Goal: Transaction & Acquisition: Book appointment/travel/reservation

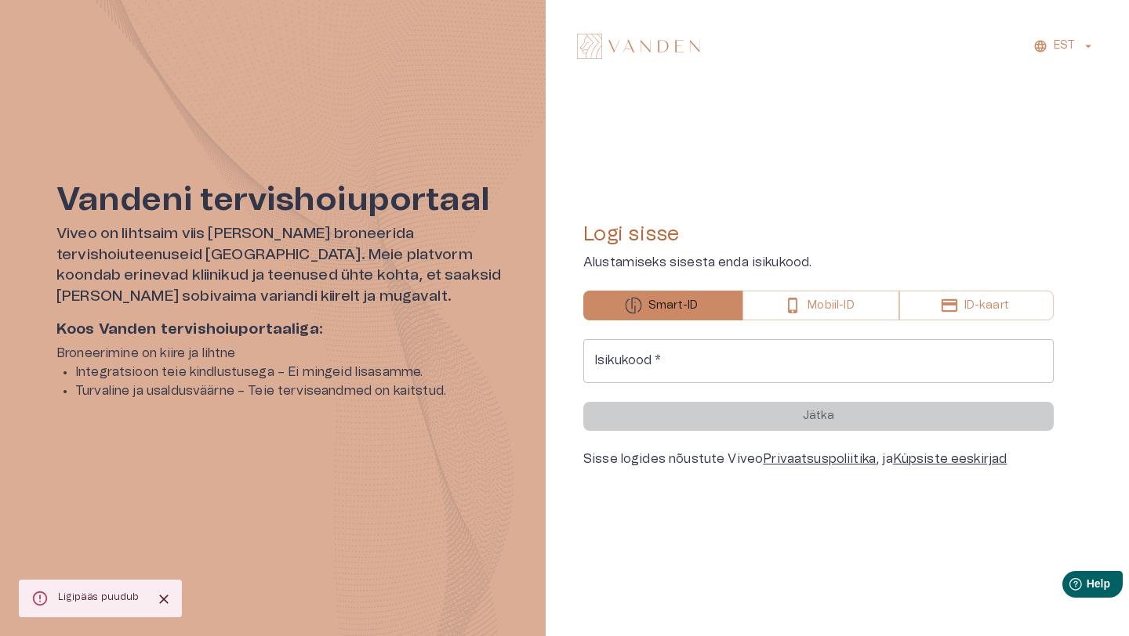
click at [163, 592] on icon "Close" at bounding box center [164, 600] width 16 height 16
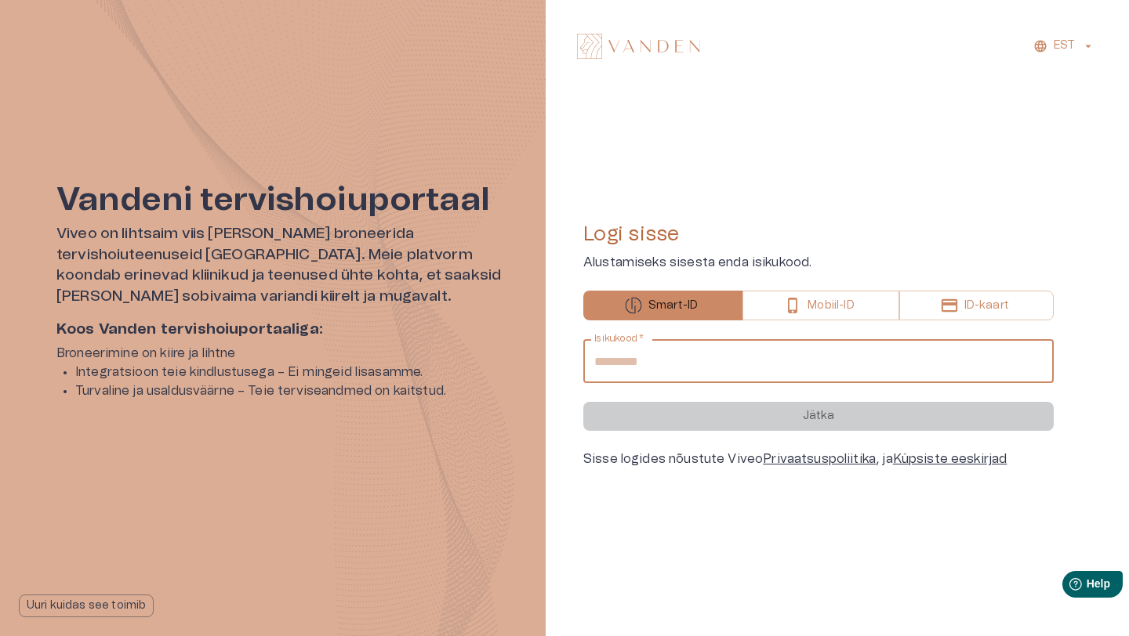
click at [661, 364] on input "Isikukood   *" at bounding box center [818, 361] width 470 height 44
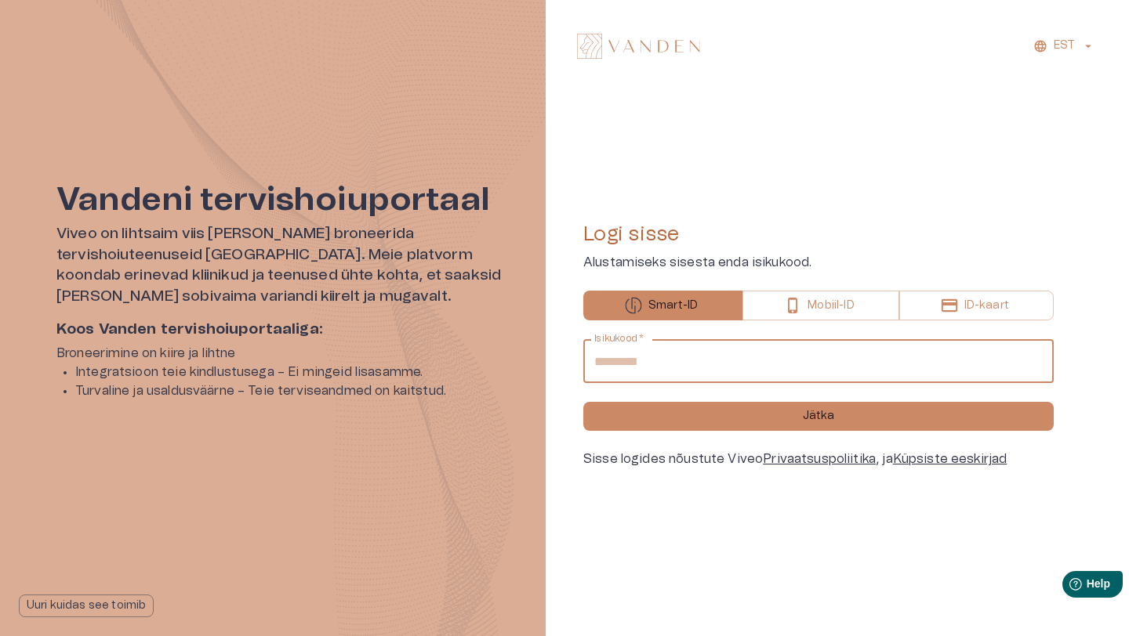
type input "**********"
click at [583, 402] on button "Jätka" at bounding box center [818, 416] width 470 height 29
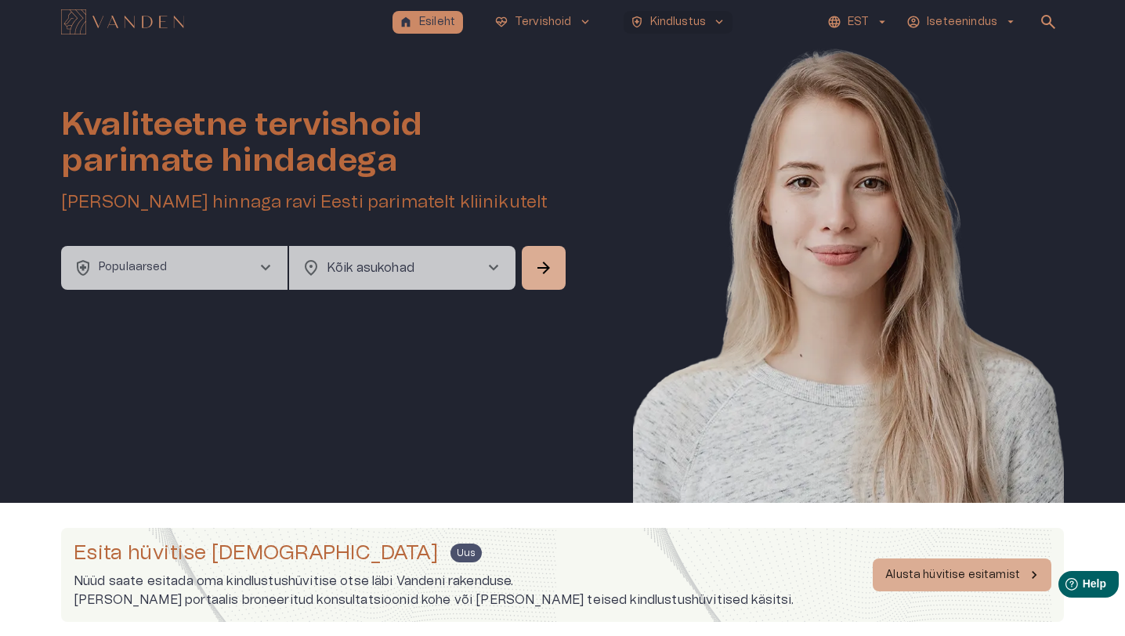
click at [666, 32] on button "health_and_safety Kindlustus keyboard_arrow_down" at bounding box center [679, 22] width 110 height 23
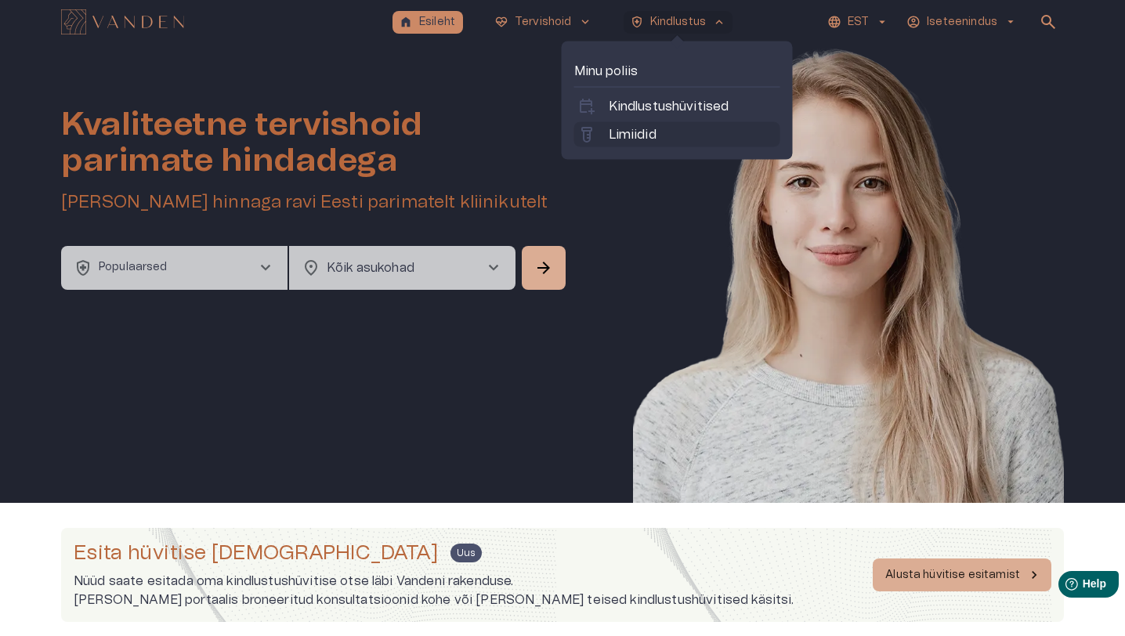
click at [632, 139] on p "Limiidid" at bounding box center [633, 134] width 48 height 19
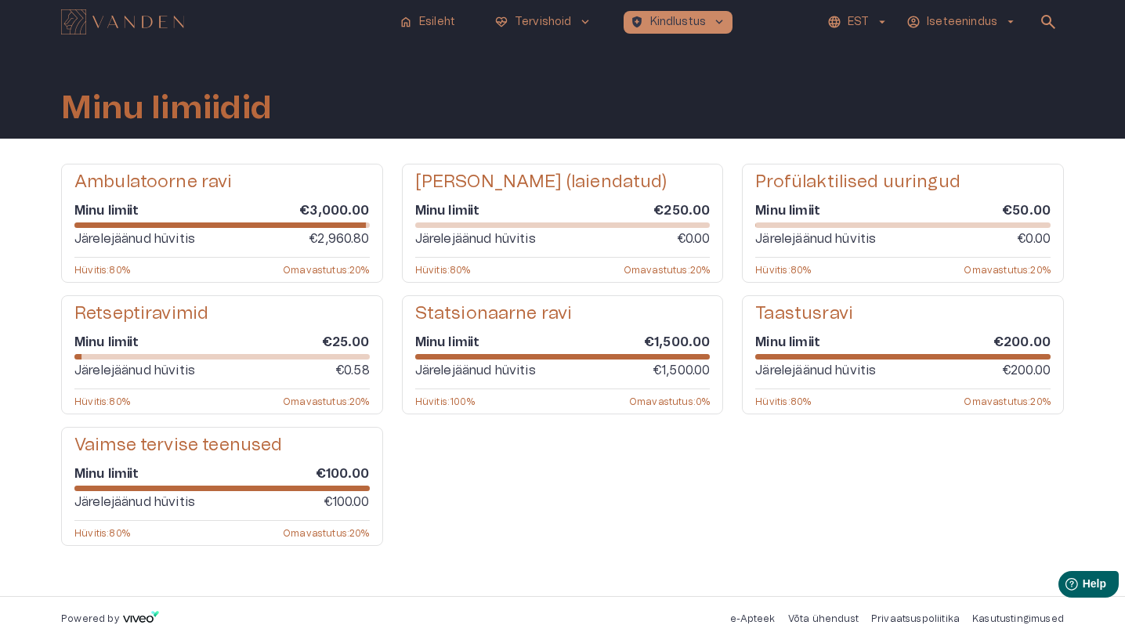
click at [150, 21] on img "Navigate to homepage" at bounding box center [122, 21] width 123 height 25
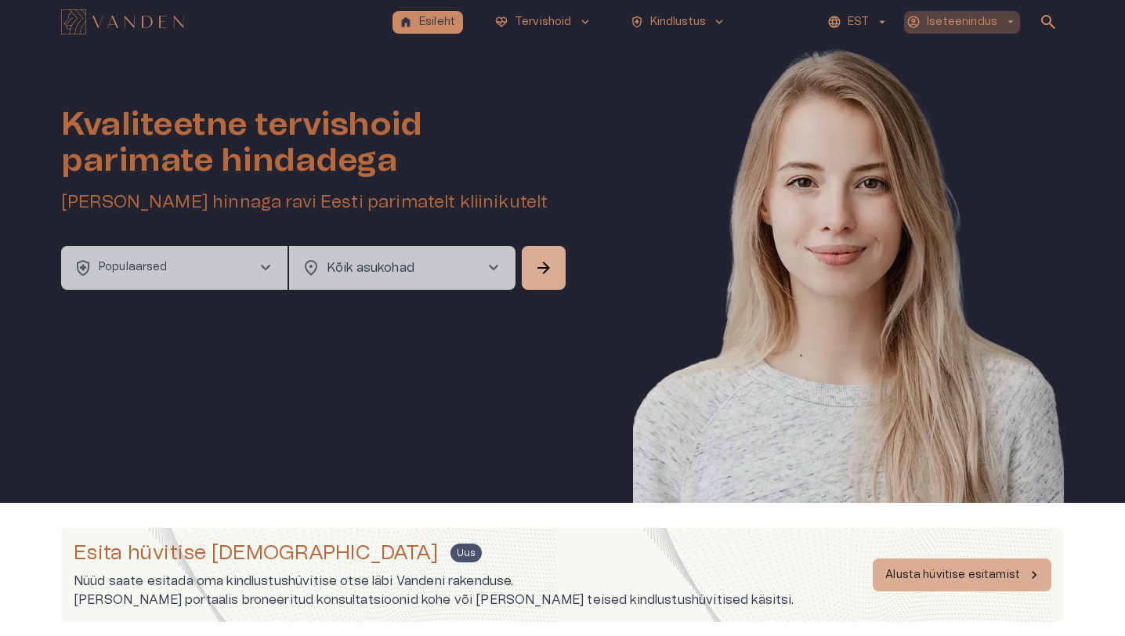
click at [964, 23] on p "Iseteenindus" at bounding box center [962, 22] width 71 height 16
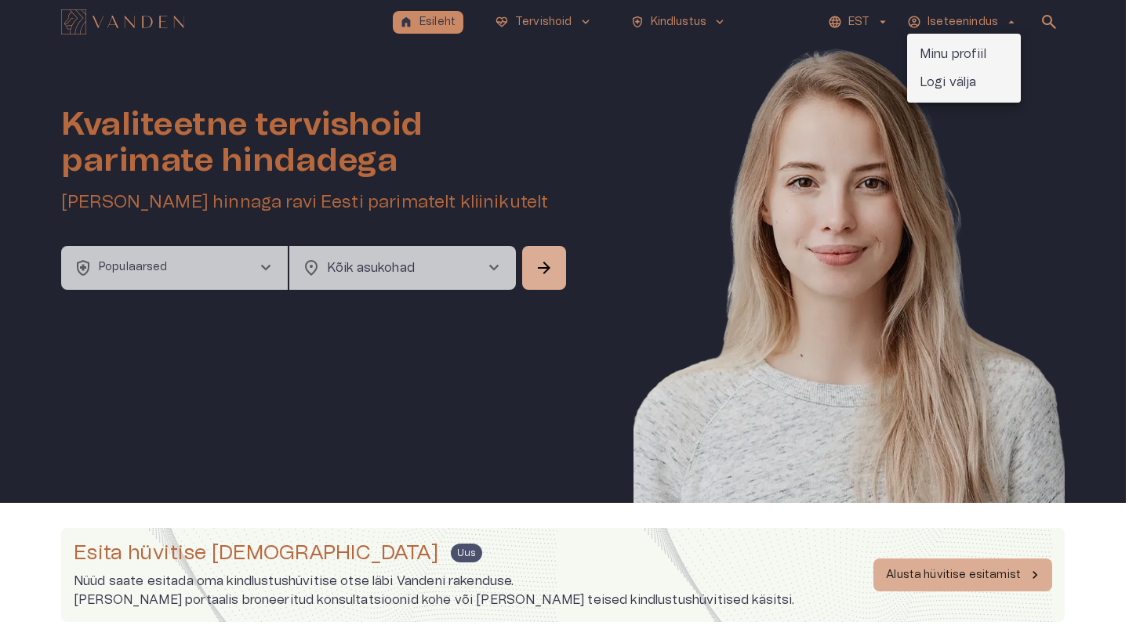
click at [820, 69] on div at bounding box center [564, 318] width 1129 height 636
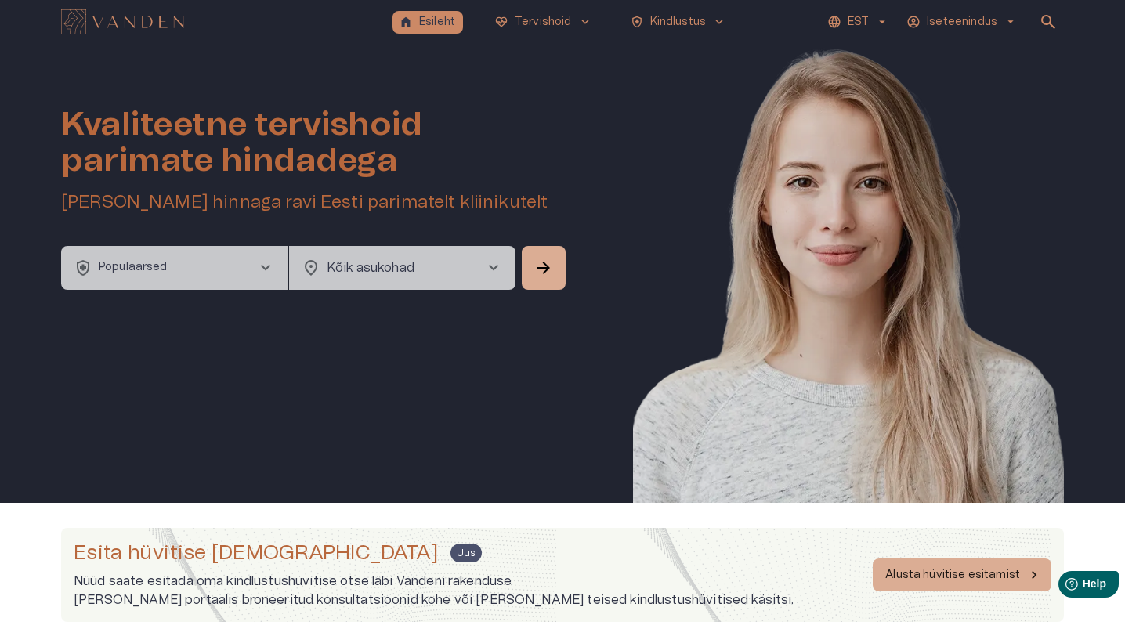
click at [252, 278] on button "health_and_safety Populaarsed chevron_right" at bounding box center [174, 268] width 226 height 44
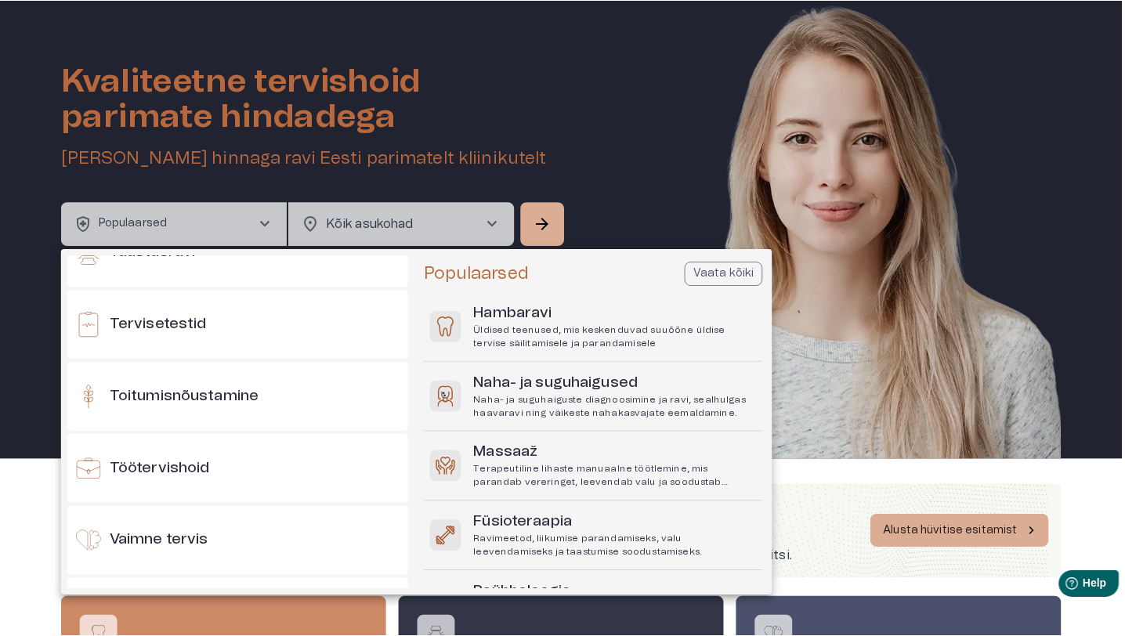
scroll to position [1451, 0]
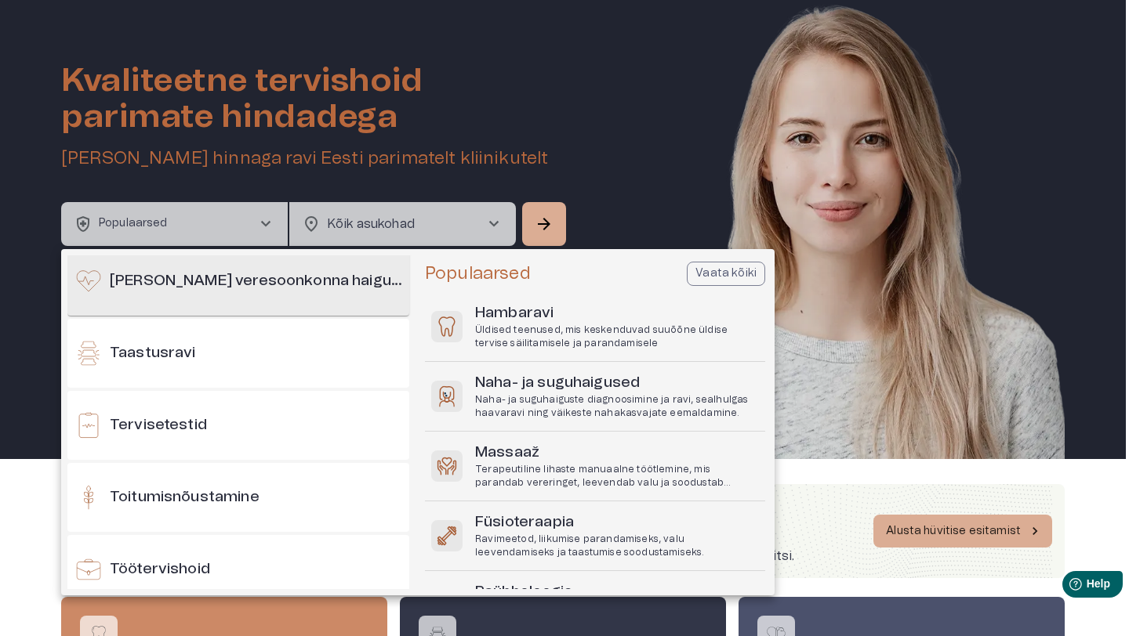
click at [248, 305] on div "Südame- ja veresoonkonna haigused" at bounding box center [238, 281] width 342 height 69
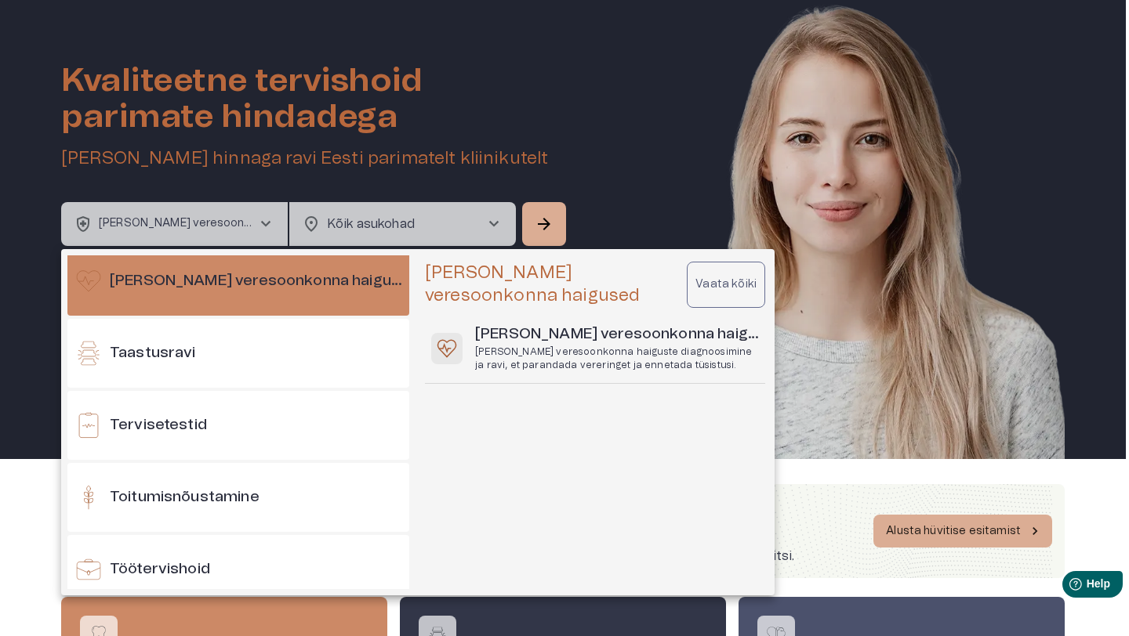
click at [740, 283] on p "Vaata kõiki" at bounding box center [725, 285] width 61 height 16
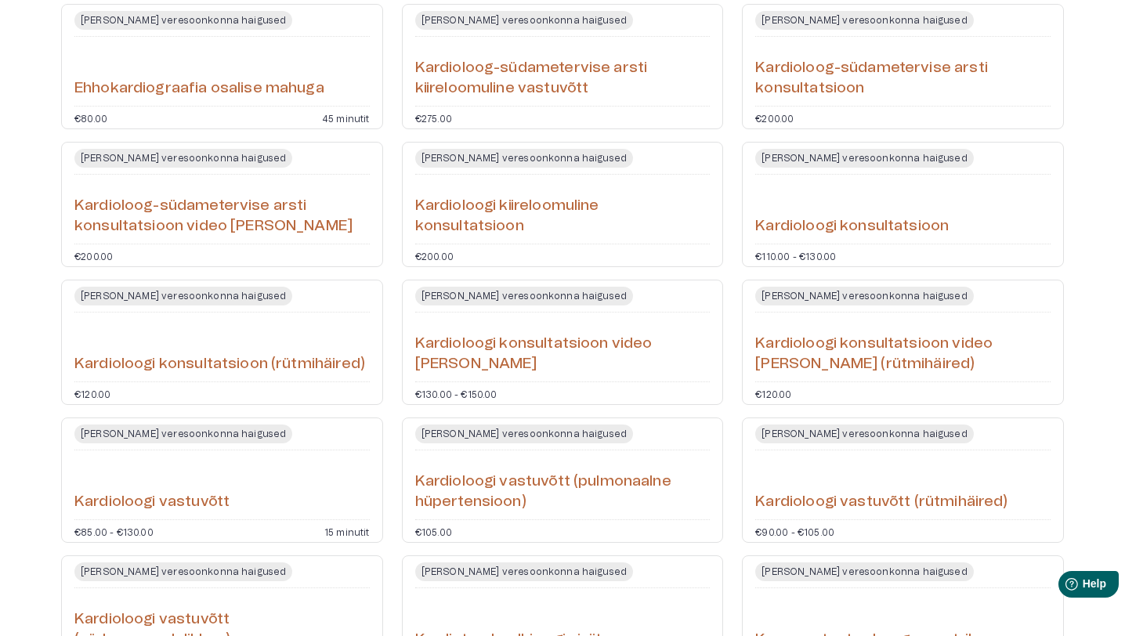
scroll to position [189, 0]
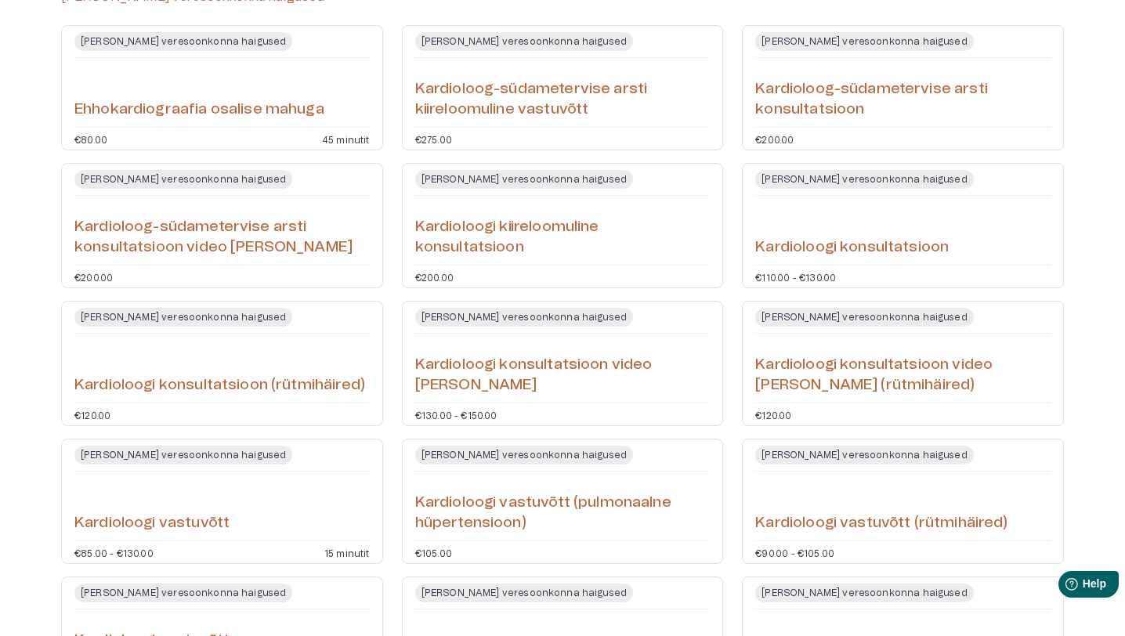
click at [783, 264] on div "Südame- ja veresoonkonna haigused Kardioloogi konsultatsioon €110.00 - €130.00" at bounding box center [903, 225] width 322 height 125
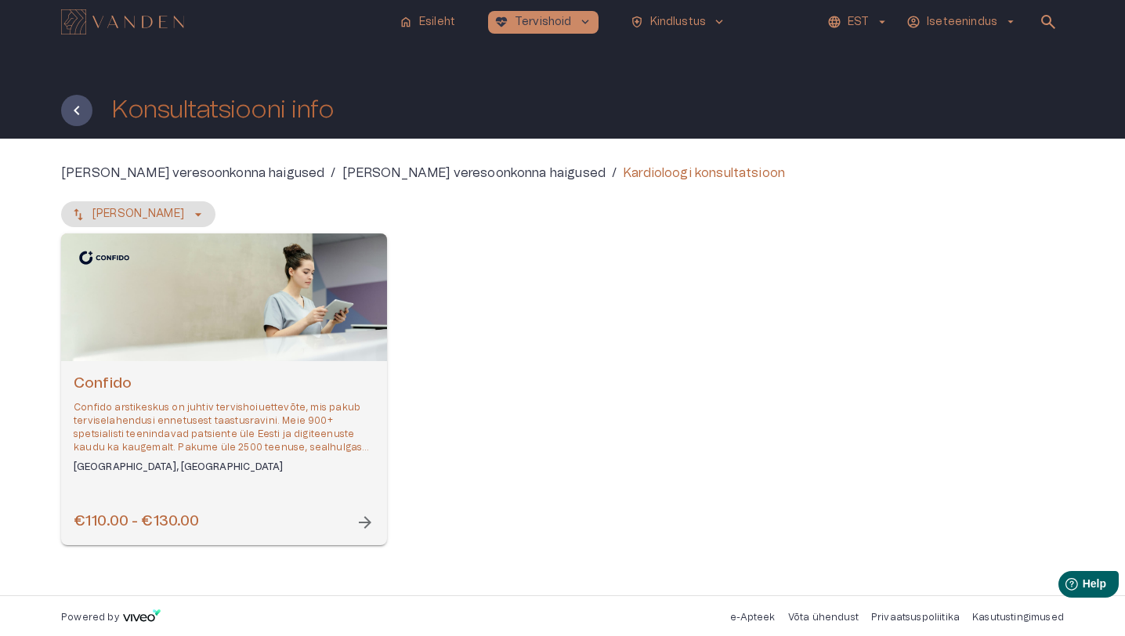
click at [303, 415] on p "Confido arstikeskus on juhtiv tervishoiuettevõte, mis pakub terviselahendusi en…" at bounding box center [224, 428] width 301 height 54
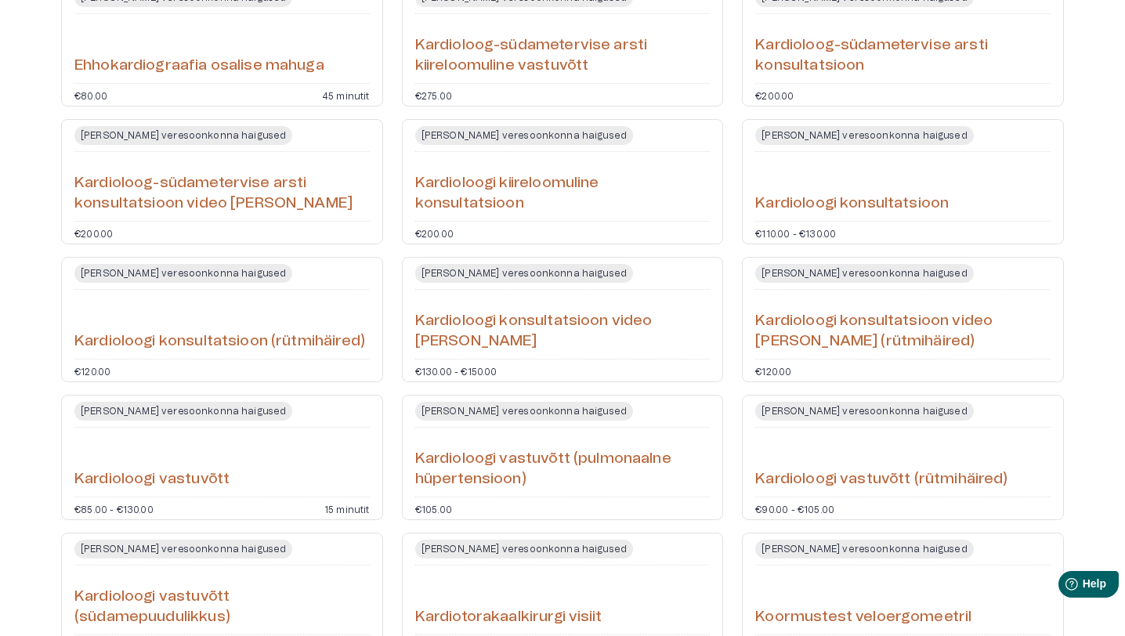
scroll to position [339, 0]
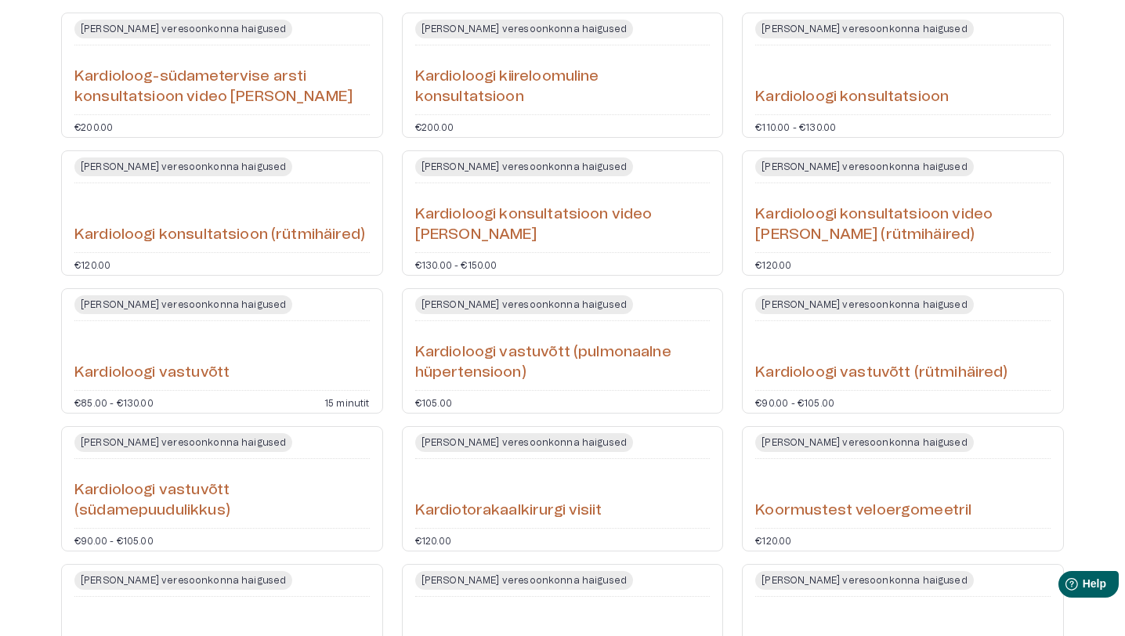
click at [307, 325] on div "Südame- ja veresoonkonna haigused Kardioloogi vastuvõtt €85.00 - €130.00 15 min…" at bounding box center [222, 350] width 322 height 125
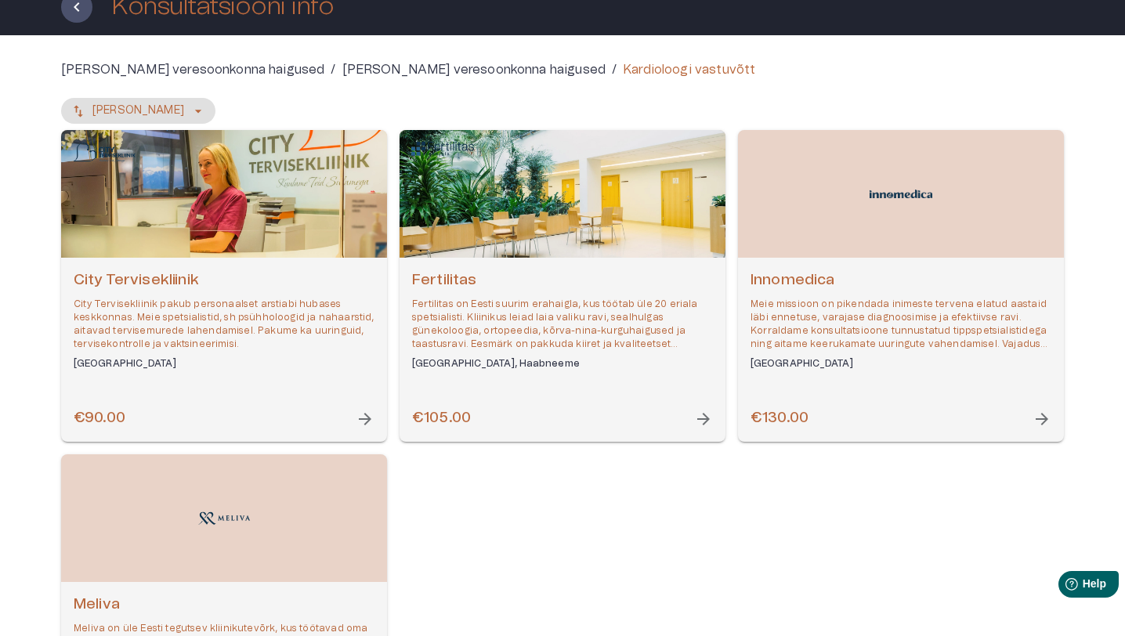
scroll to position [135, 0]
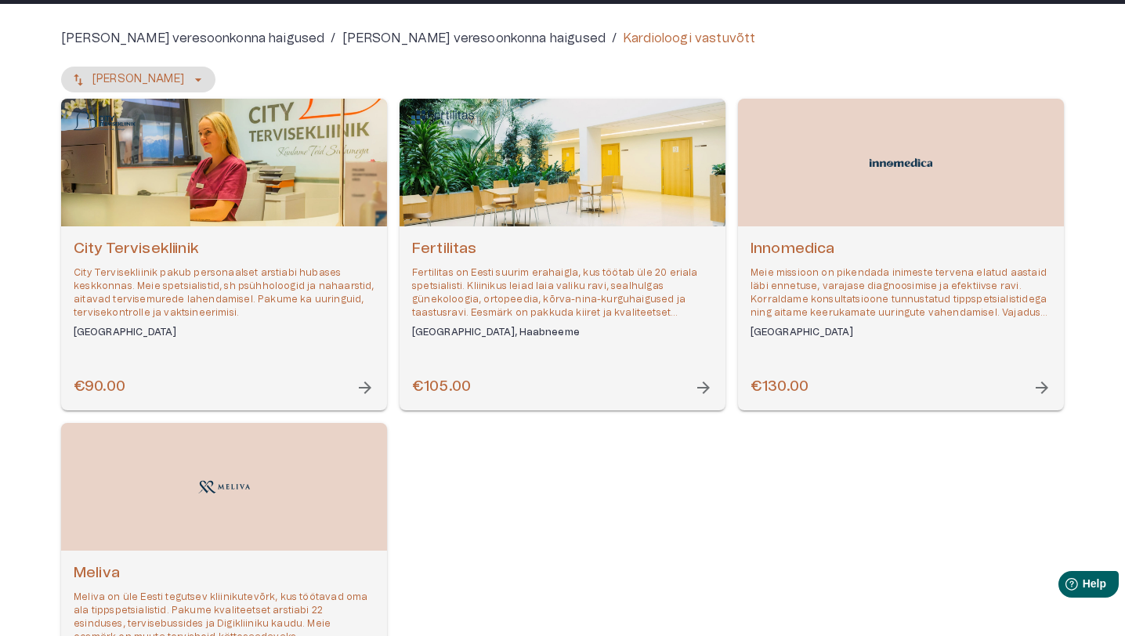
click at [302, 326] on h6 "Tallinn" at bounding box center [224, 332] width 301 height 13
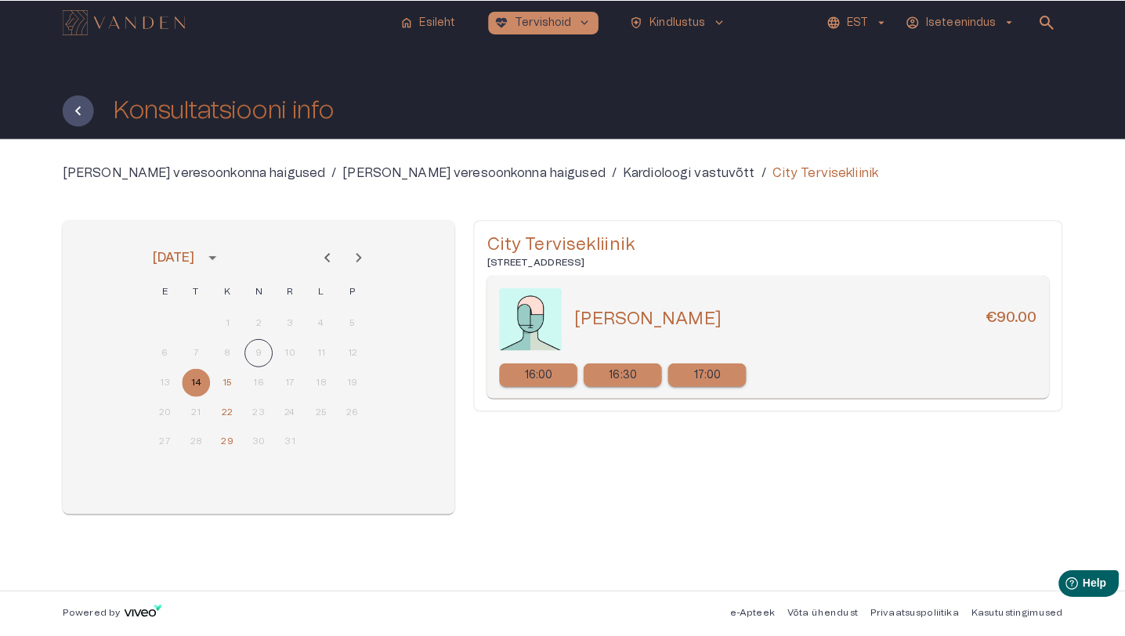
scroll to position [135, 0]
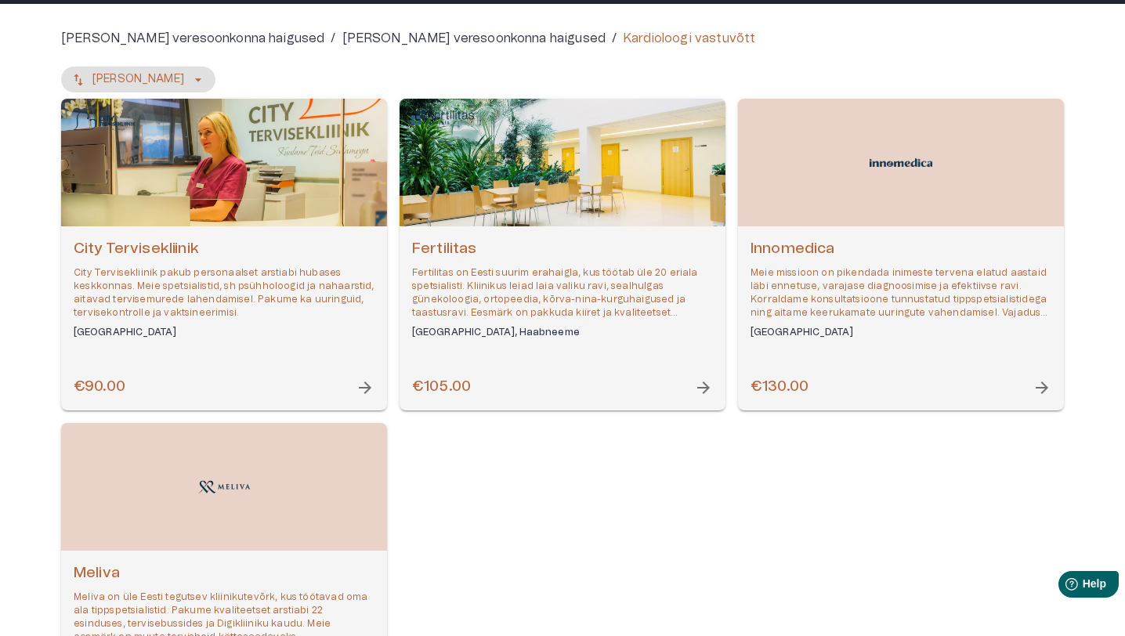
click at [874, 289] on p "Meie missioon on pikendada inimeste tervena elatud aastaid läbi ennetuse, varaj…" at bounding box center [901, 293] width 301 height 54
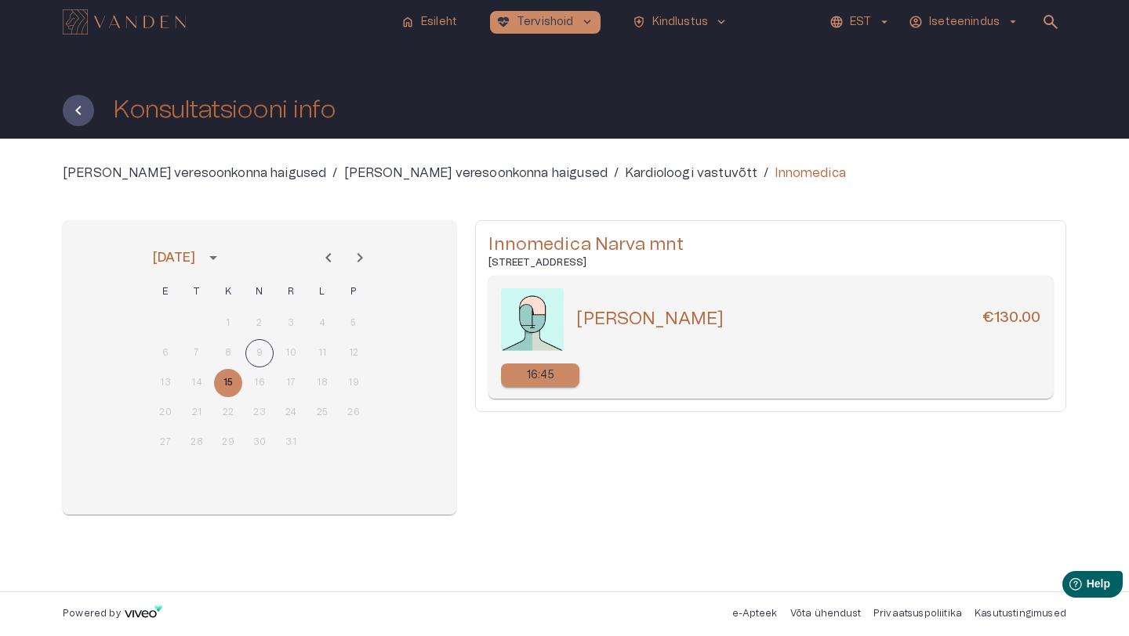
click at [12, 247] on div "Südame- ja veresoonkonna haigused / Südame- ja veresoonkonna haigused / Kardiol…" at bounding box center [564, 365] width 1129 height 453
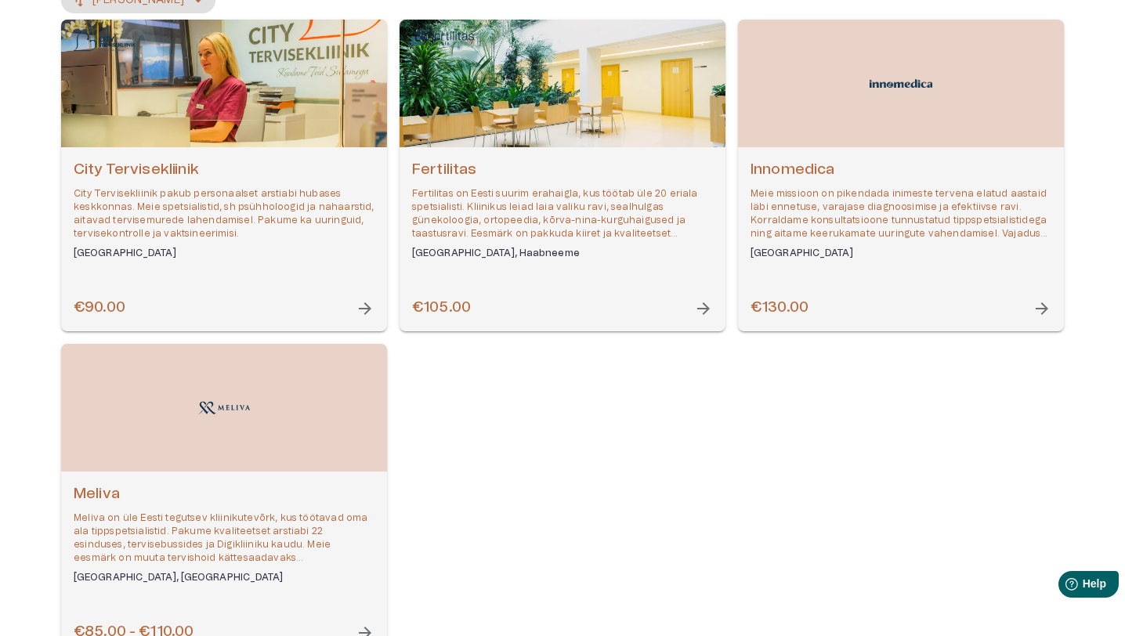
scroll to position [328, 0]
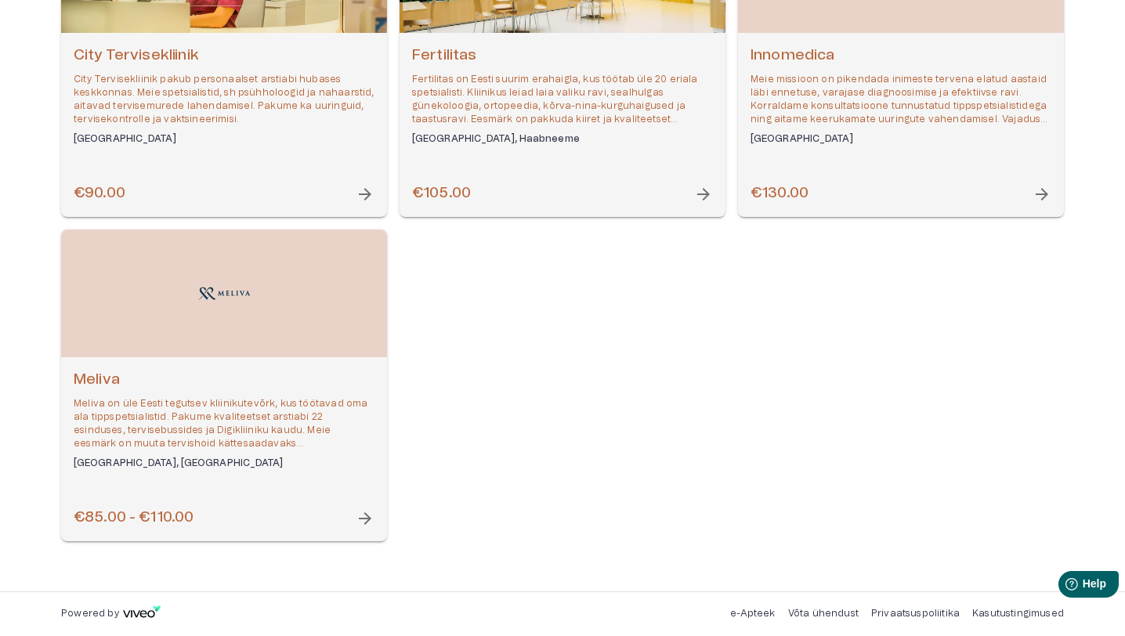
click at [288, 413] on p "Meliva on üle Eesti tegutsev kliinikutevõrk, kus töötavad oma ala tippspetsiali…" at bounding box center [224, 424] width 301 height 54
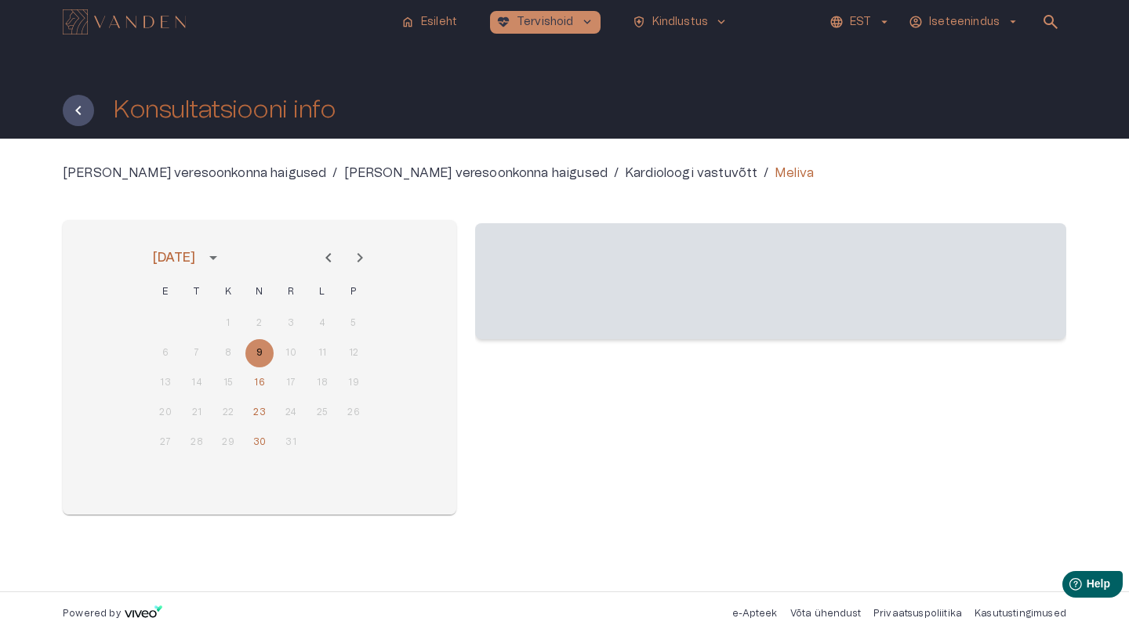
click at [52, 168] on div "Südame- ja veresoonkonna haigused / Südame- ja veresoonkonna haigused / Kardiol…" at bounding box center [564, 365] width 1129 height 453
click at [33, 195] on div "Südame- ja veresoonkonna haigused / Südame- ja veresoonkonna haigused / Kardiol…" at bounding box center [564, 365] width 1129 height 453
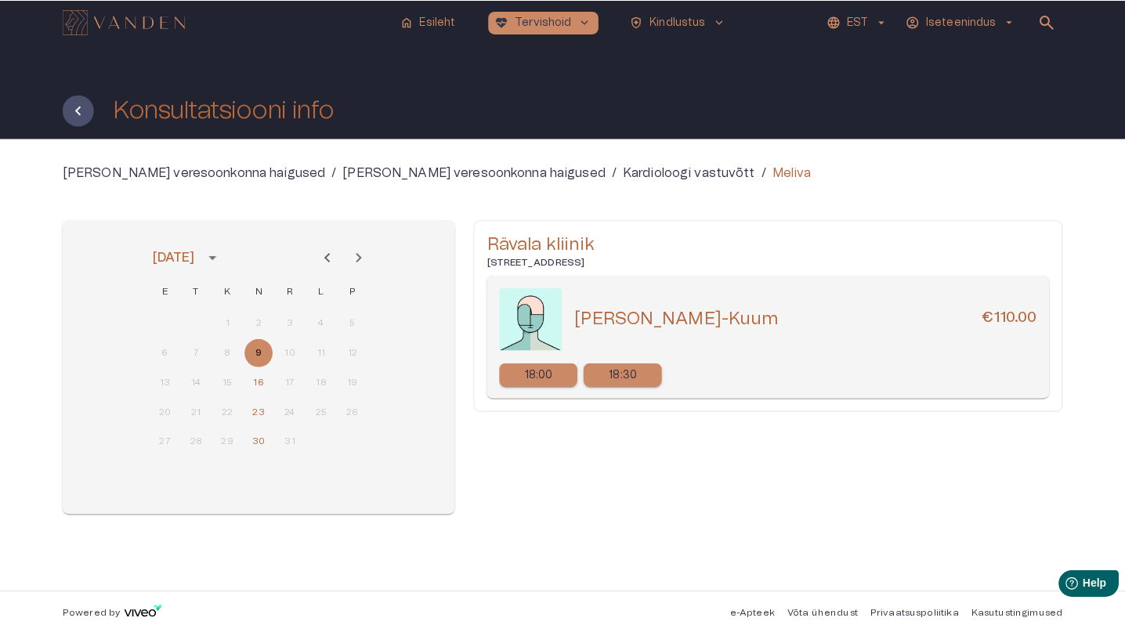
scroll to position [328, 0]
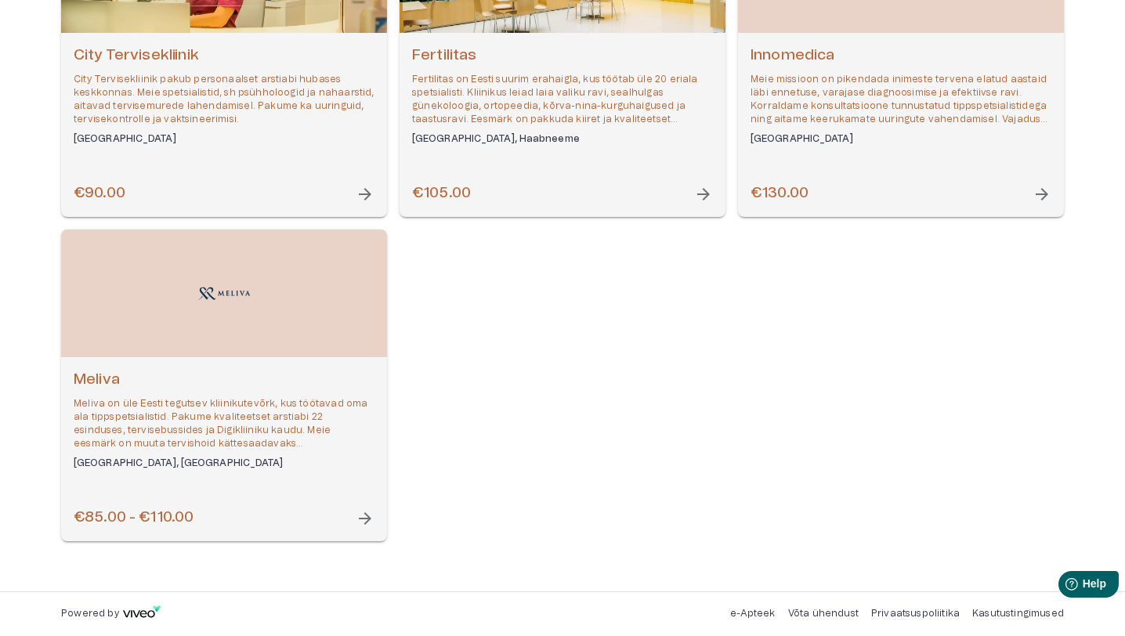
click at [294, 480] on div "Meliva Meliva on üle Eesti tegutsev kliinikutevõrk, kus töötavad oma ala tippsp…" at bounding box center [224, 449] width 326 height 184
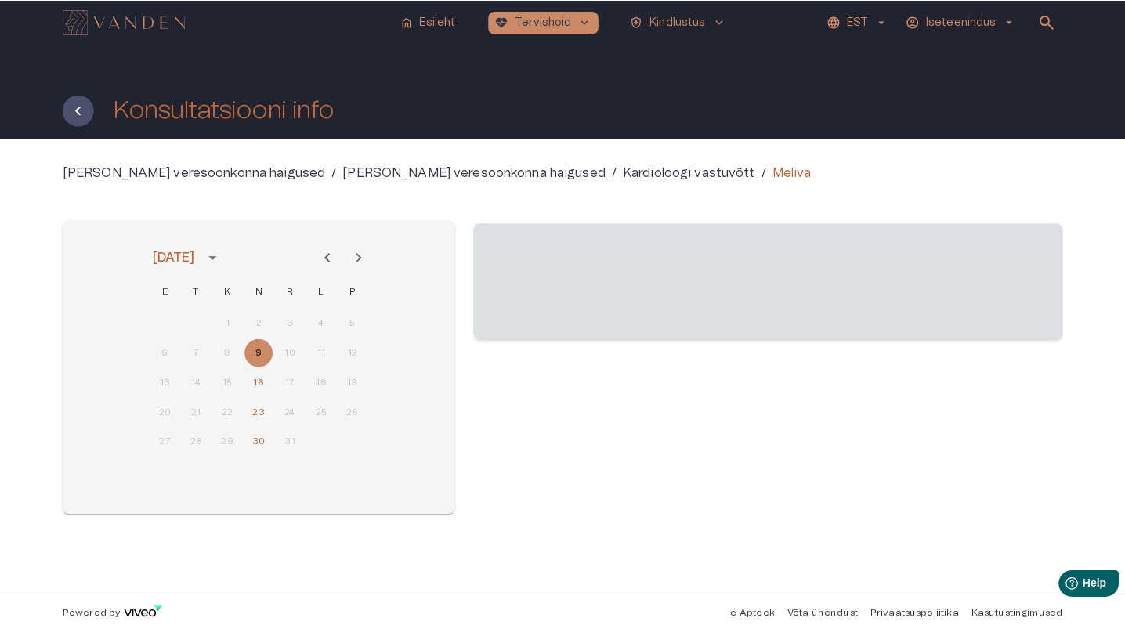
scroll to position [328, 0]
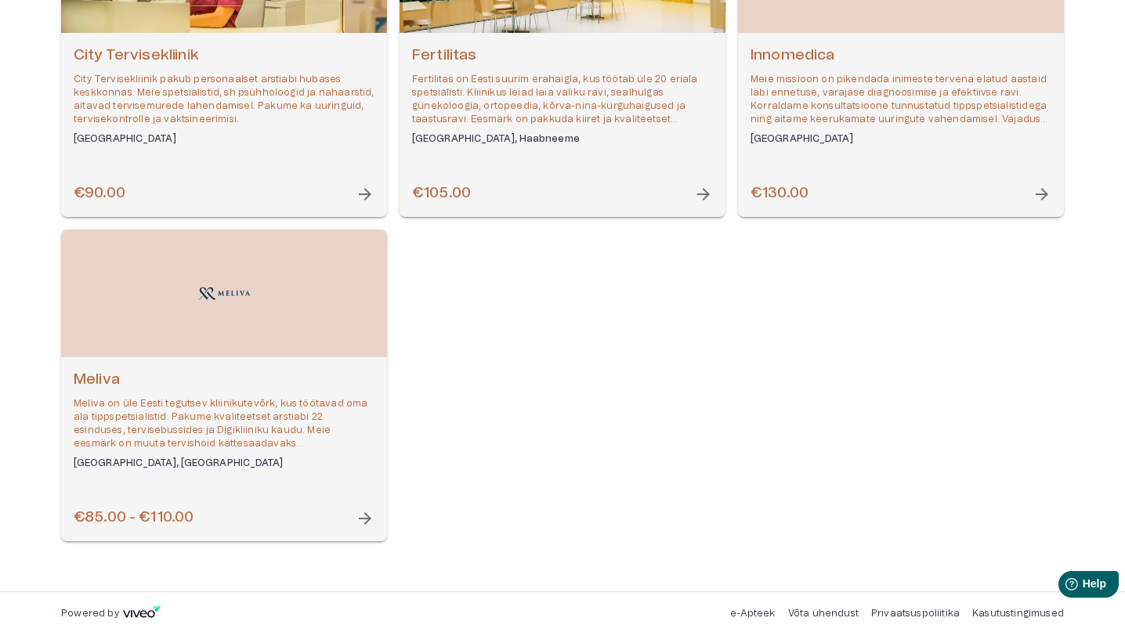
click at [297, 462] on h6 "Tallinn, Tartu" at bounding box center [224, 463] width 301 height 13
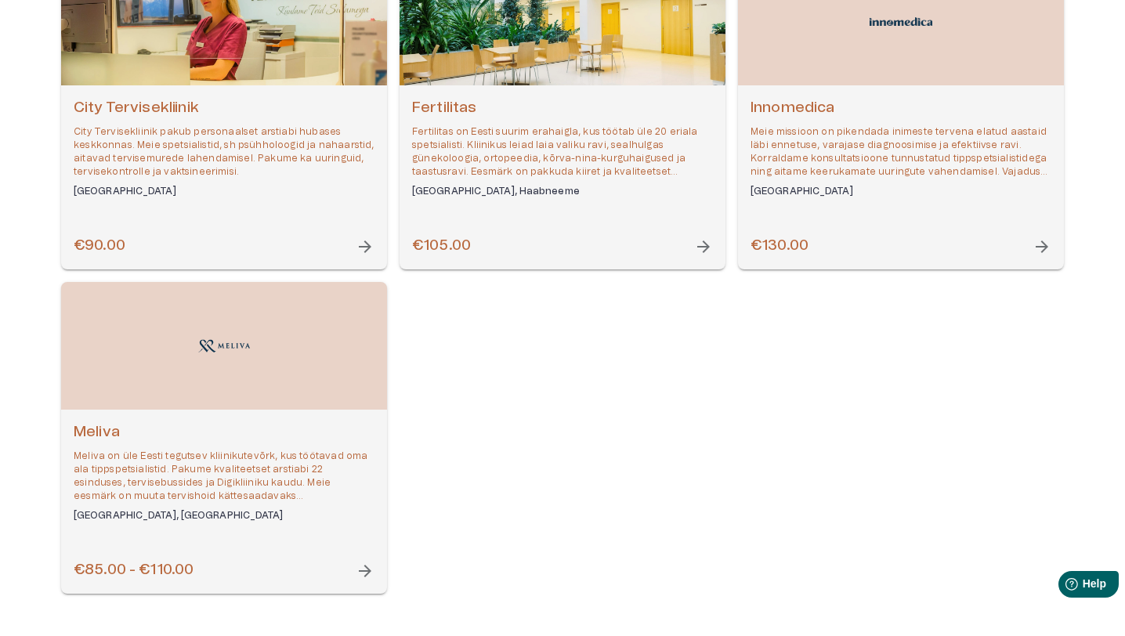
scroll to position [226, 0]
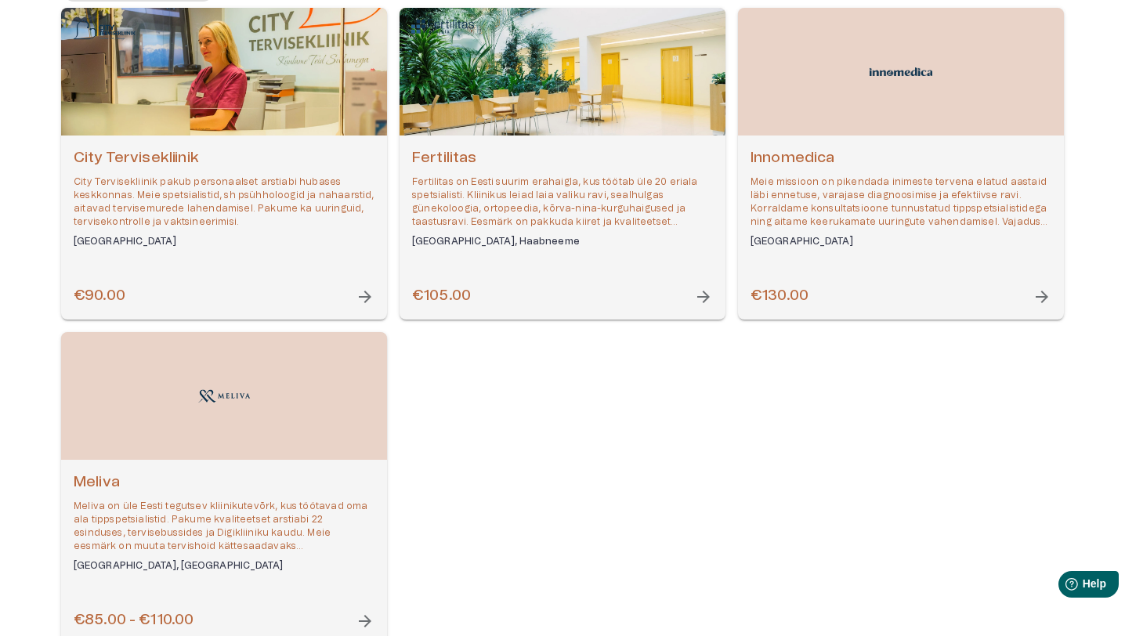
click at [269, 285] on div "City Tervisekliinik City Tervisekliinik pakub personaalset arstiabi hubases kes…" at bounding box center [224, 228] width 326 height 184
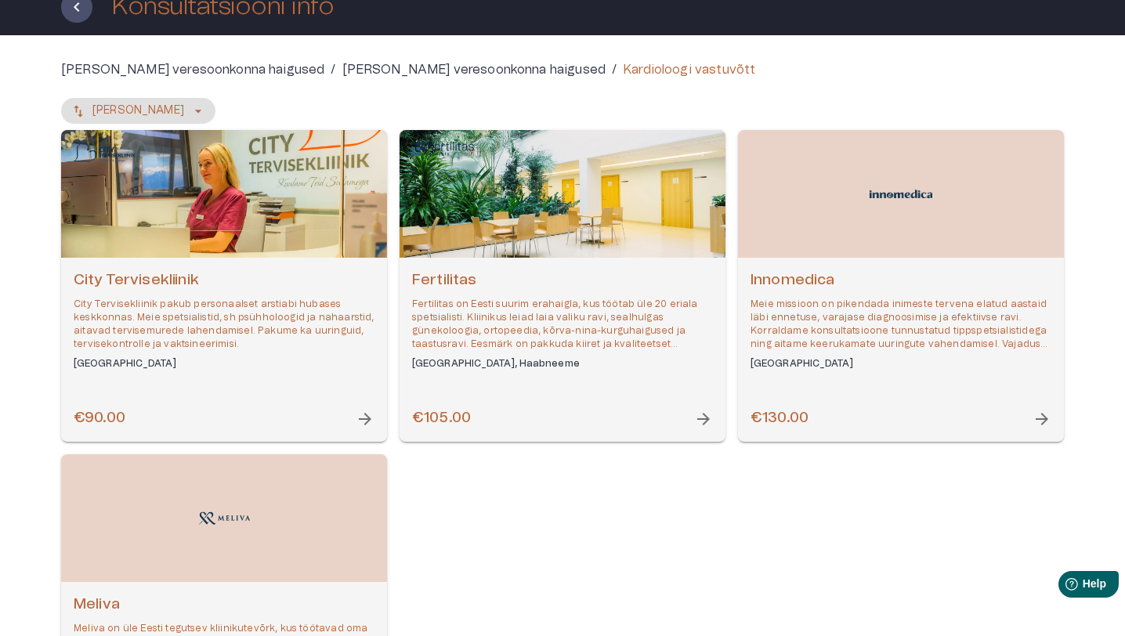
scroll to position [290, 0]
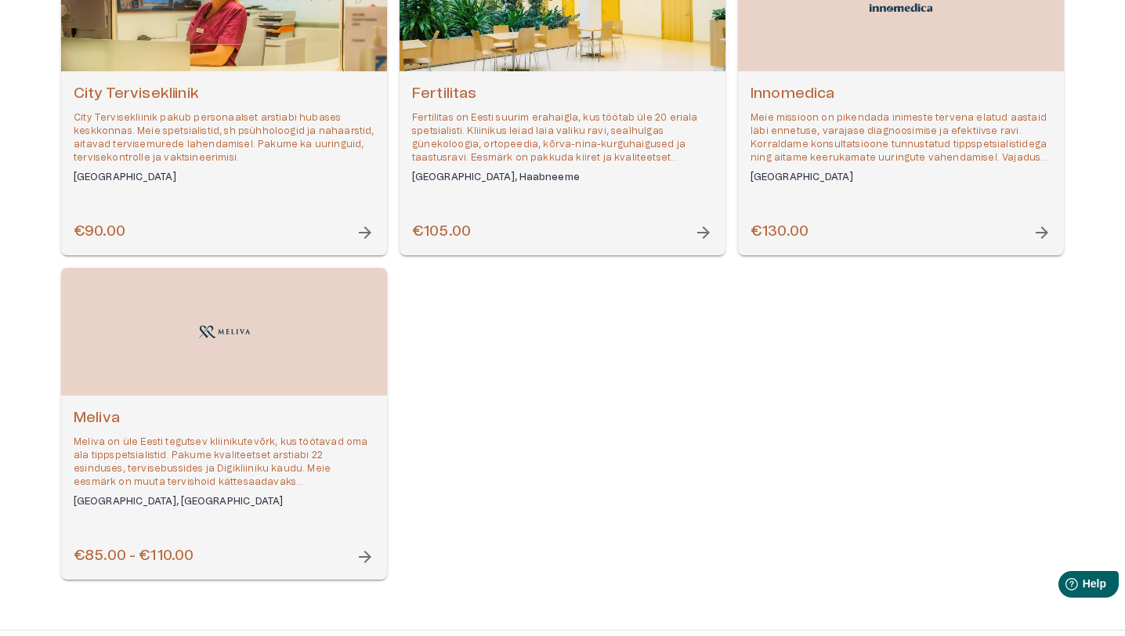
click at [281, 447] on p "Meliva on üle Eesti tegutsev kliinikutevõrk, kus töötavad oma ala tippspetsiali…" at bounding box center [224, 463] width 301 height 54
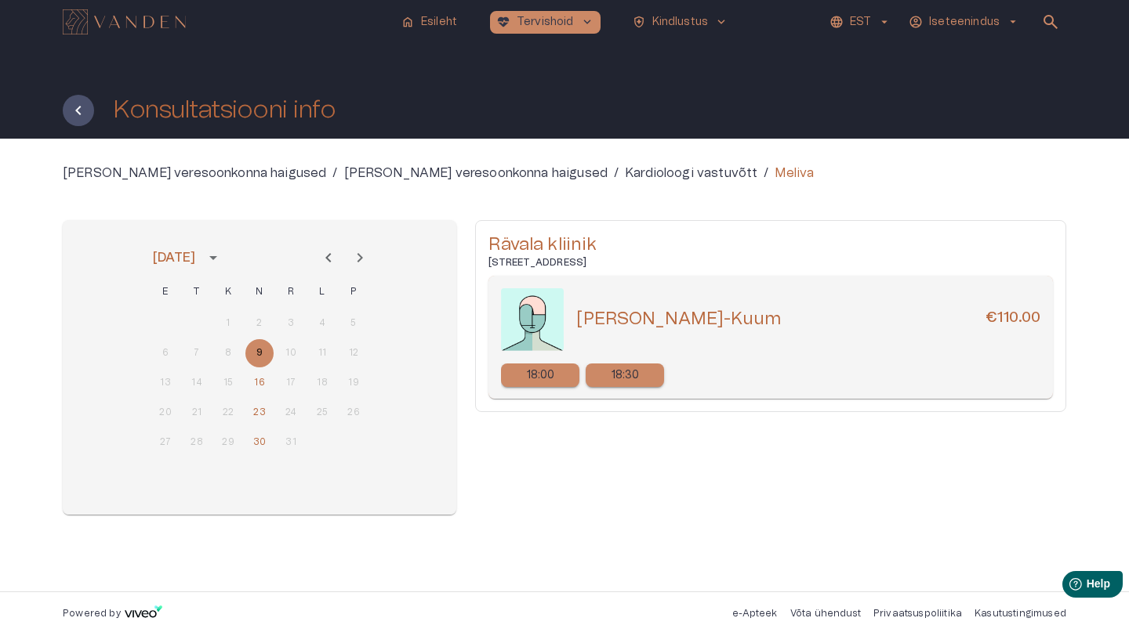
click at [529, 382] on p "18:00" at bounding box center [541, 376] width 28 height 16
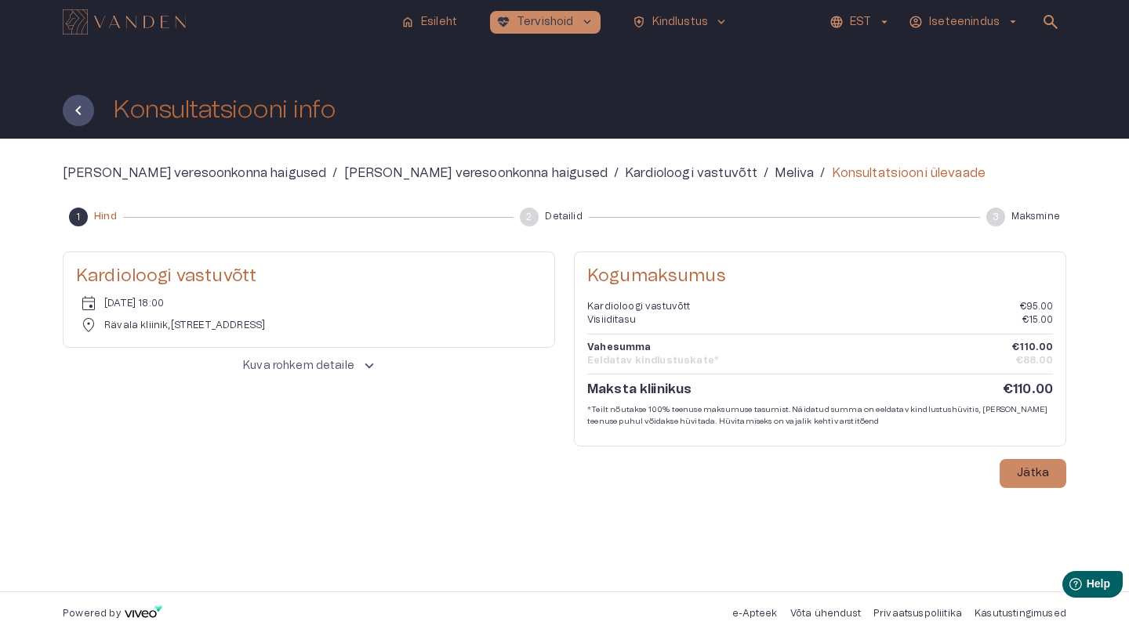
click at [752, 479] on div "Kogumaksumus Kardioloogi vastuvõtt €95.00 Visiiditasu €15.00 Vahesumma €110.00 …" at bounding box center [820, 370] width 492 height 237
click at [153, 25] on img "Navigate to homepage" at bounding box center [124, 21] width 123 height 25
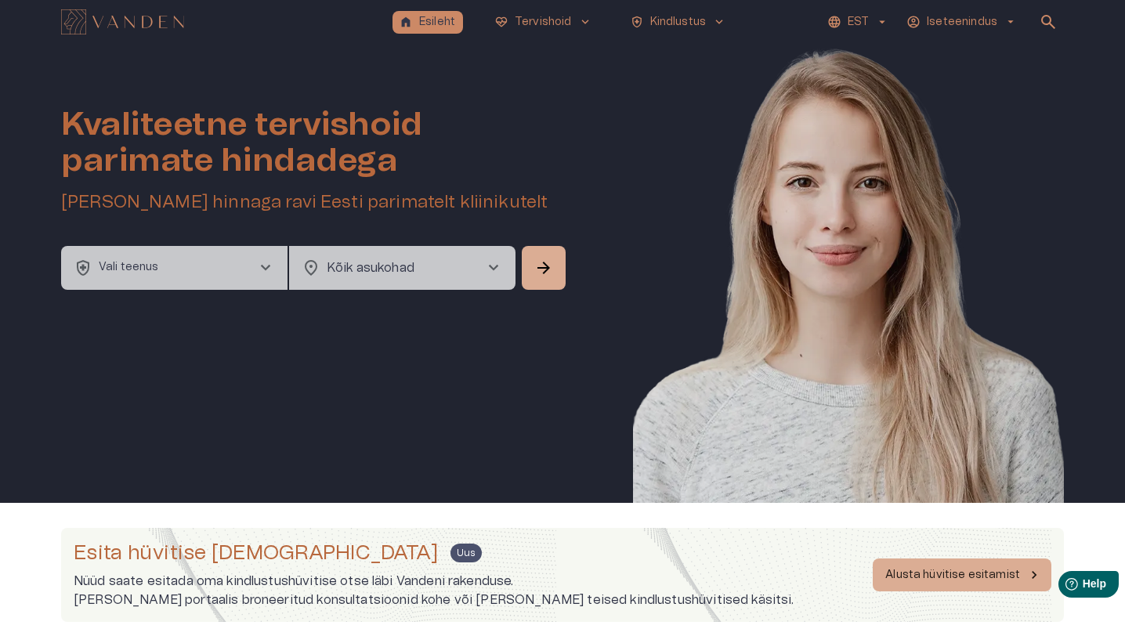
click at [206, 261] on button "health_and_safety Vali teenus chevron_right" at bounding box center [174, 268] width 226 height 44
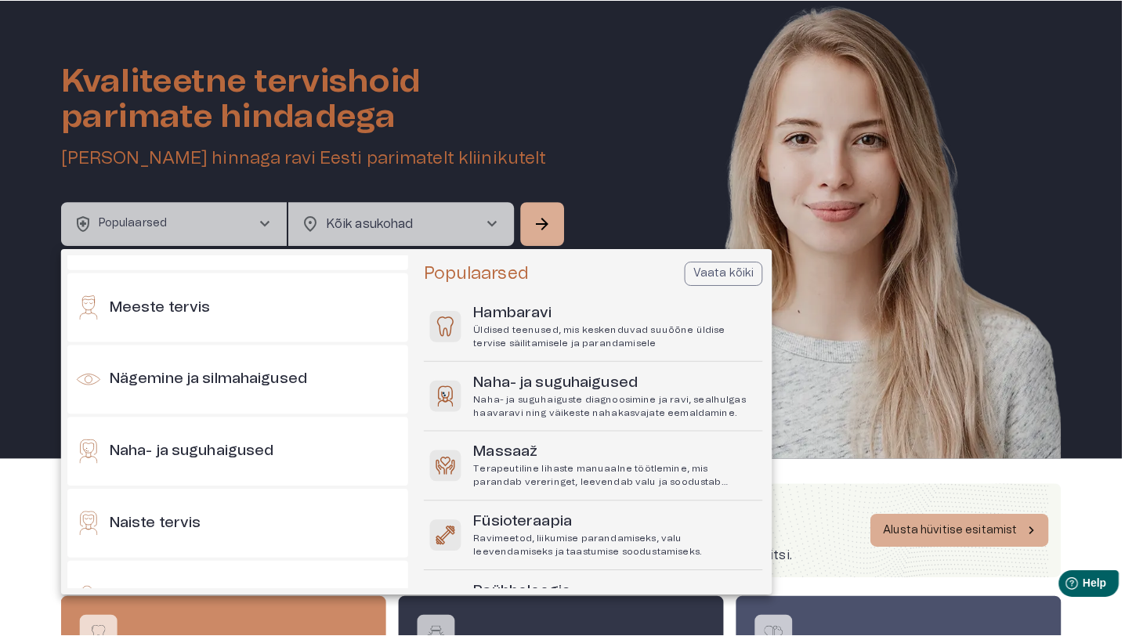
scroll to position [691, 0]
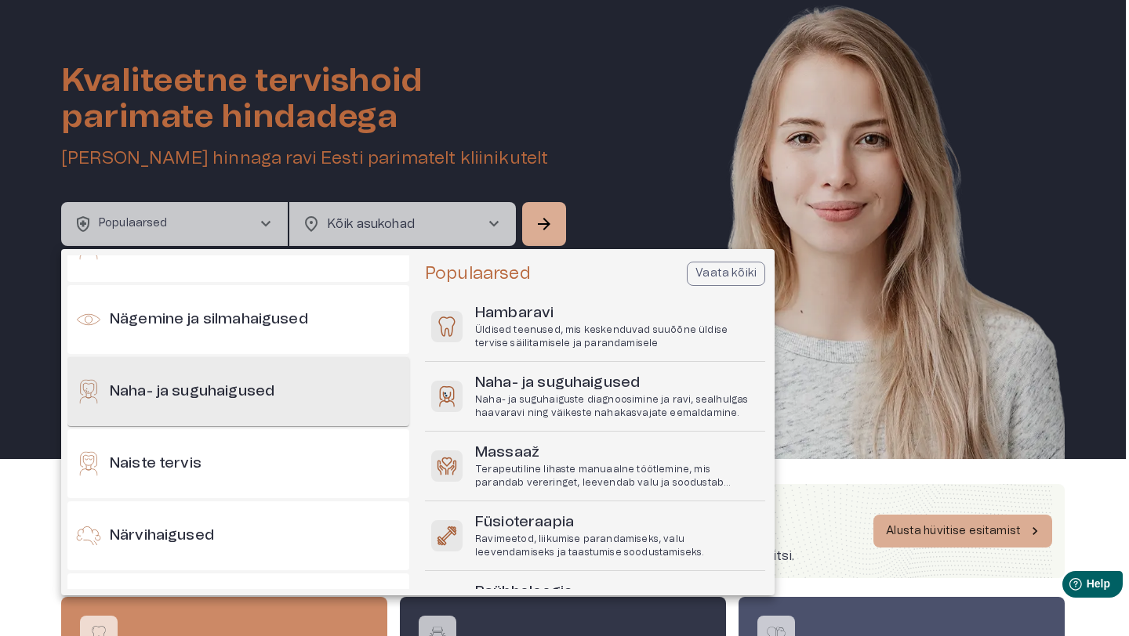
click at [247, 382] on h6 "Naha- ja suguhaigused" at bounding box center [192, 392] width 165 height 21
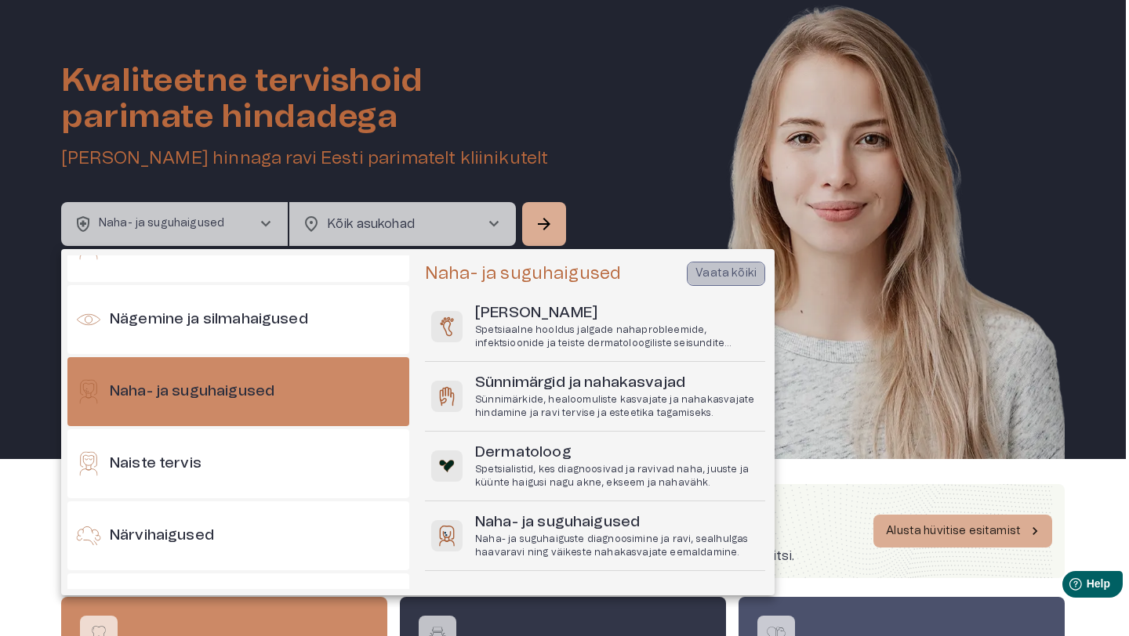
click at [717, 281] on p "Vaata kõiki" at bounding box center [725, 274] width 61 height 16
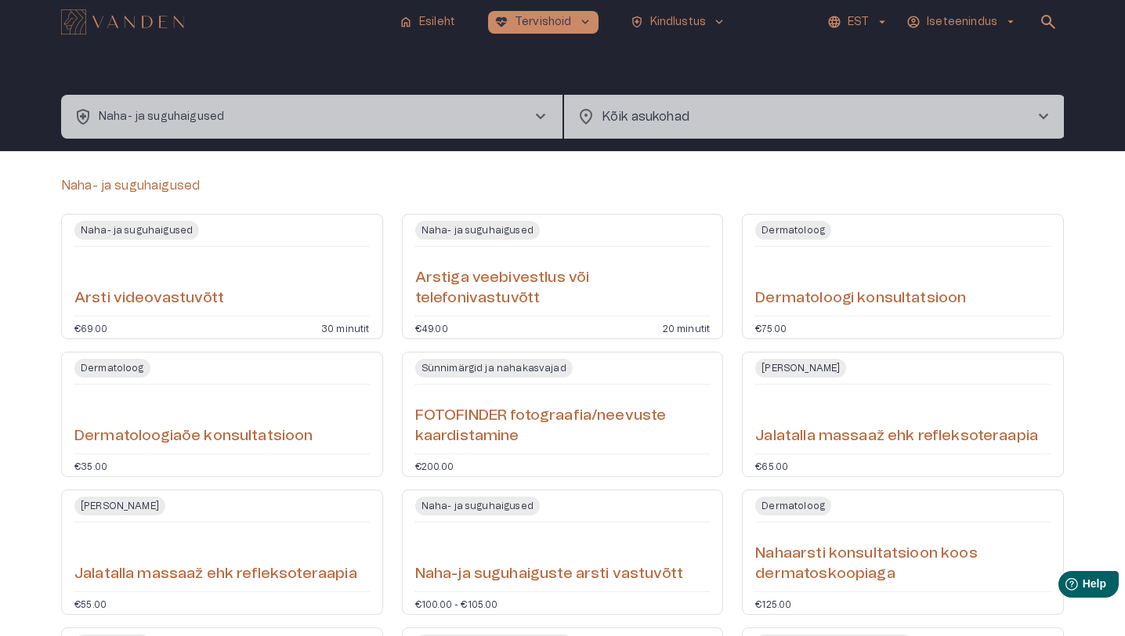
click at [578, 184] on div "Naha- ja suguhaigused" at bounding box center [562, 185] width 1003 height 19
click at [919, 277] on div "Dermatoloogi konsultatsioon" at bounding box center [902, 281] width 295 height 56
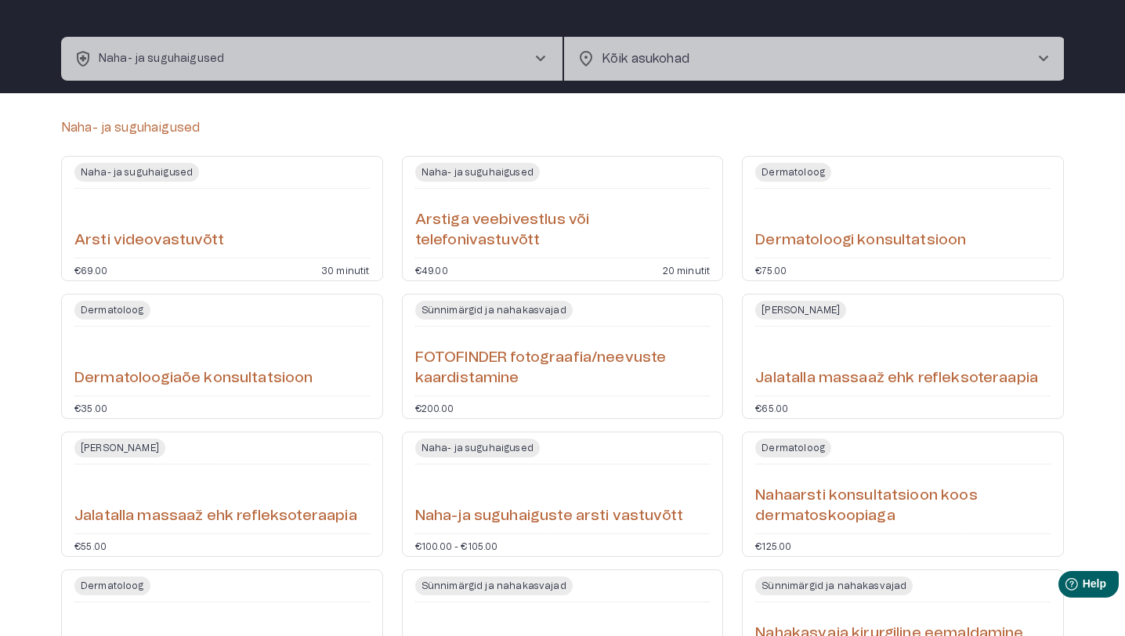
scroll to position [168, 0]
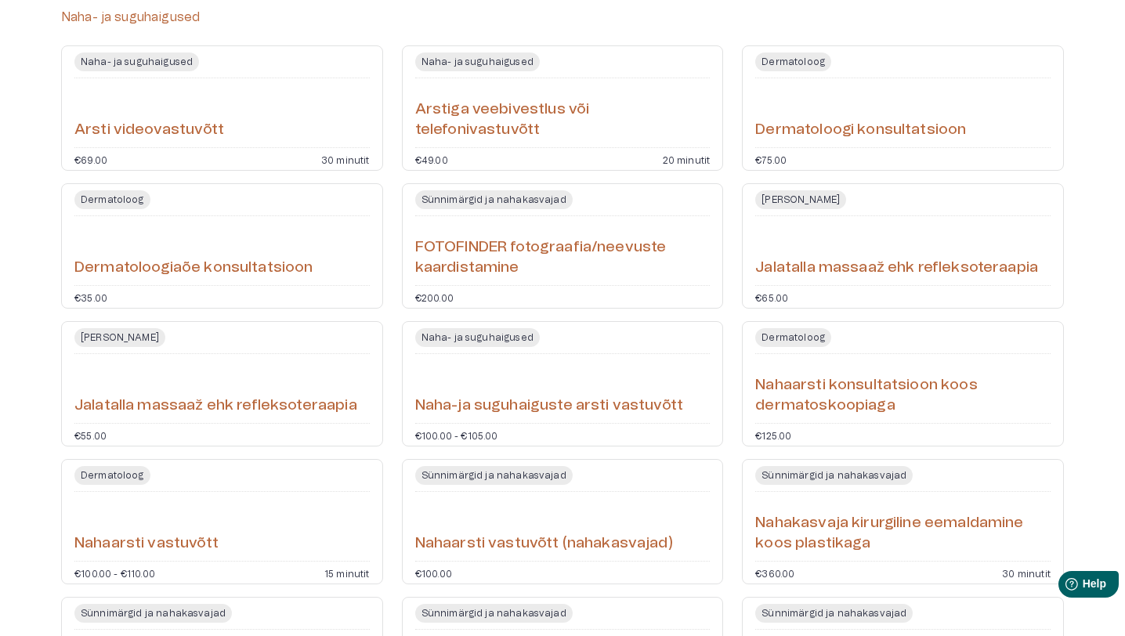
click at [534, 411] on h6 "Naha-ja suguhaiguste arsti vastuvõtt" at bounding box center [549, 406] width 268 height 21
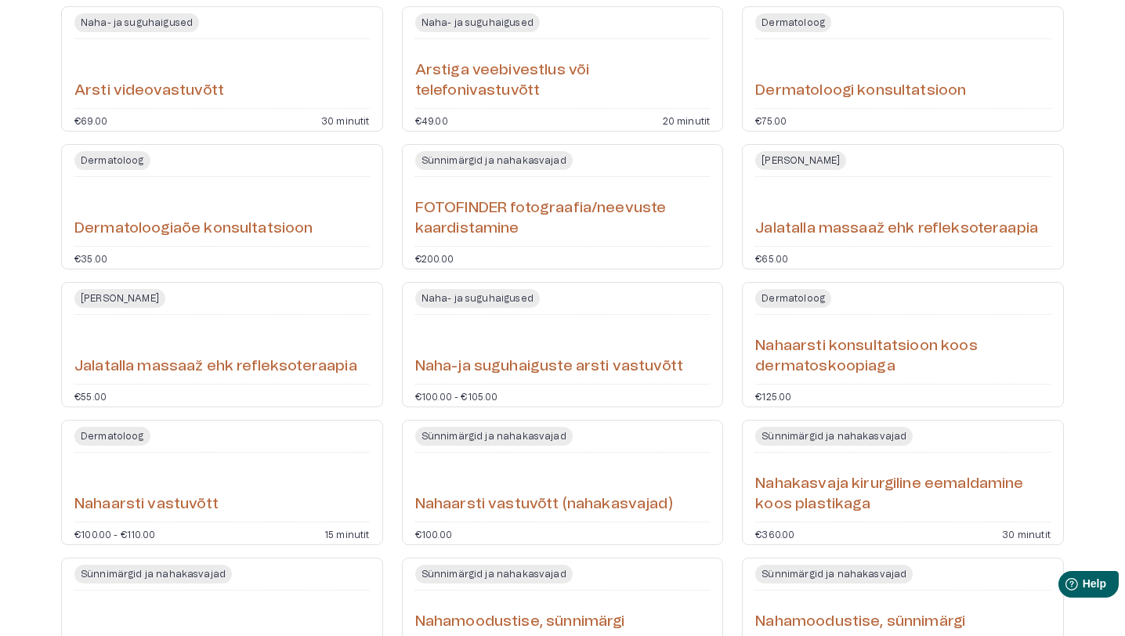
scroll to position [216, 0]
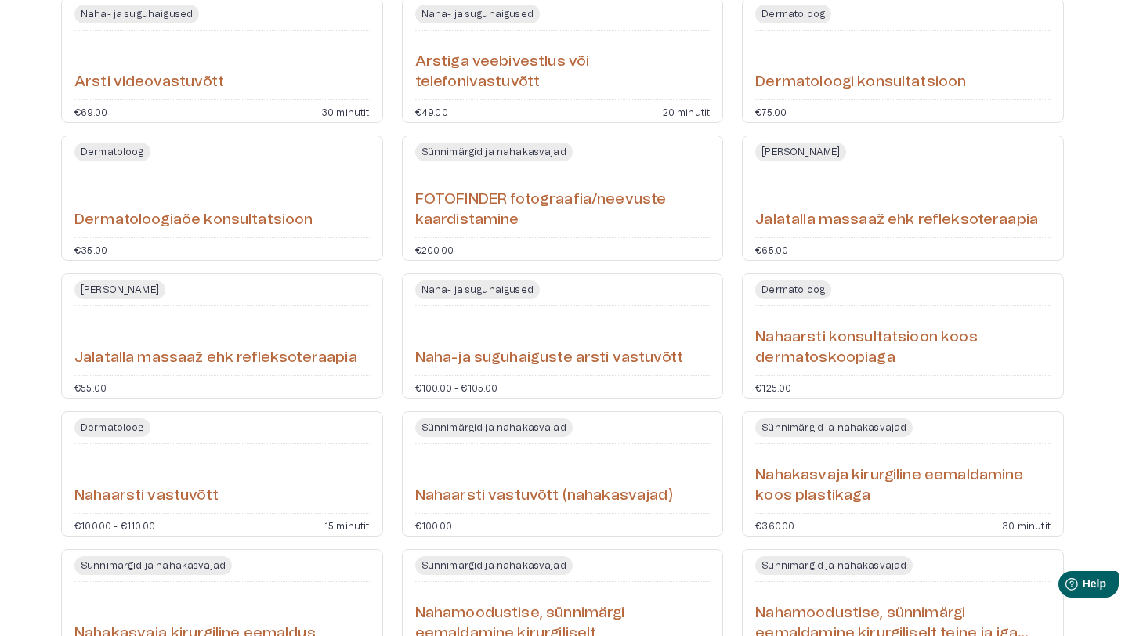
click at [283, 473] on div "Nahaarsti vastuvõtt" at bounding box center [221, 479] width 295 height 56
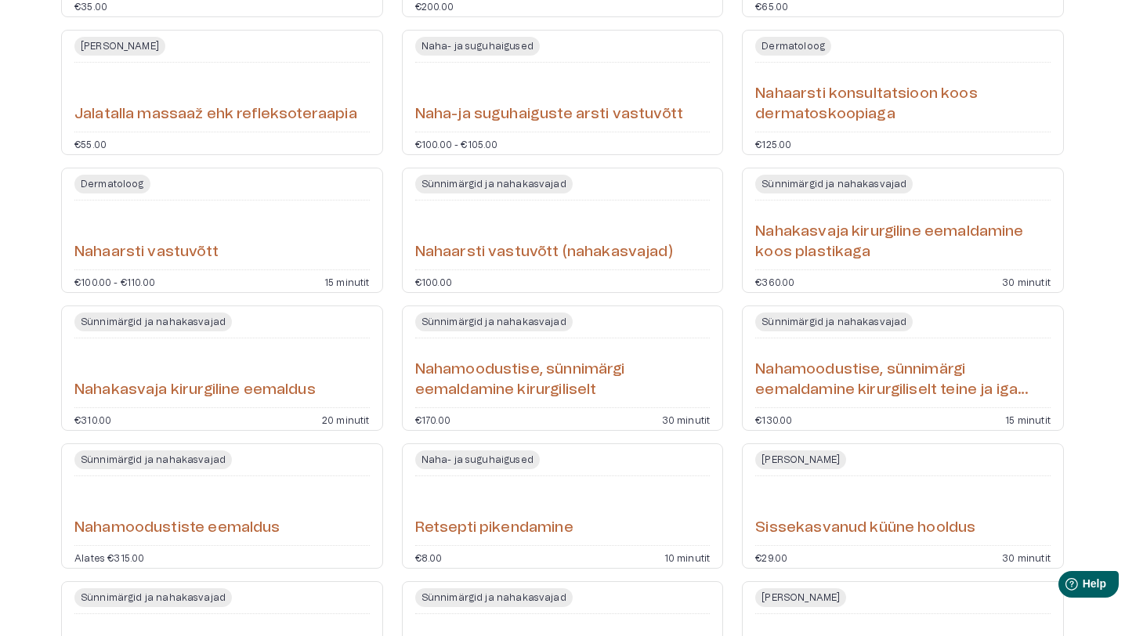
scroll to position [540, 0]
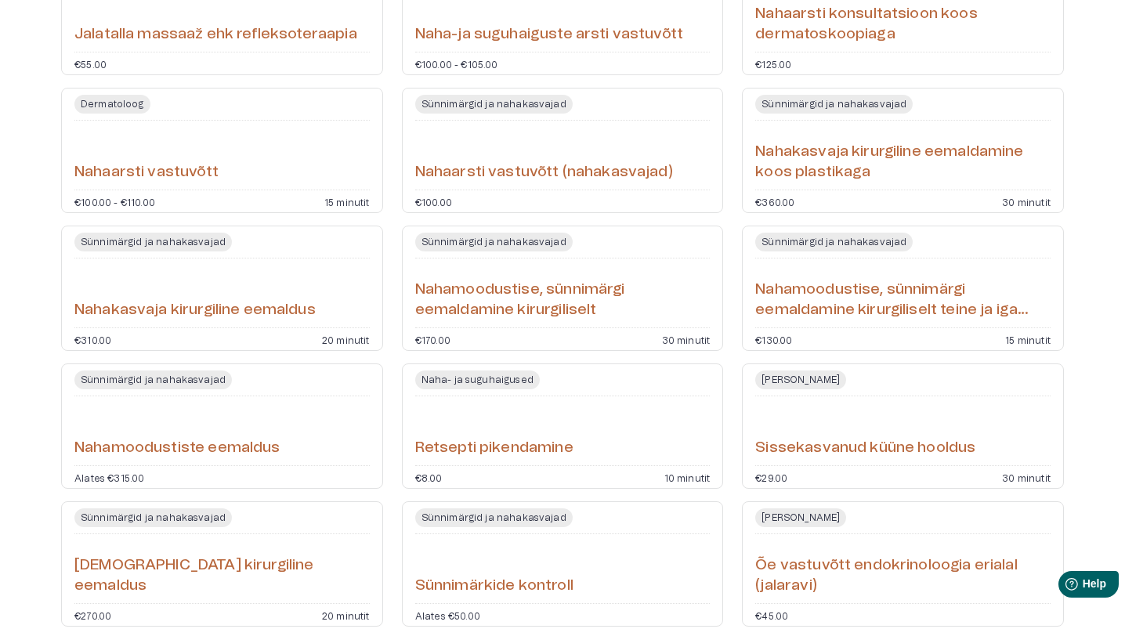
click at [42, 402] on div "Naha- ja suguhaigused Naha- ja suguhaigused Arsti videovastuvõtt €69.00 30 minu…" at bounding box center [562, 213] width 1125 height 1204
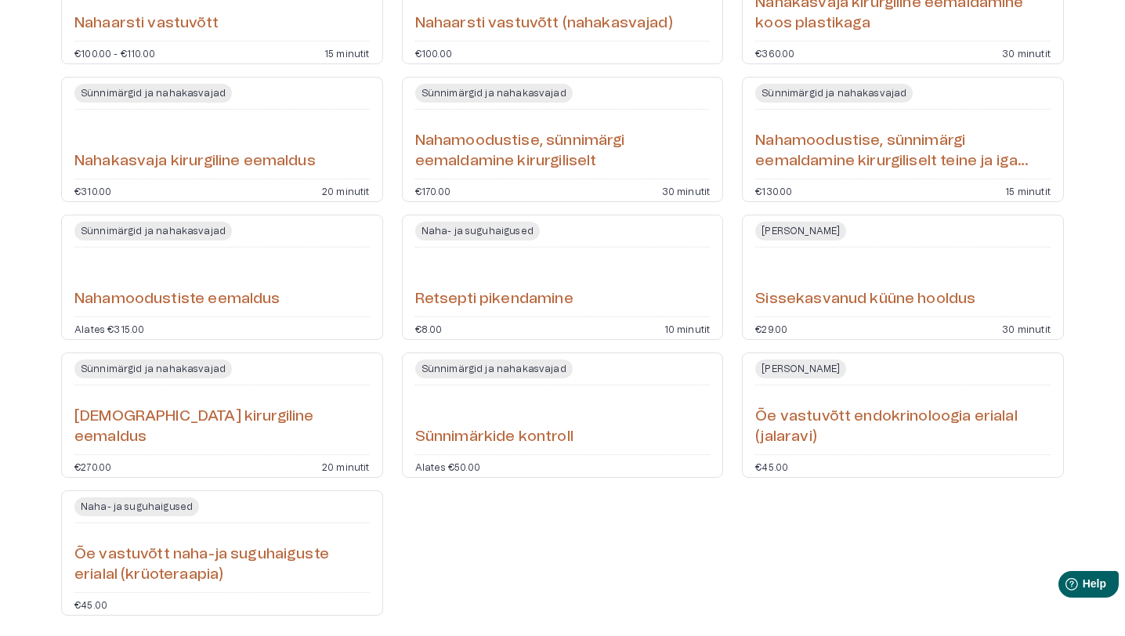
scroll to position [683, 0]
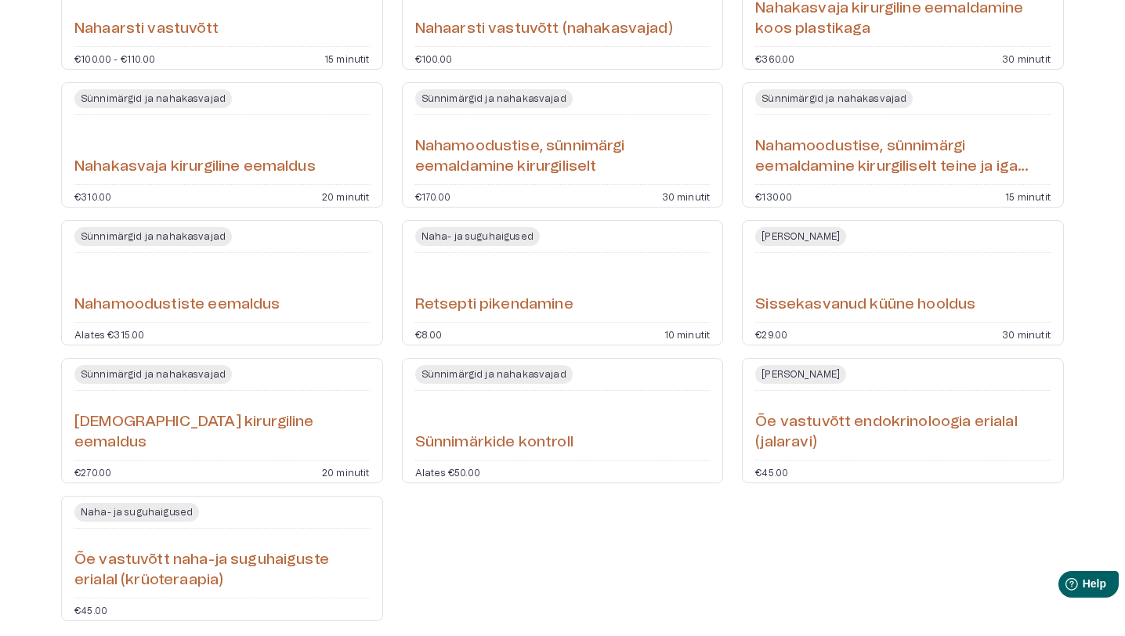
click at [42, 402] on div "Naha- ja suguhaigused Naha- ja suguhaigused Arsti videovastuvõtt €69.00 30 minu…" at bounding box center [562, 70] width 1125 height 1204
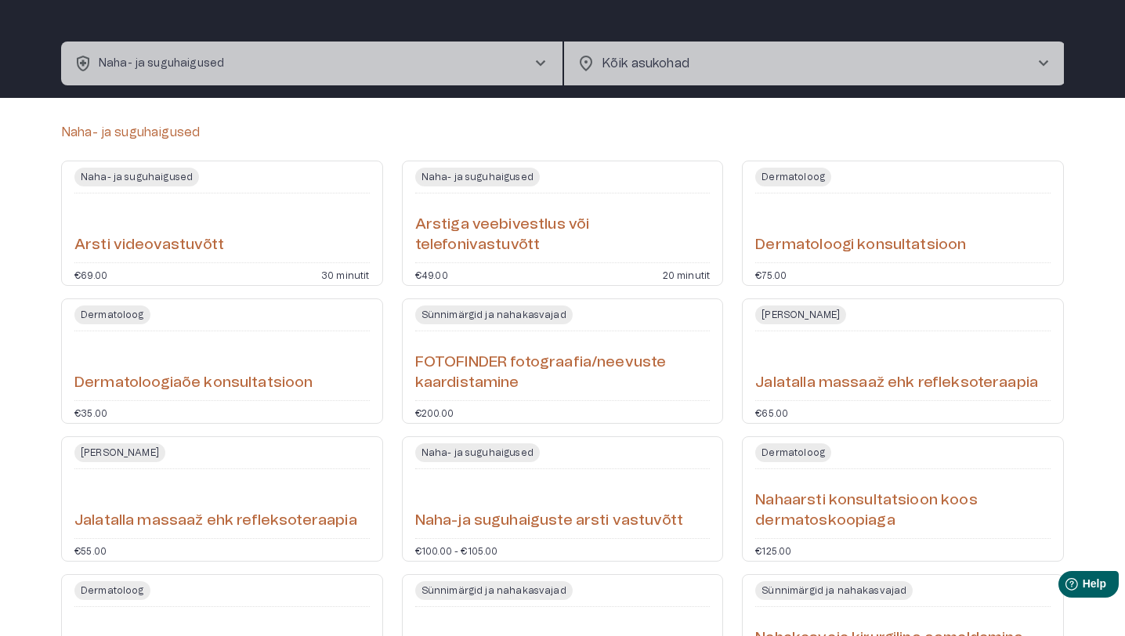
scroll to position [0, 0]
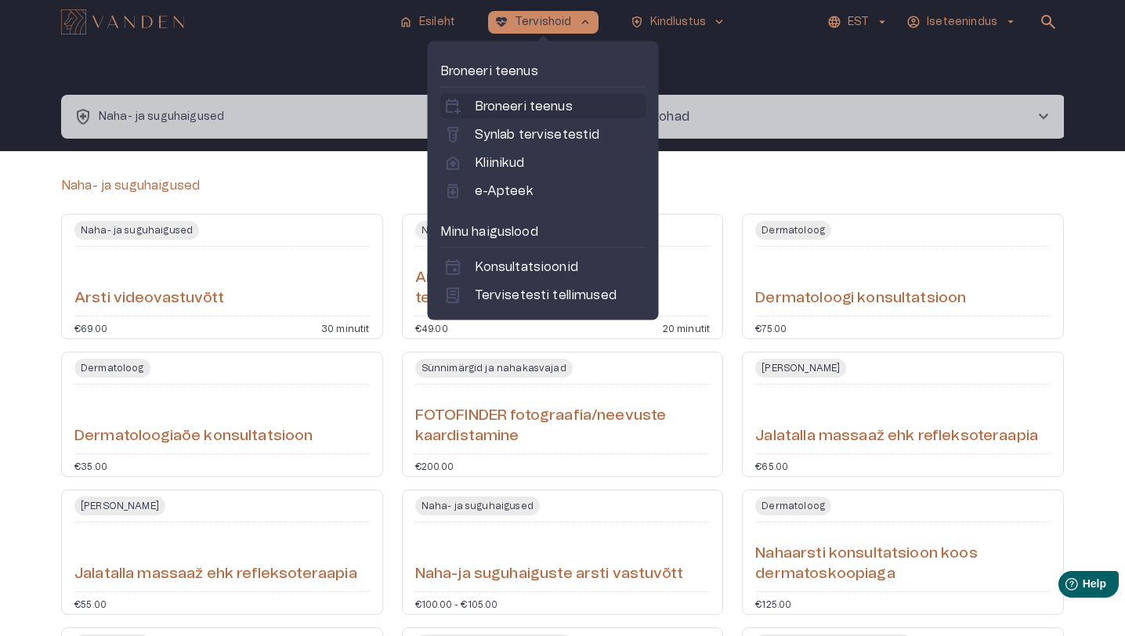
click at [584, 103] on link "calendar_add_on Broneeri teenus" at bounding box center [544, 106] width 200 height 19
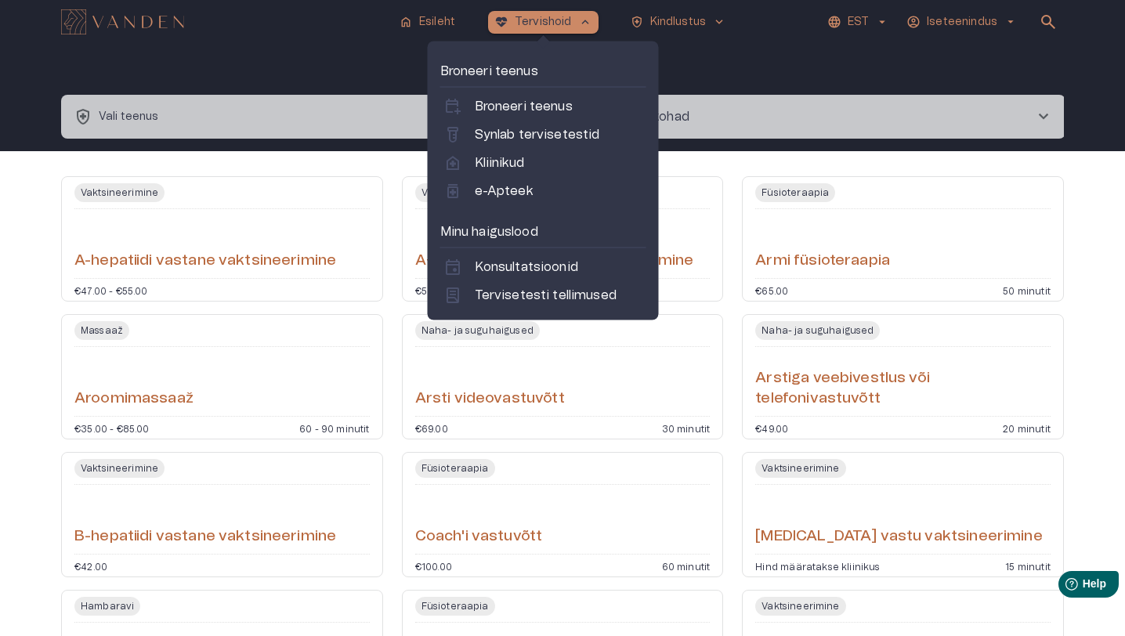
click at [556, 22] on p "Tervishoid" at bounding box center [543, 22] width 57 height 16
click at [539, 168] on link "home_health Kliinikud" at bounding box center [544, 163] width 200 height 19
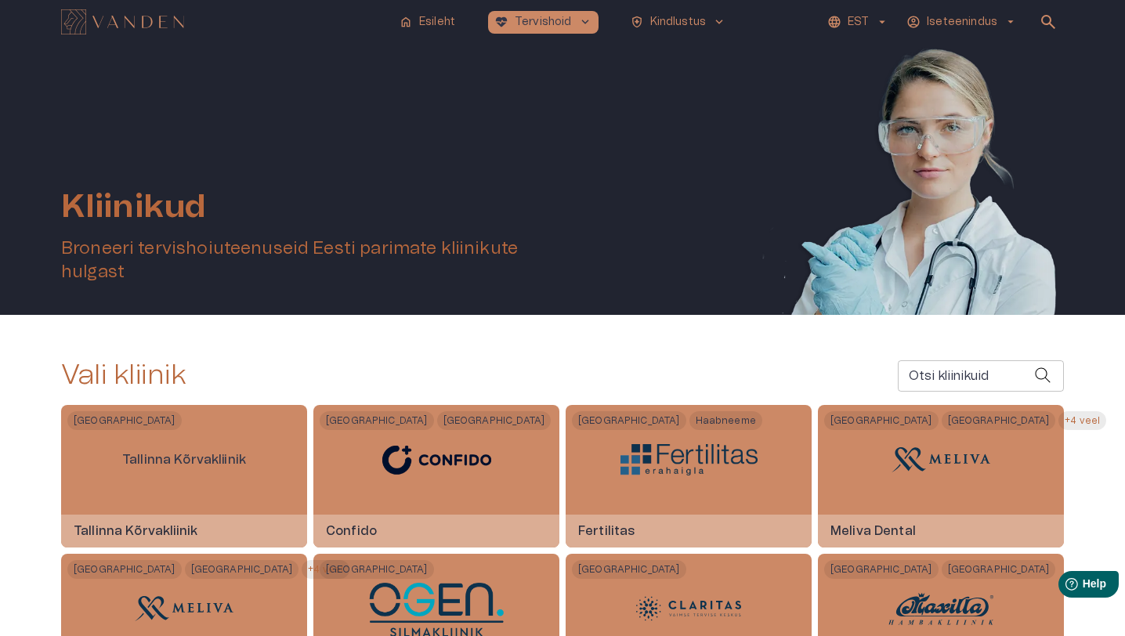
click at [982, 384] on input "Otsi kliinikuid" at bounding box center [966, 376] width 136 height 31
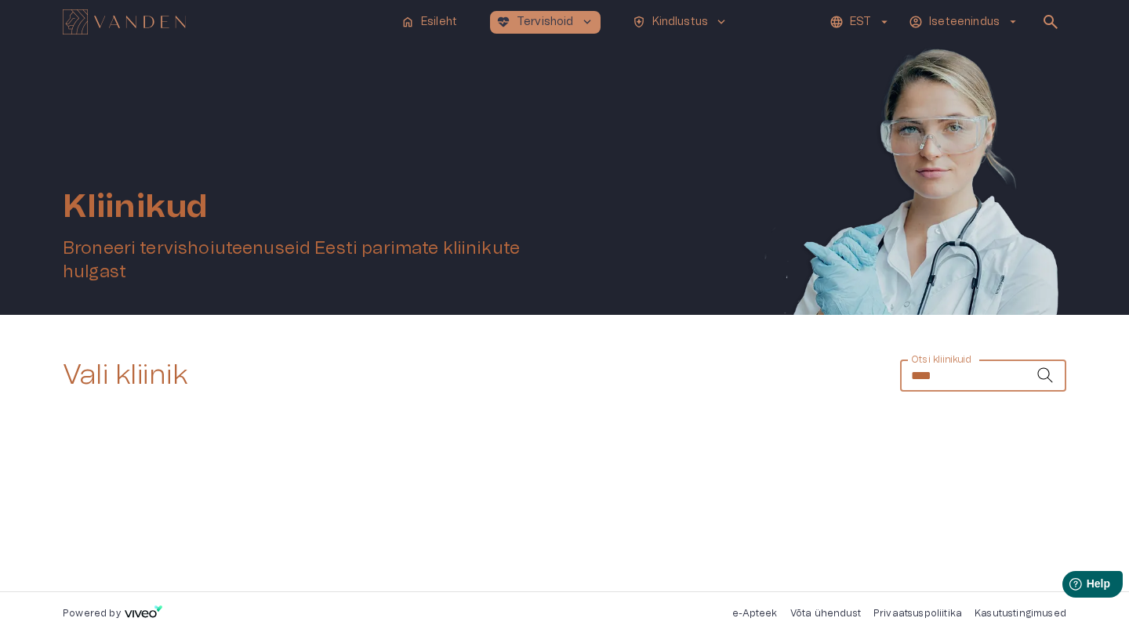
type input "****"
click at [100, 20] on img "Navigate to homepage" at bounding box center [124, 21] width 123 height 25
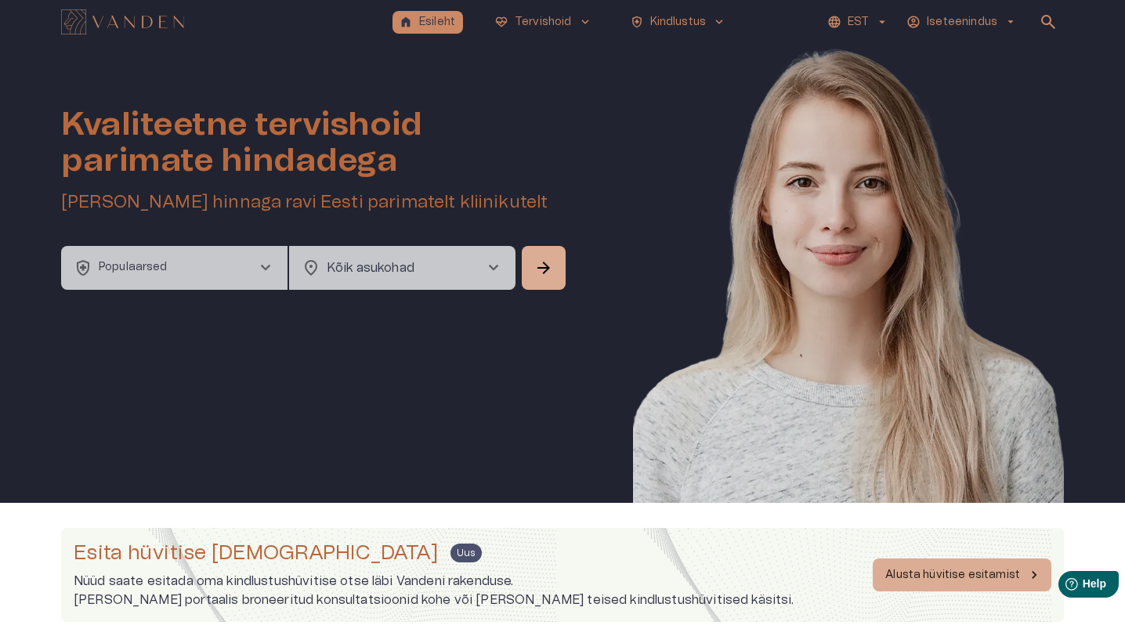
click at [161, 273] on p "Populaarsed" at bounding box center [133, 267] width 69 height 16
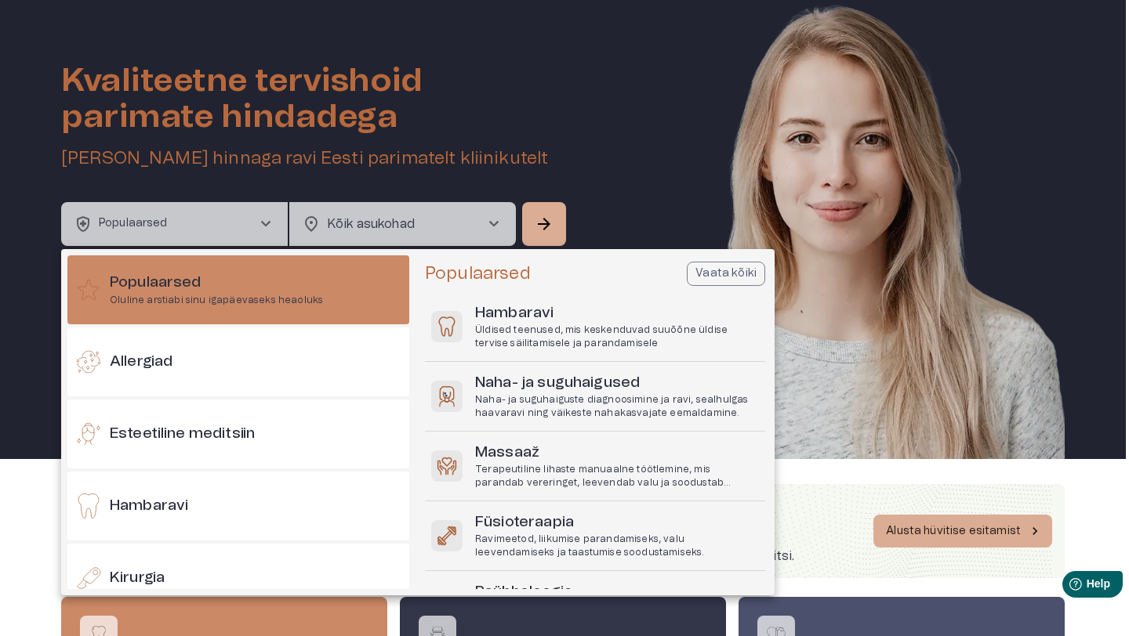
click at [22, 363] on div at bounding box center [564, 318] width 1129 height 636
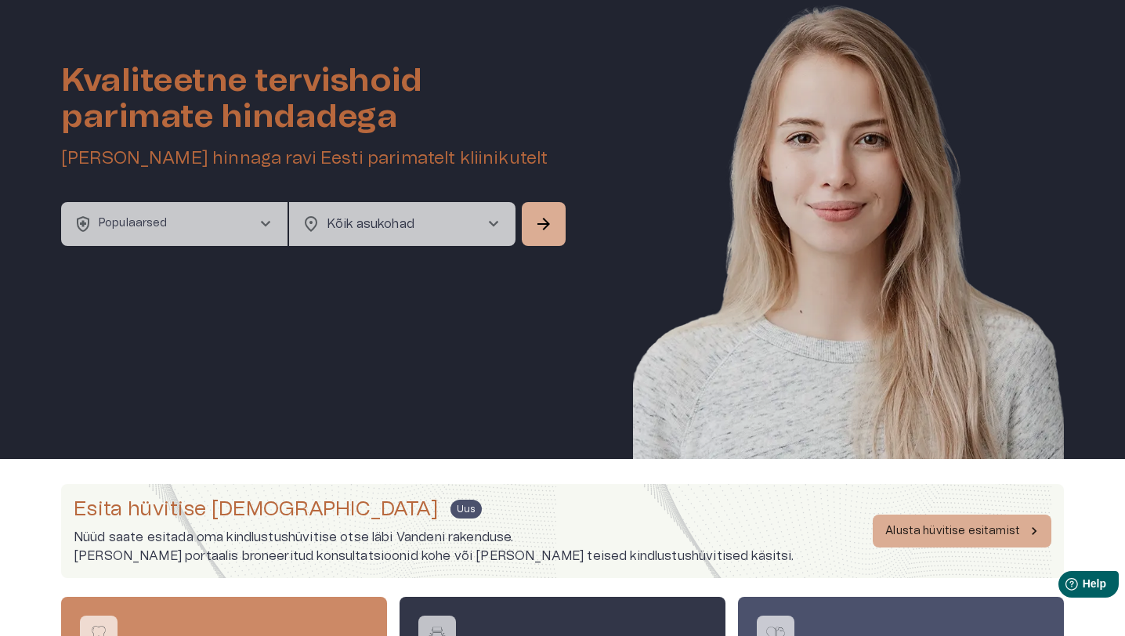
scroll to position [263, 0]
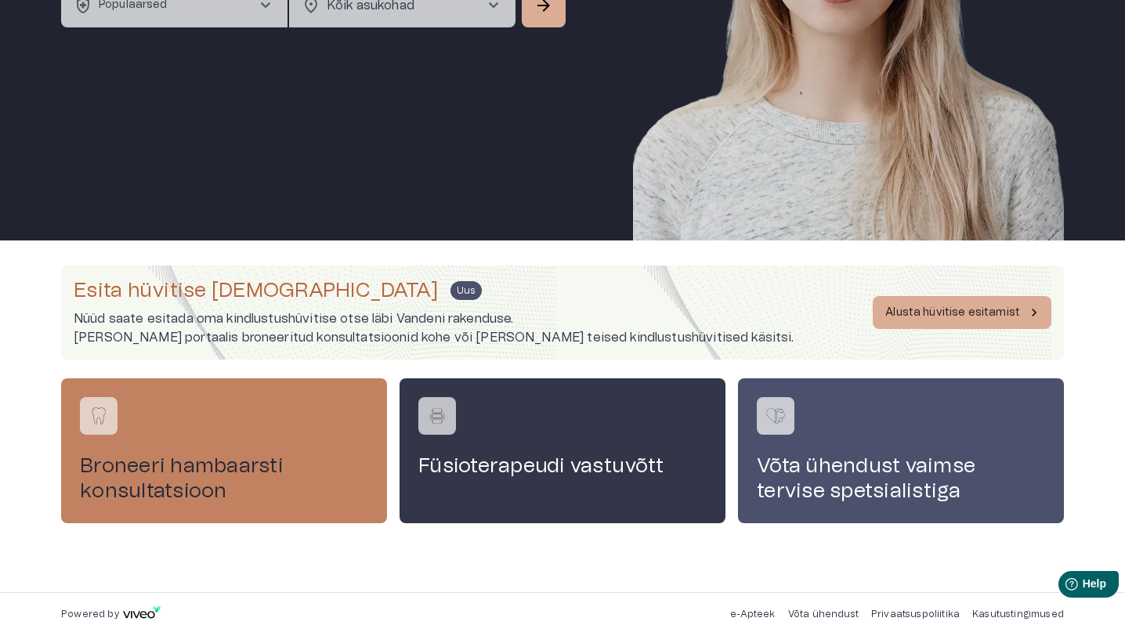
click at [248, 437] on div "Broneeri hambaarsti konsultatsioon" at bounding box center [224, 451] width 326 height 144
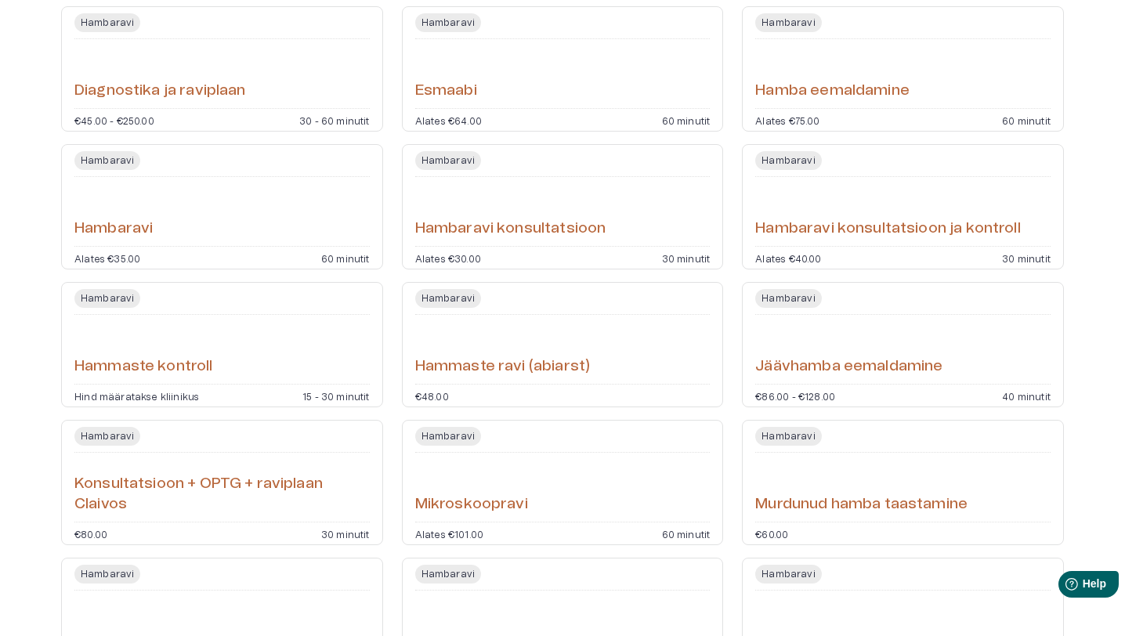
scroll to position [240, 0]
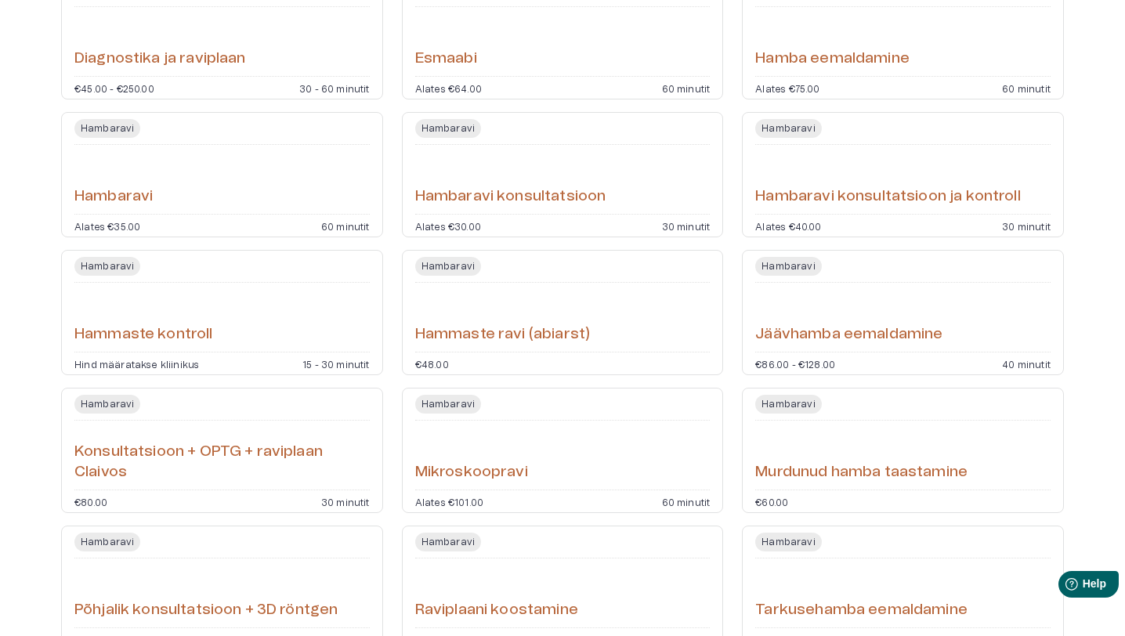
click at [563, 186] on div "Hambaravi konsultatsioon" at bounding box center [562, 179] width 295 height 56
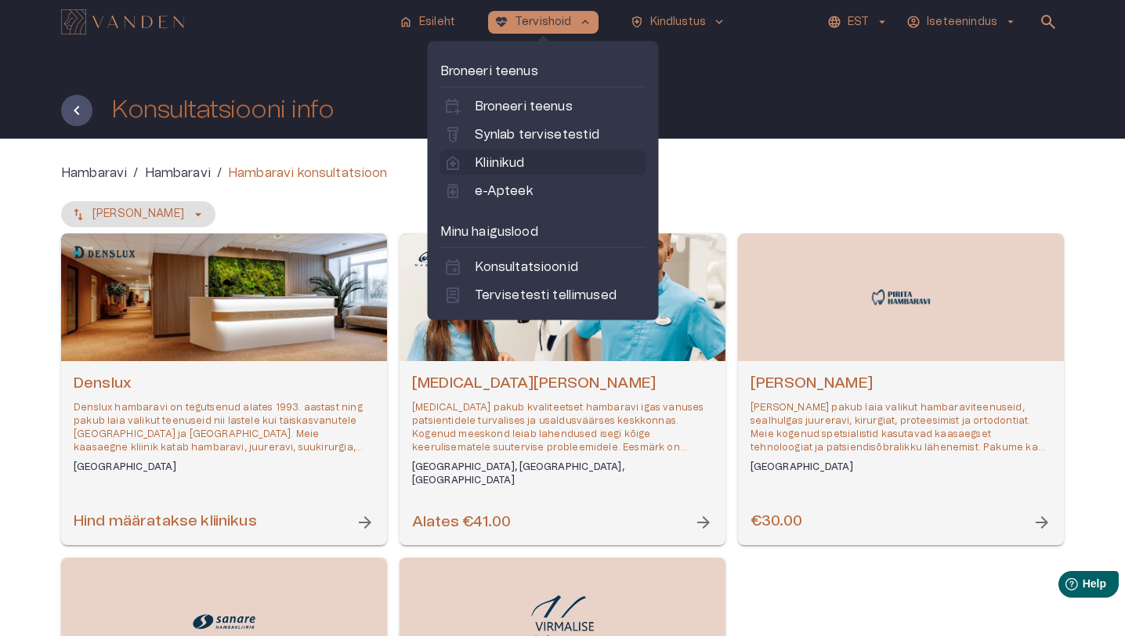
click at [486, 166] on p "Kliinikud" at bounding box center [499, 163] width 49 height 19
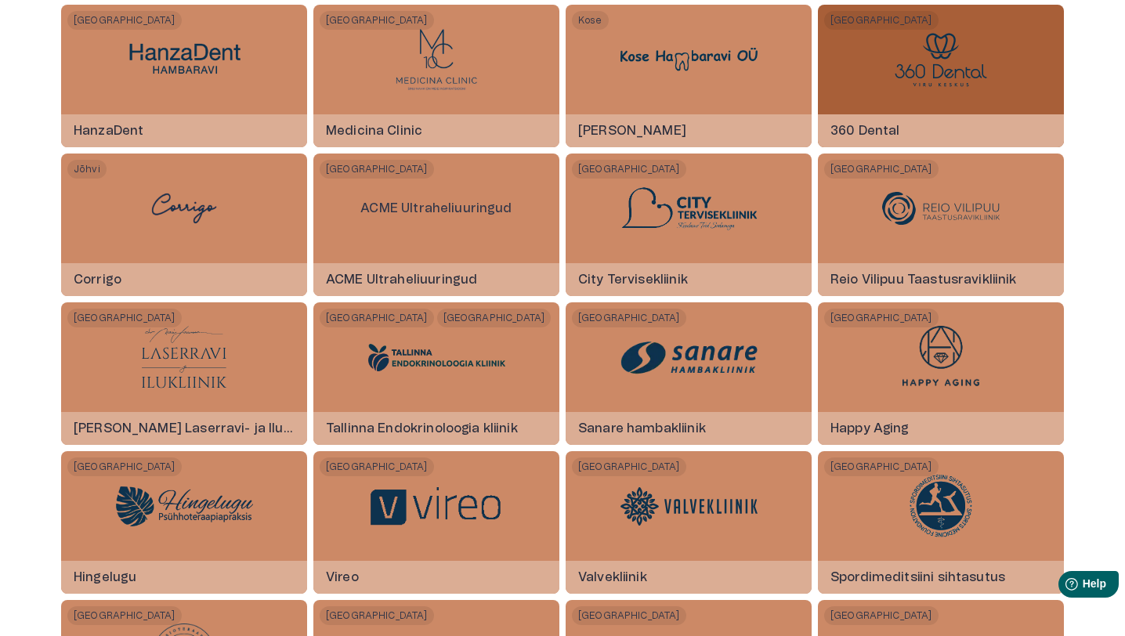
scroll to position [2485, 0]
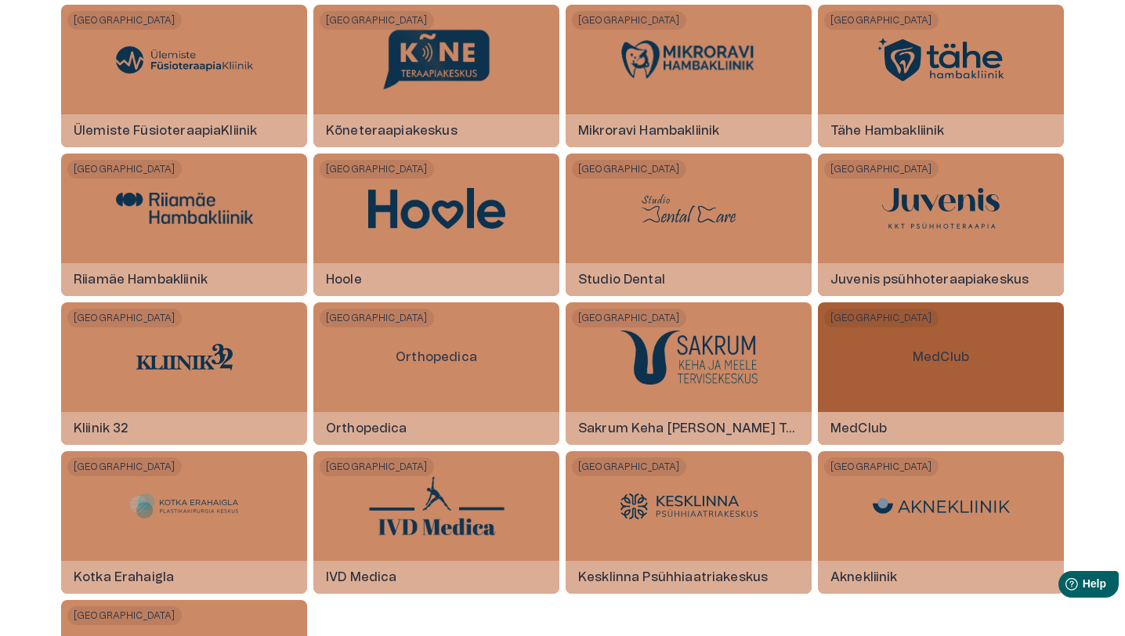
click at [922, 383] on div "MedClub" at bounding box center [941, 358] width 82 height 110
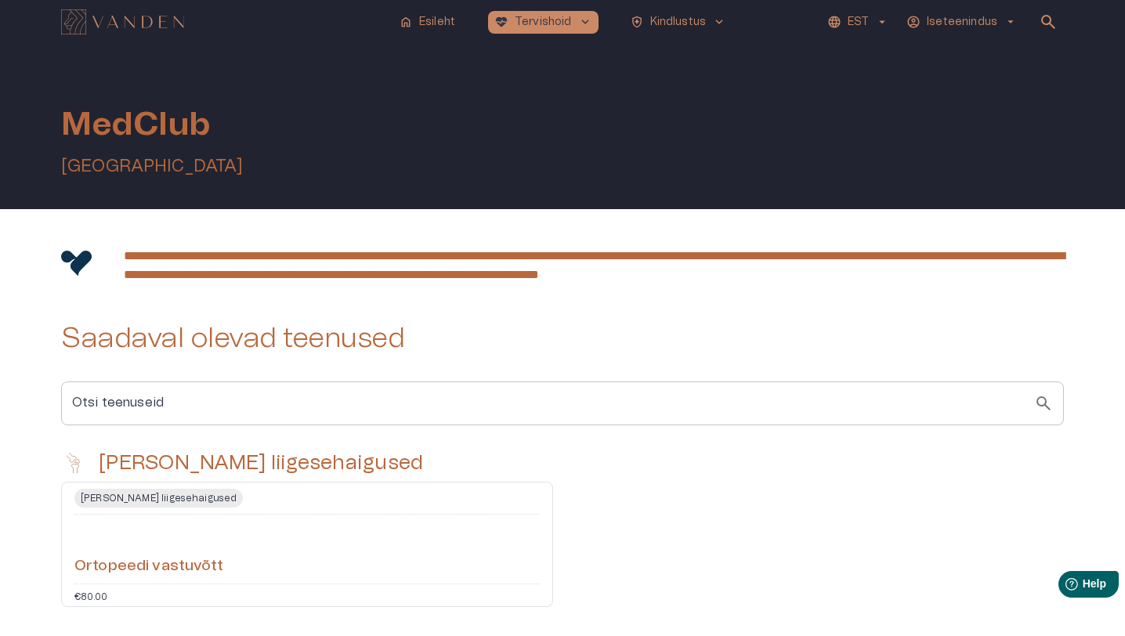
scroll to position [97, 0]
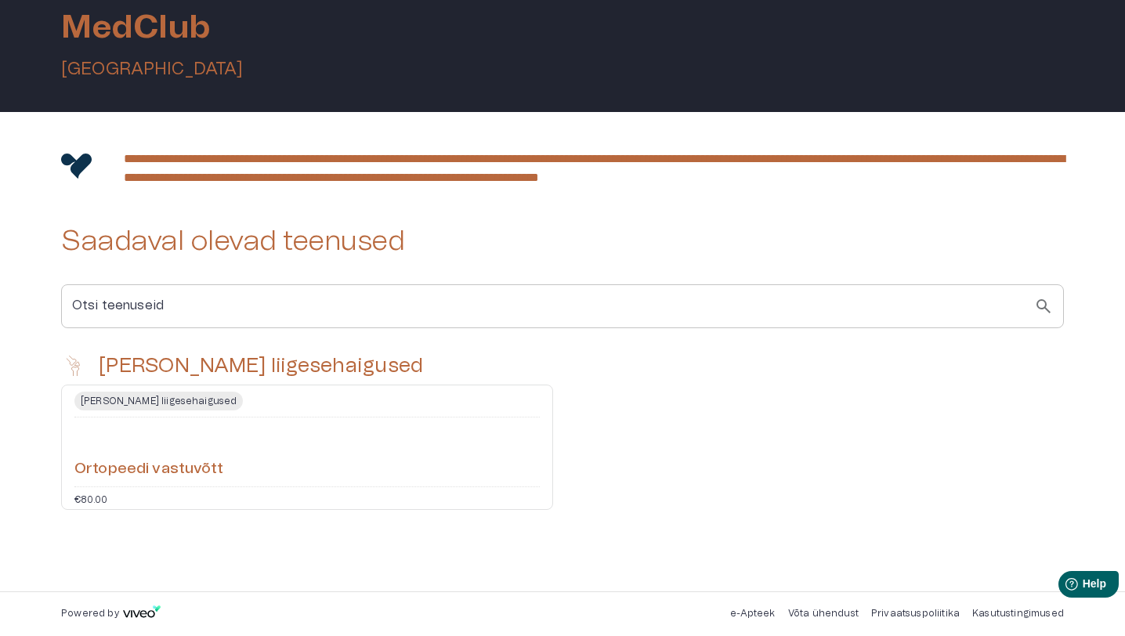
click at [447, 448] on div "Ortopeedi vastuvõtt" at bounding box center [307, 452] width 466 height 56
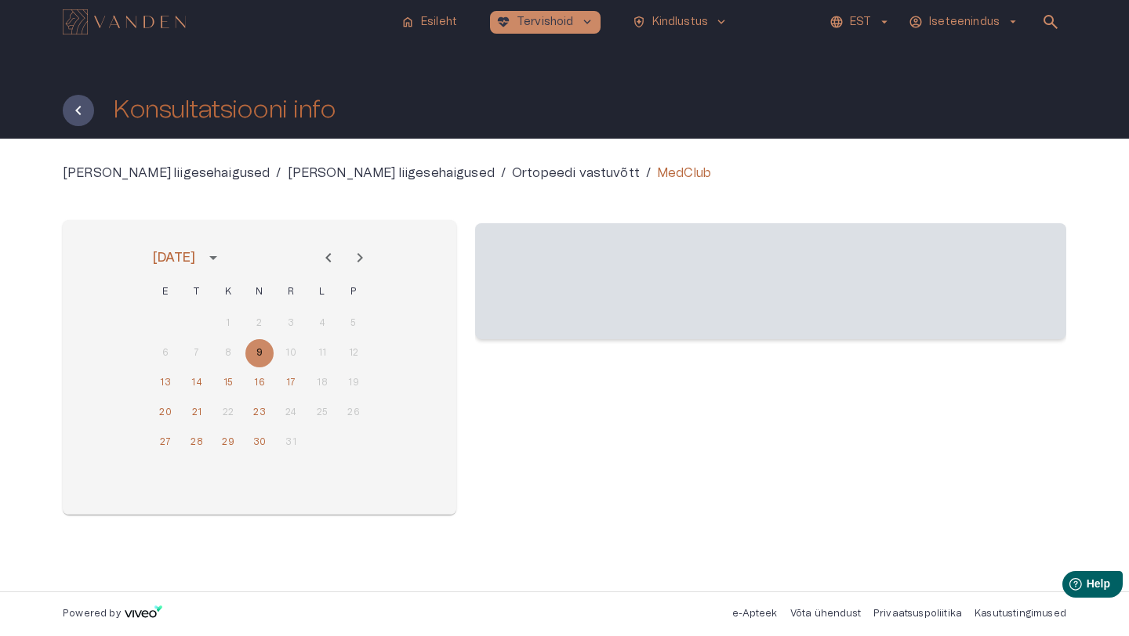
click at [512, 173] on p "Ortopeedi vastuvõtt" at bounding box center [576, 173] width 128 height 19
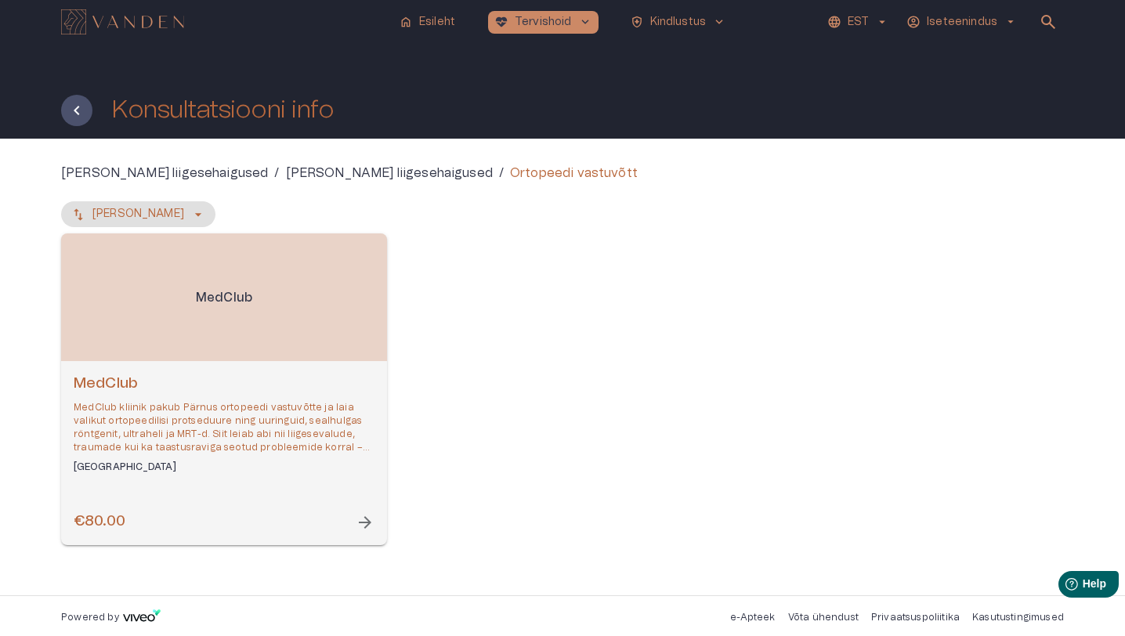
click at [174, 23] on img "Navigate to homepage" at bounding box center [122, 21] width 123 height 25
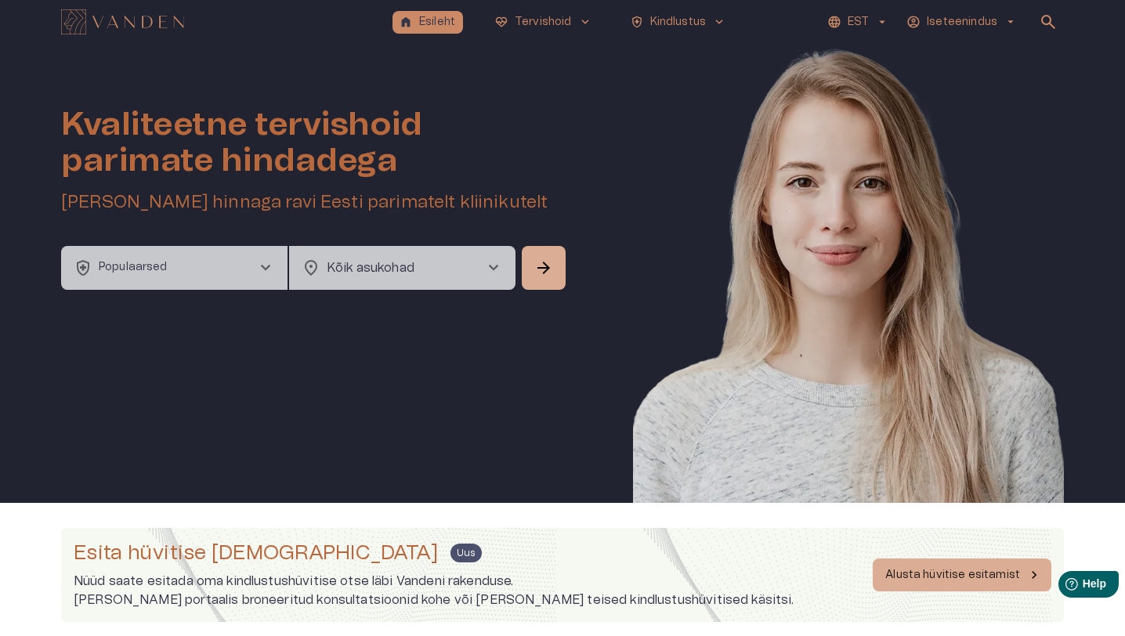
click at [61, 133] on h1 "Kvaliteetne tervishoid parimate hindadega" at bounding box center [315, 143] width 508 height 72
drag, startPoint x: 61, startPoint y: 116, endPoint x: 569, endPoint y: 208, distance: 516.2
click at [569, 208] on div "Kvaliteetne tervishoid parimate hindadega Broneeri soodsaima hinnaga ravi Eesti…" at bounding box center [562, 273] width 1003 height 459
click at [1054, 20] on span "search" at bounding box center [1048, 22] width 19 height 19
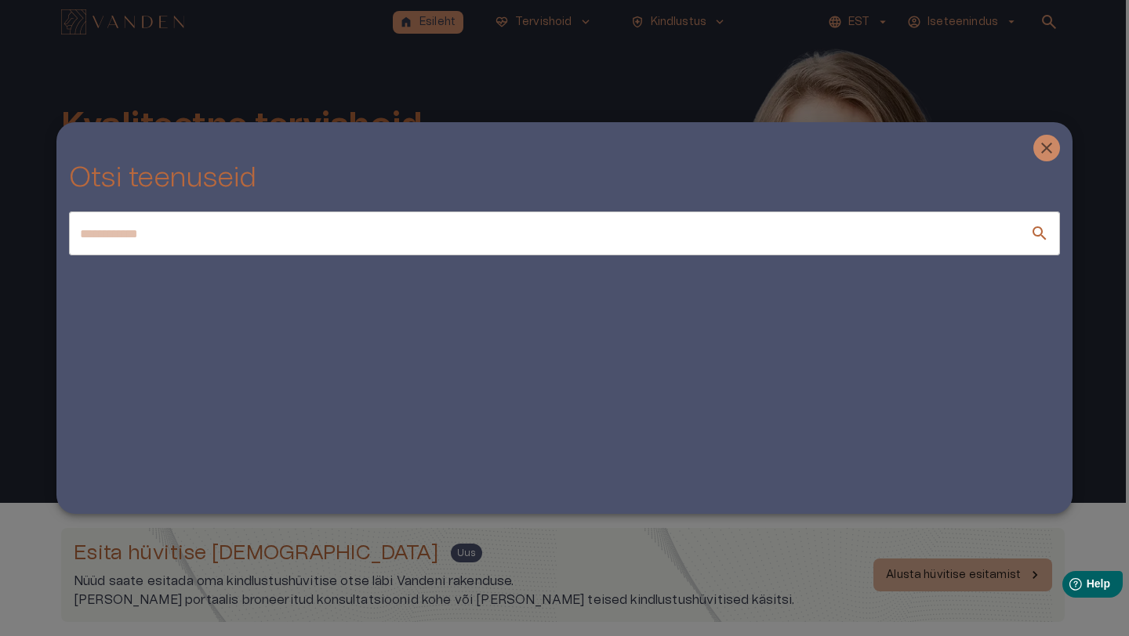
click at [947, 236] on input "text" at bounding box center [549, 234] width 961 height 44
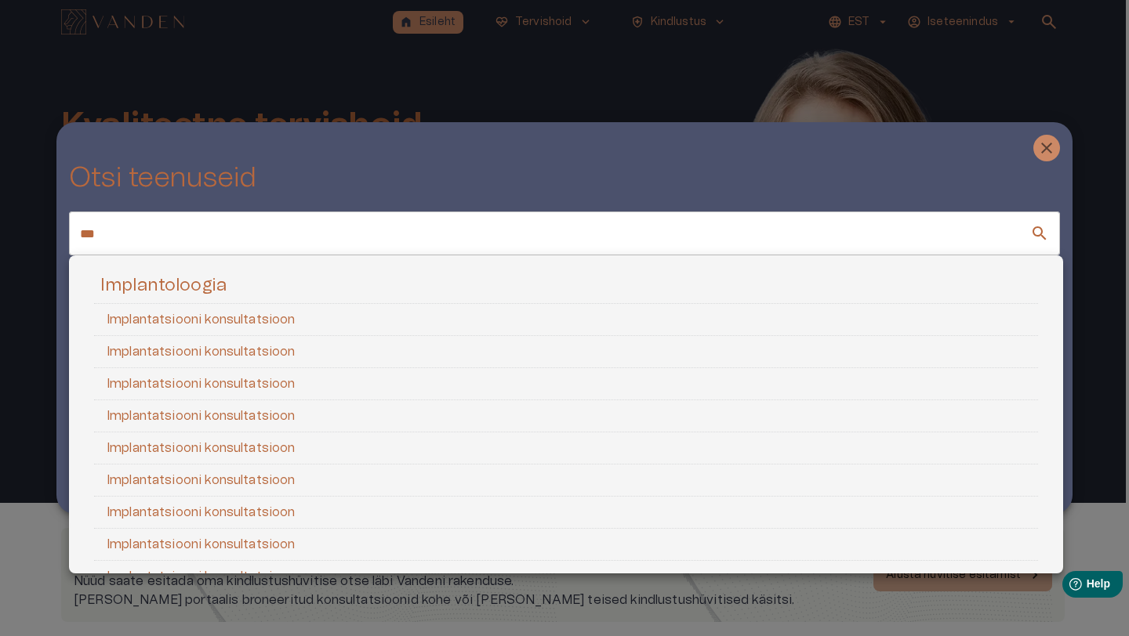
click at [584, 239] on div at bounding box center [564, 318] width 1129 height 636
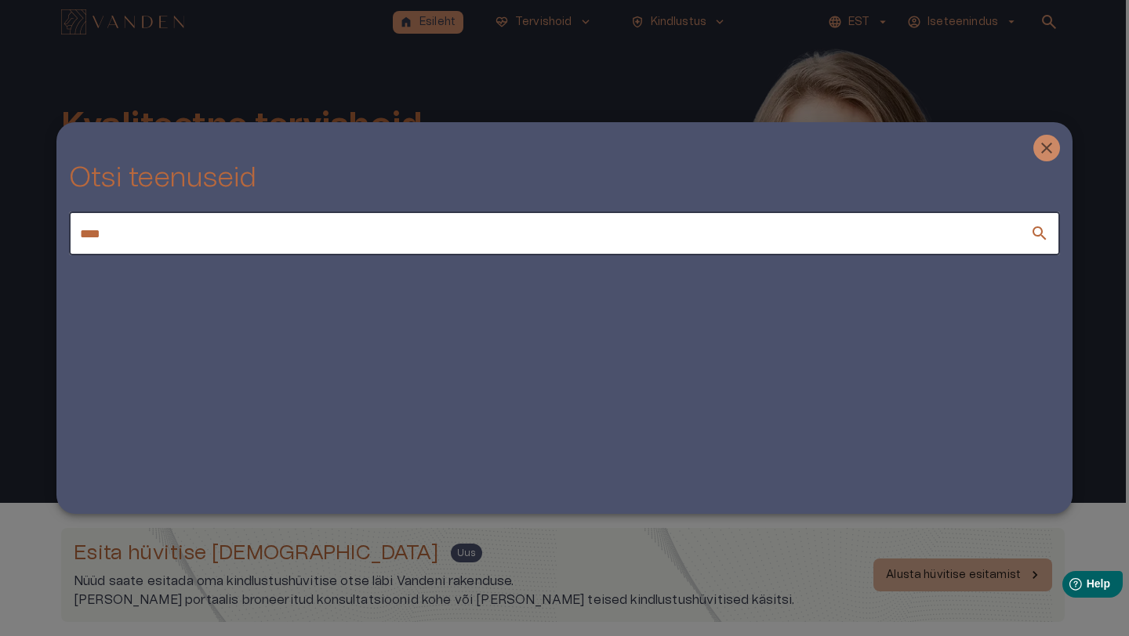
type input "****"
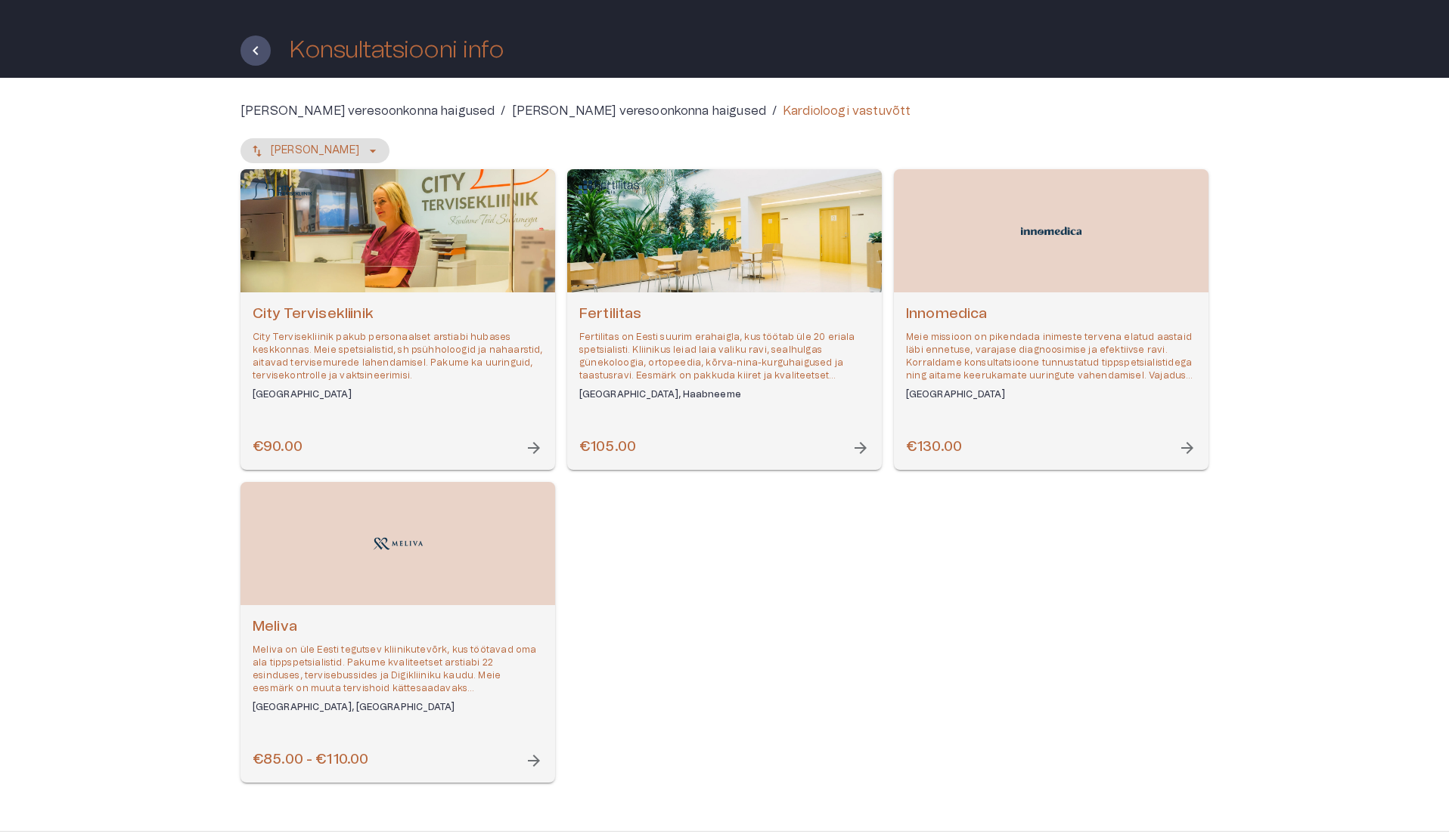
scroll to position [59, 0]
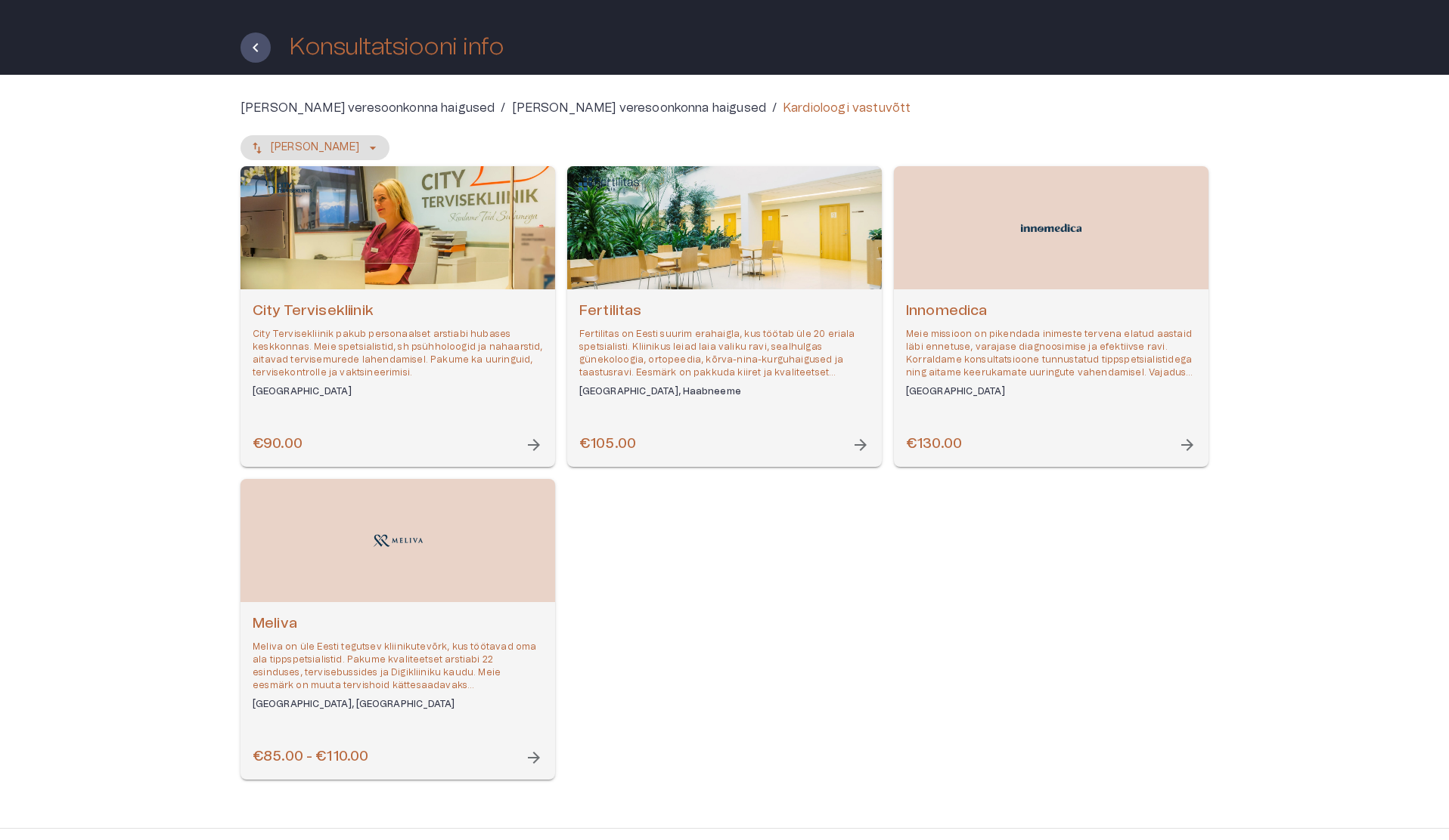
click at [502, 449] on div "€90.00 arrow_forward" at bounding box center [397, 445] width 290 height 20
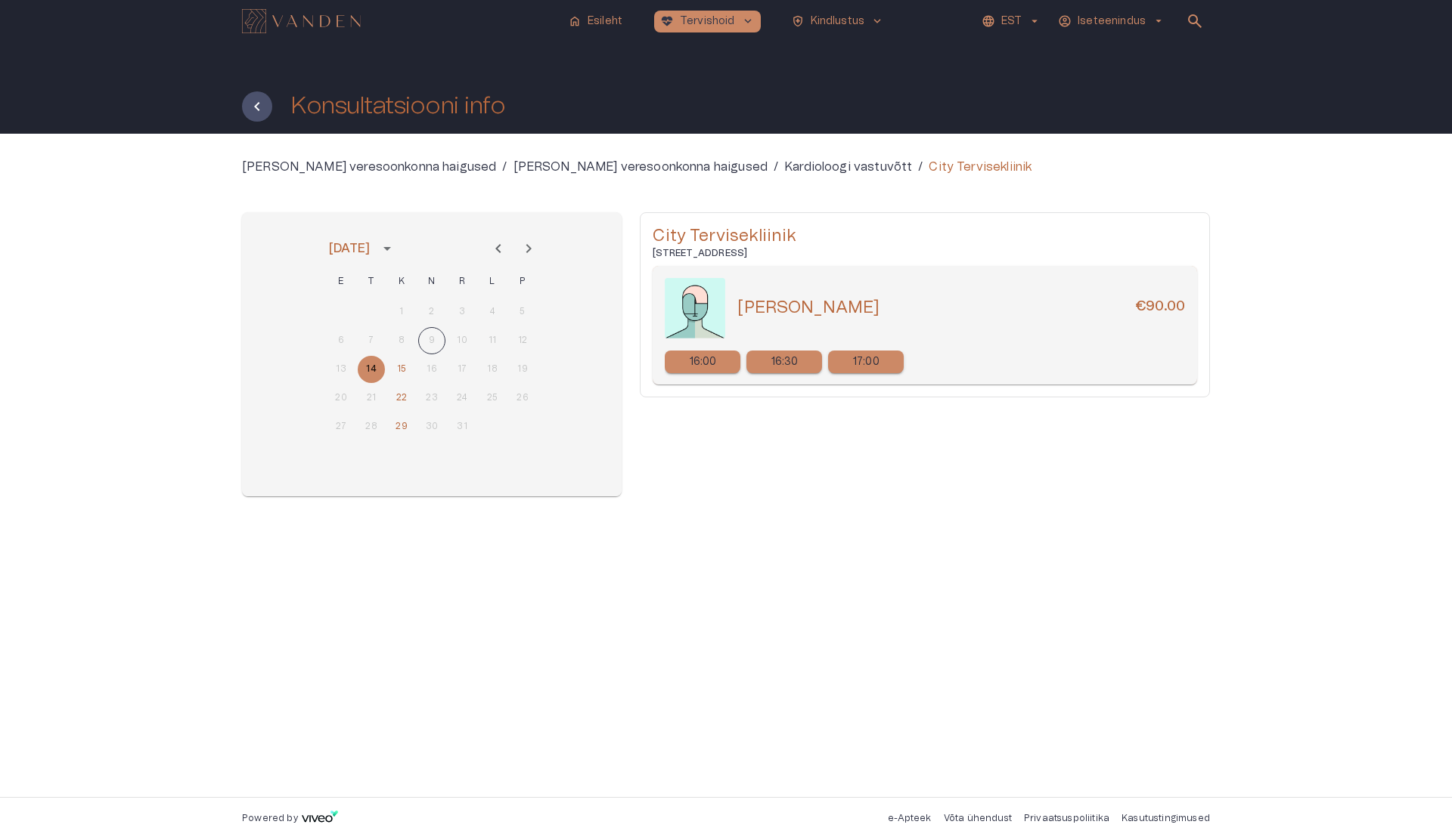
click at [697, 368] on p "16:00" at bounding box center [703, 363] width 27 height 15
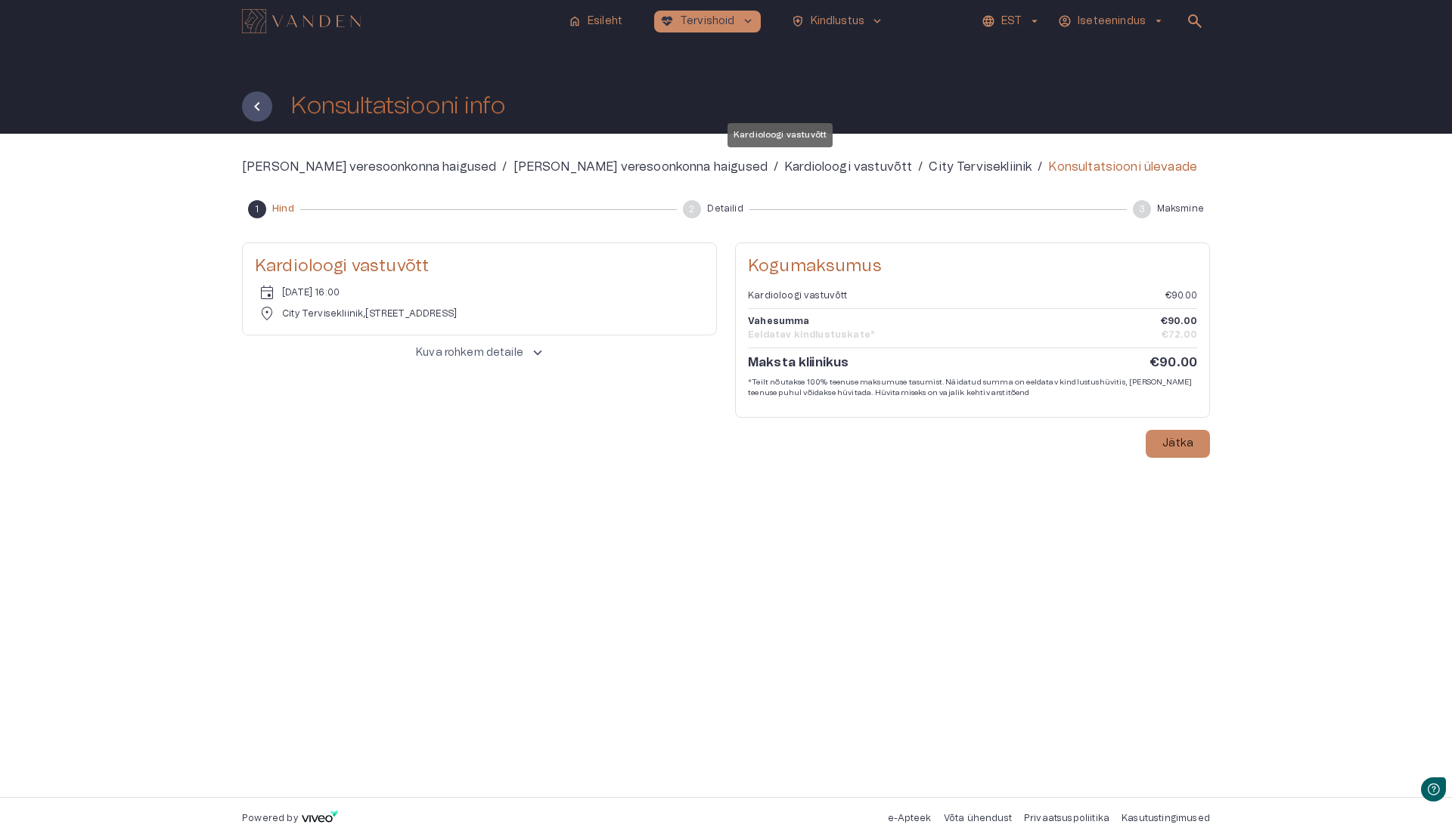
click at [784, 172] on p "Kardioloogi vastuvõtt" at bounding box center [848, 167] width 127 height 18
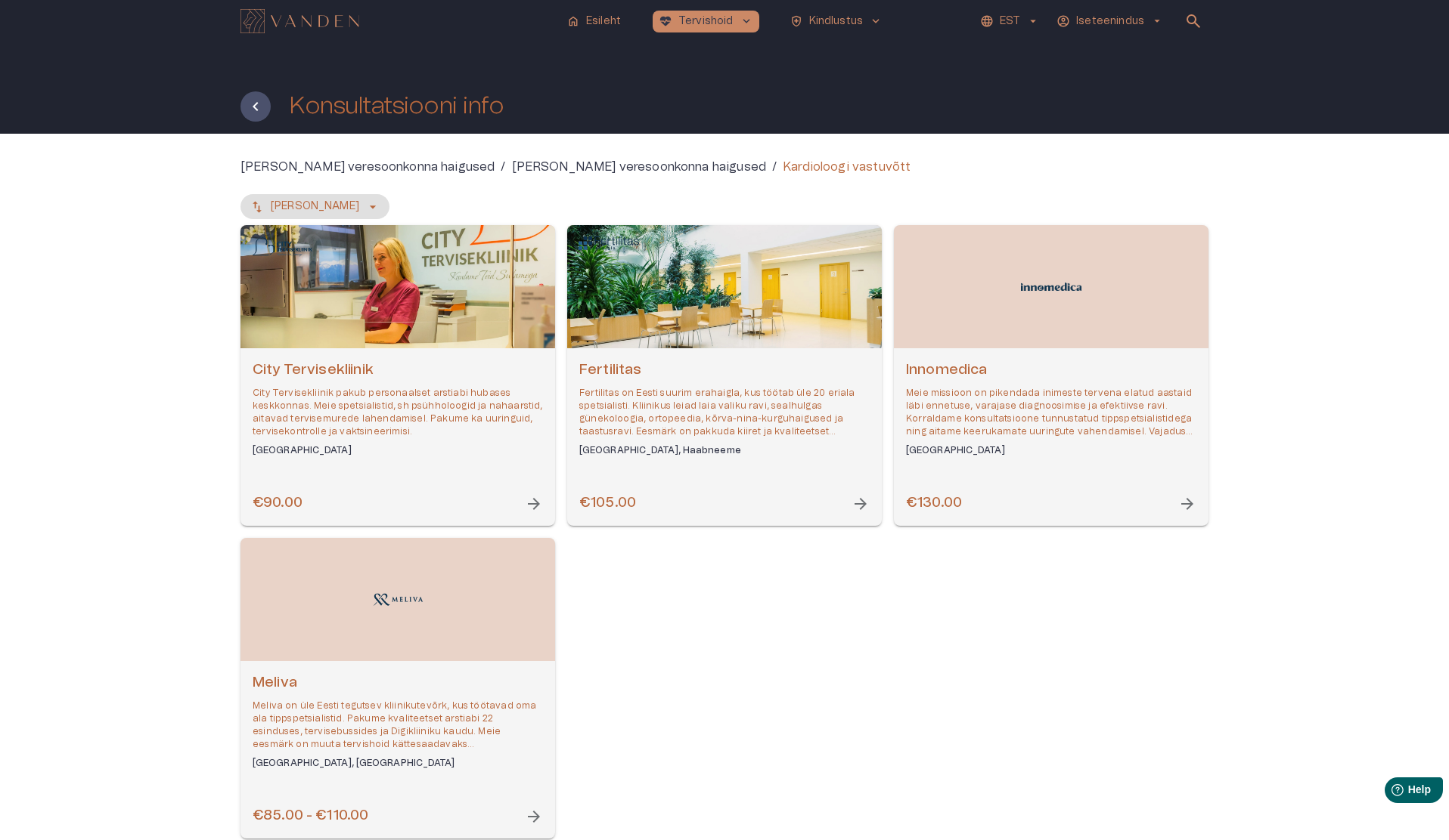
click at [306, 25] on img "Navigate to homepage" at bounding box center [299, 20] width 119 height 24
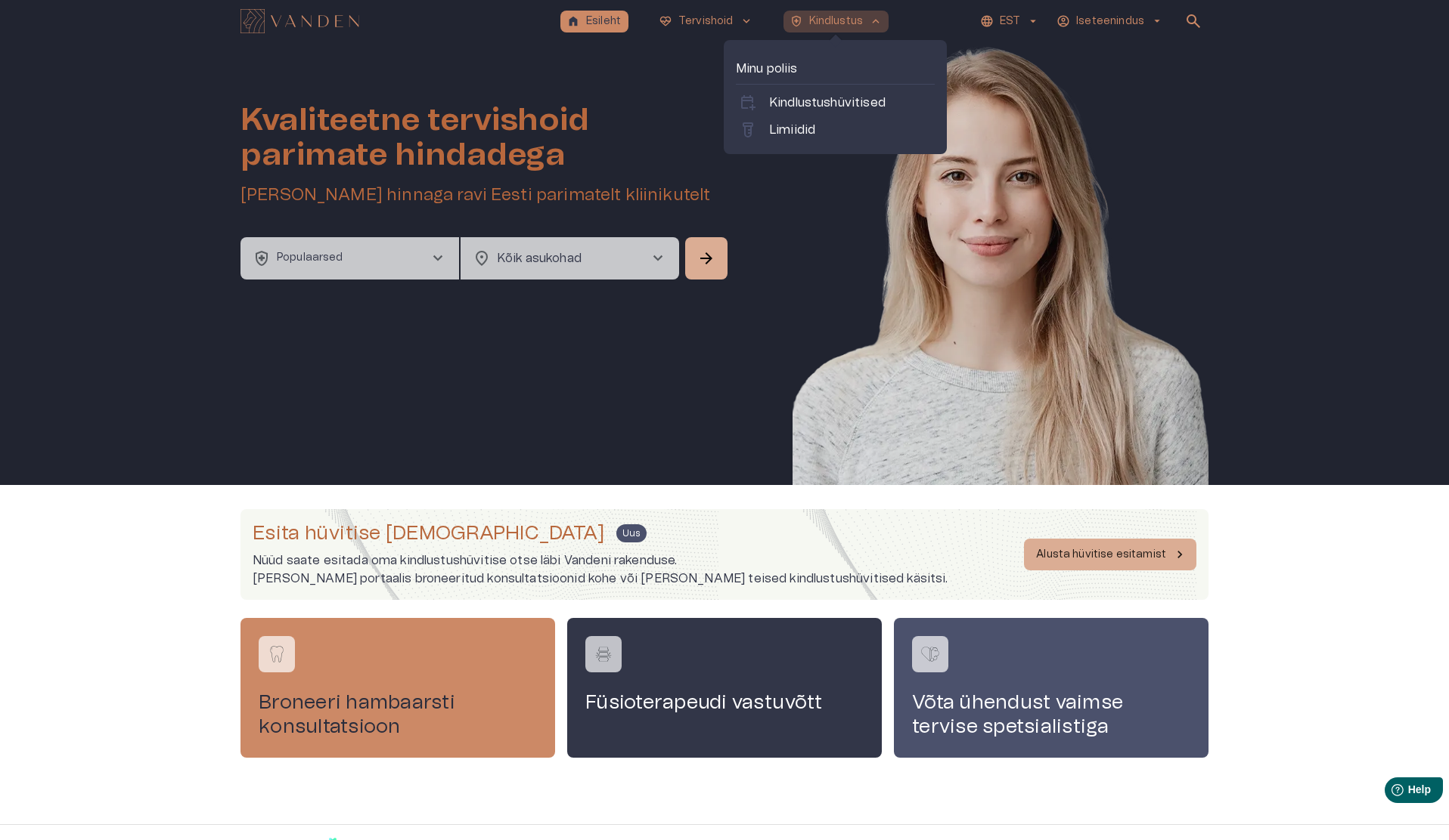
click at [827, 29] on button "health_and_safety Kindlustus keyboard_arrow_up" at bounding box center [836, 21] width 106 height 22
click at [816, 135] on link "labs Limiidid" at bounding box center [835, 129] width 193 height 18
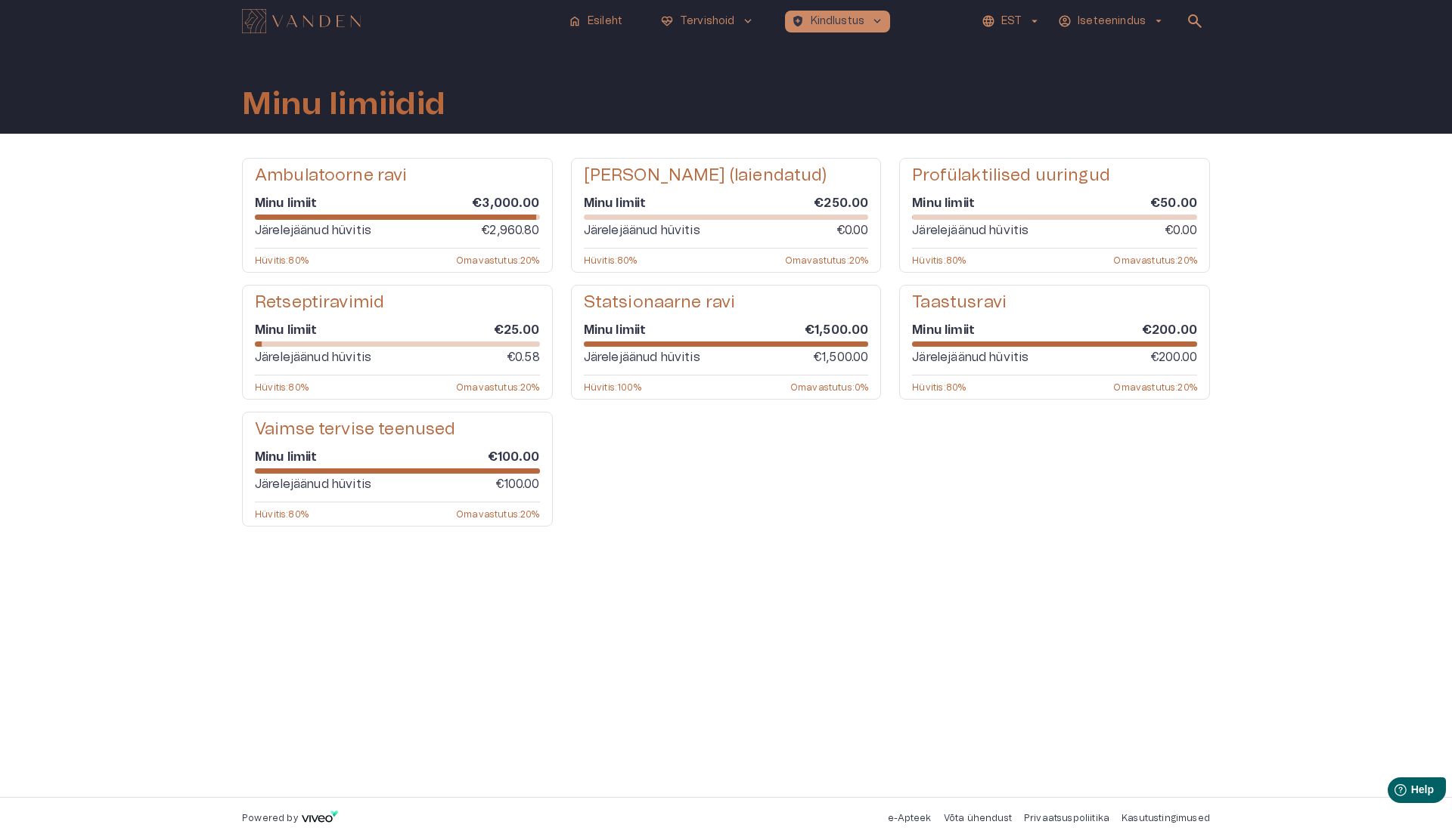
click at [340, 25] on img "Navigate to homepage" at bounding box center [301, 20] width 119 height 24
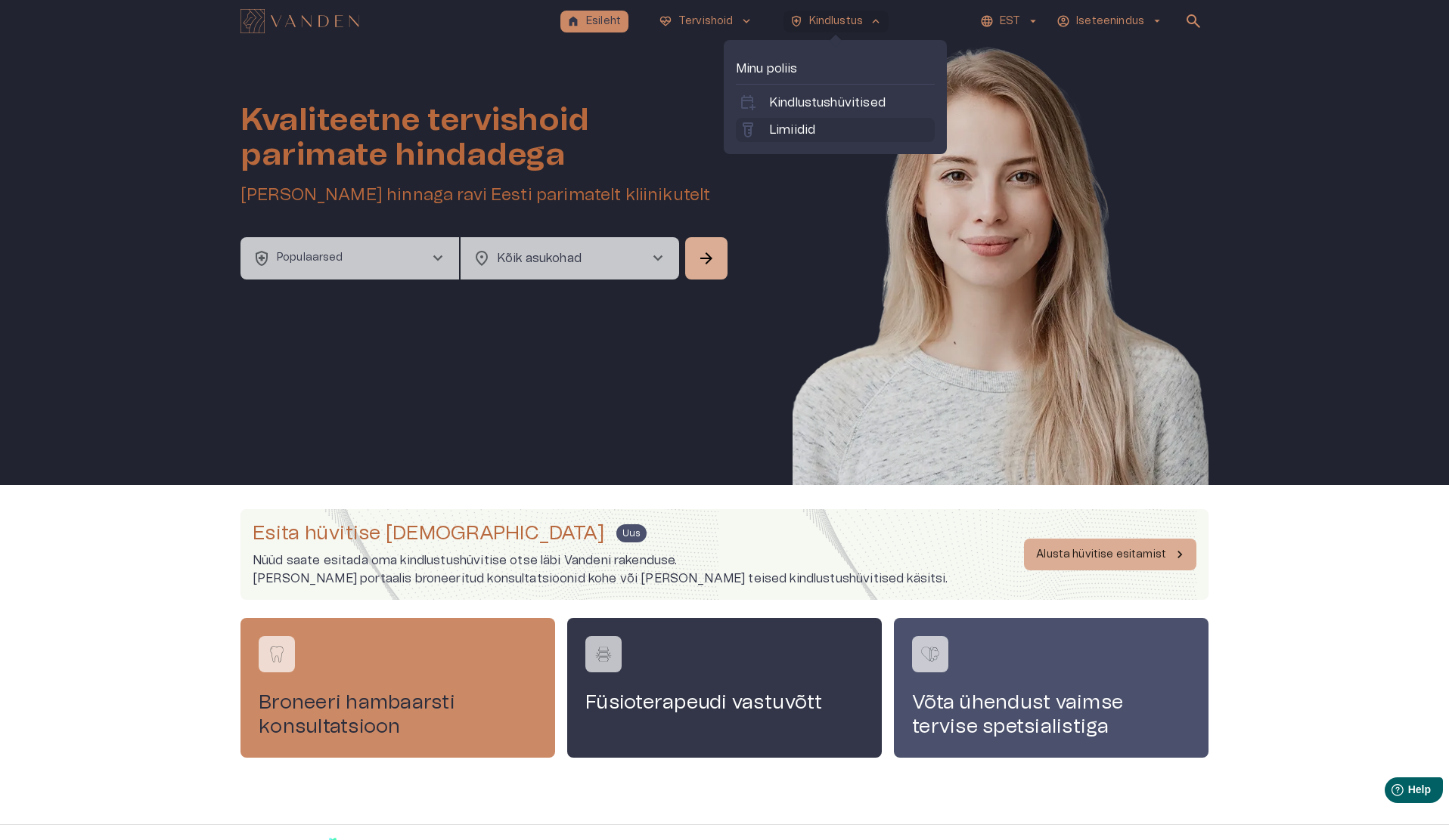
click at [806, 130] on p "Limiidid" at bounding box center [792, 129] width 46 height 18
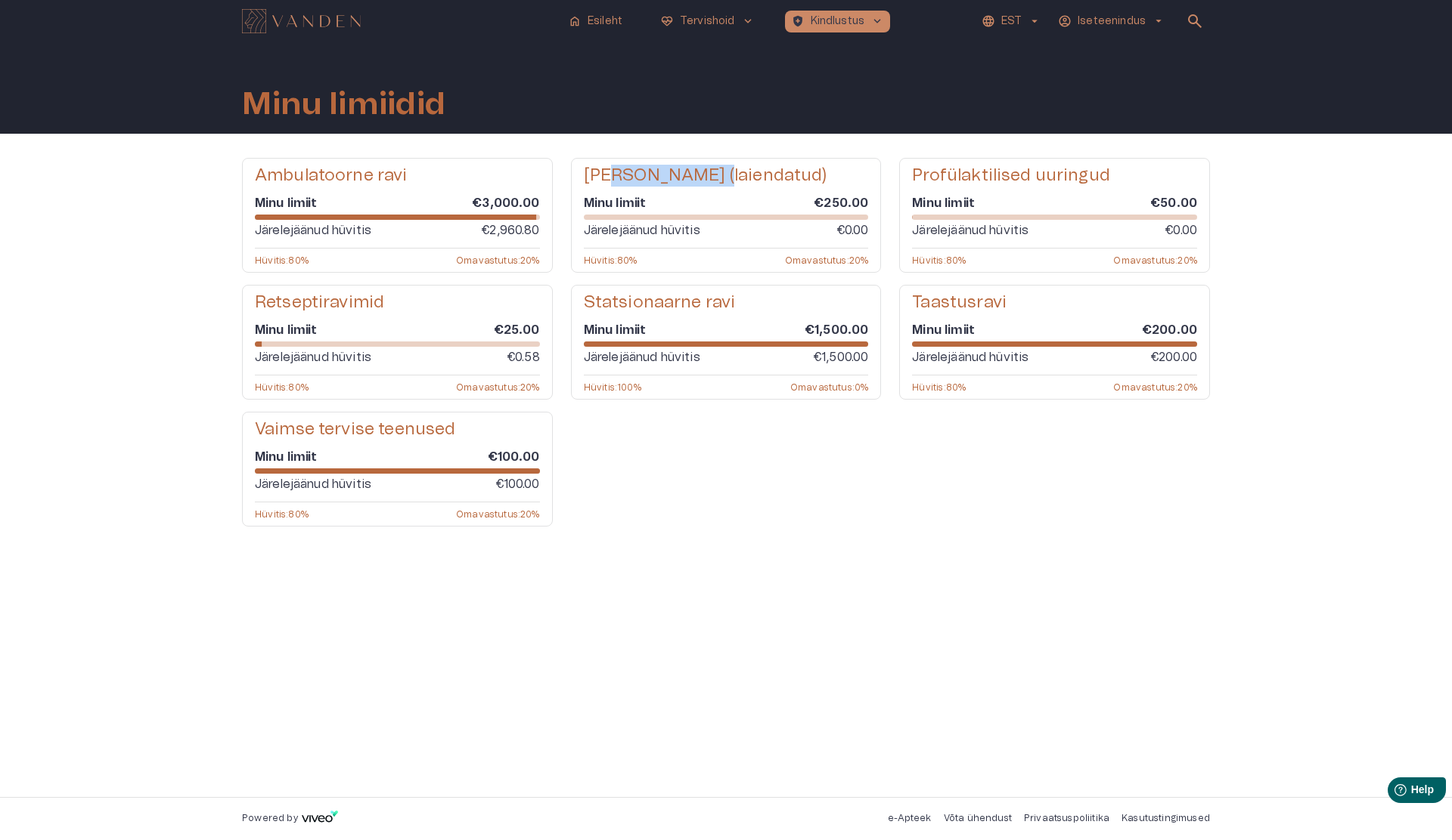
drag, startPoint x: 616, startPoint y: 175, endPoint x: 707, endPoint y: 176, distance: 91.0
click at [707, 176] on h5 "Hambaravi (laiendatud)" at bounding box center [705, 176] width 243 height 22
click at [279, 18] on img "Navigate to homepage" at bounding box center [301, 20] width 119 height 24
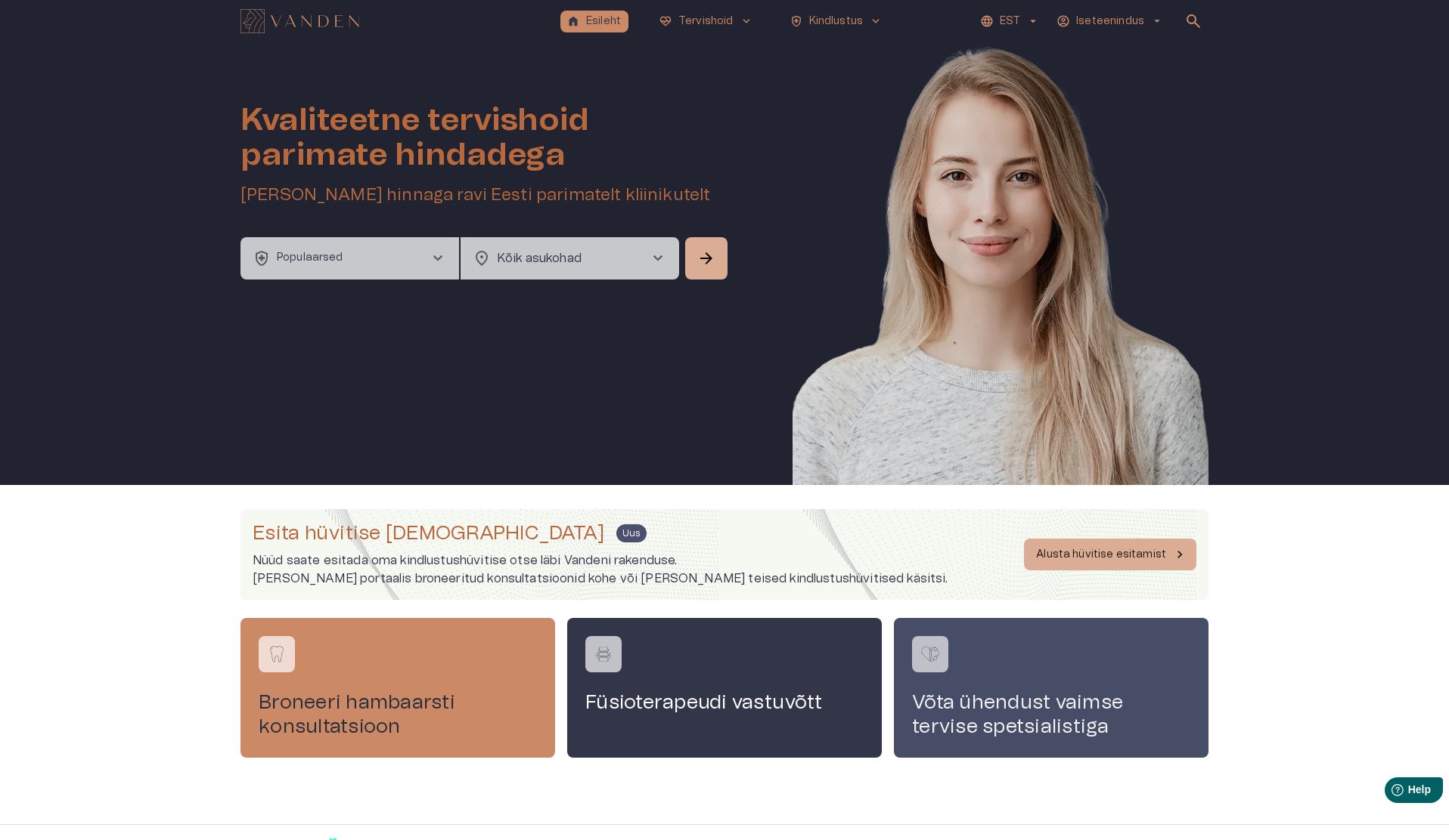
click at [984, 595] on h4 "Võta ühendust vaimse tervise spetsialistiga" at bounding box center [1051, 715] width 278 height 48
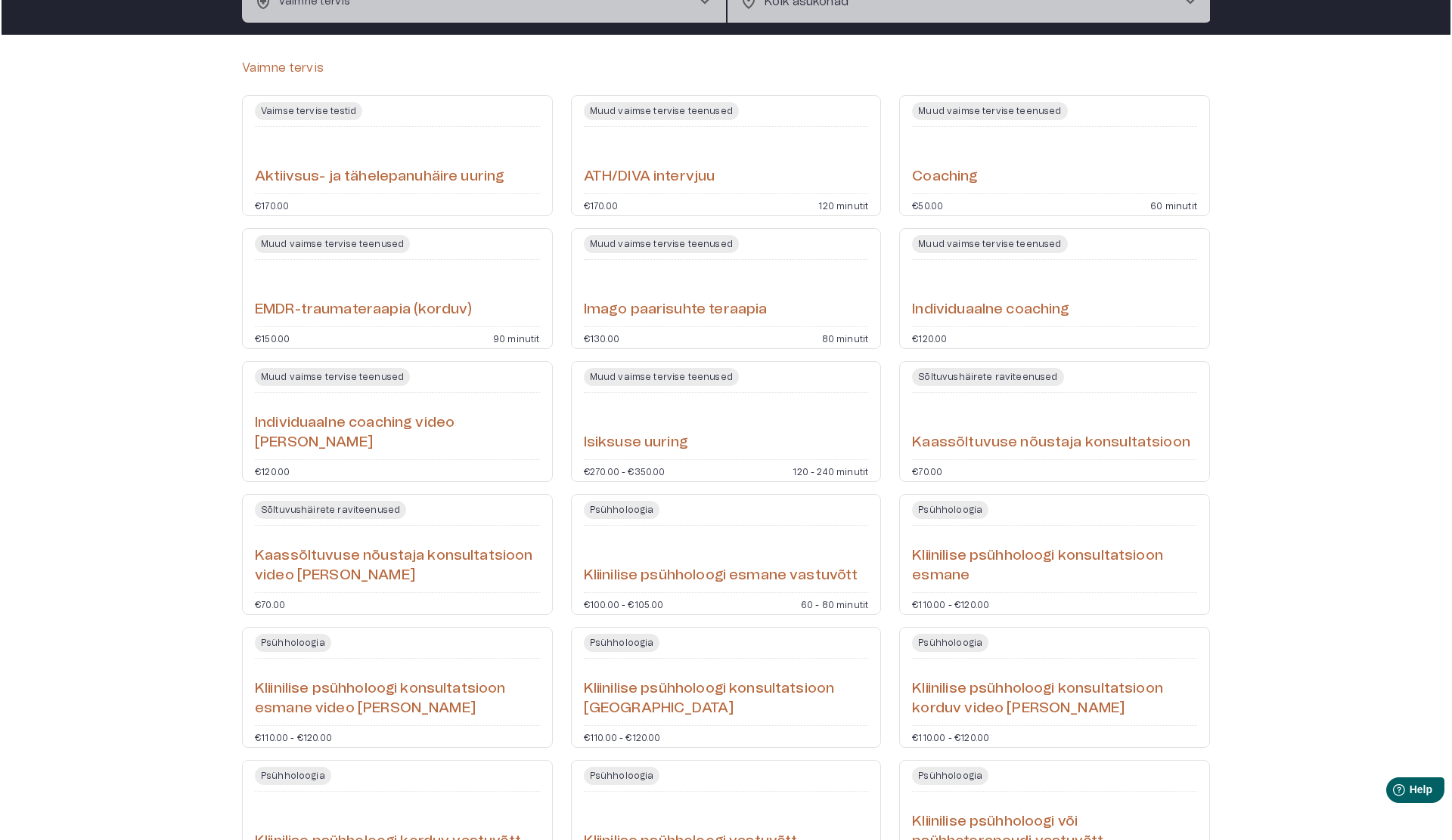
scroll to position [112, 0]
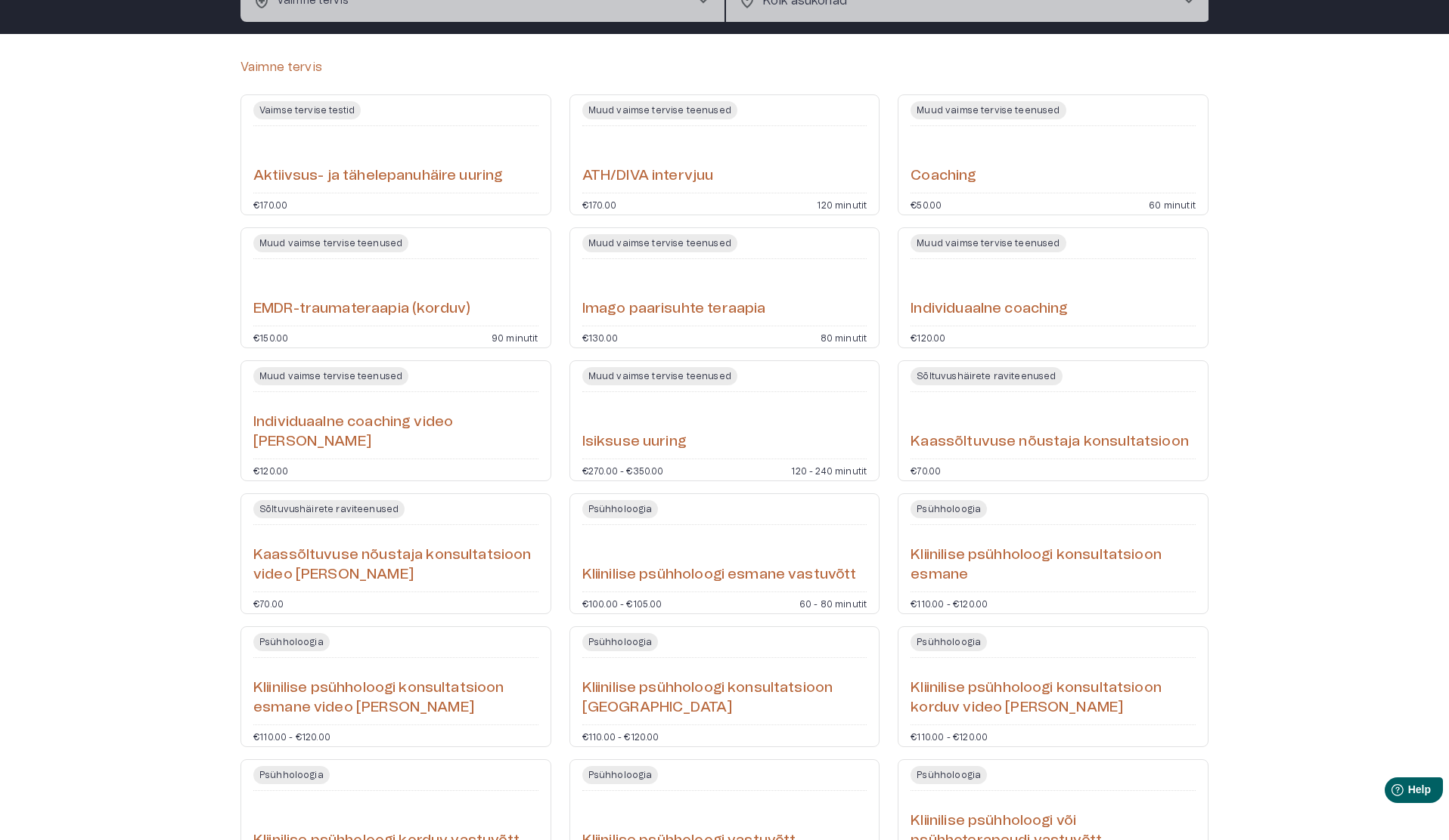
click at [749, 583] on h6 "Kliinilise psühholoogi esmane vastuvõtt" at bounding box center [719, 575] width 274 height 20
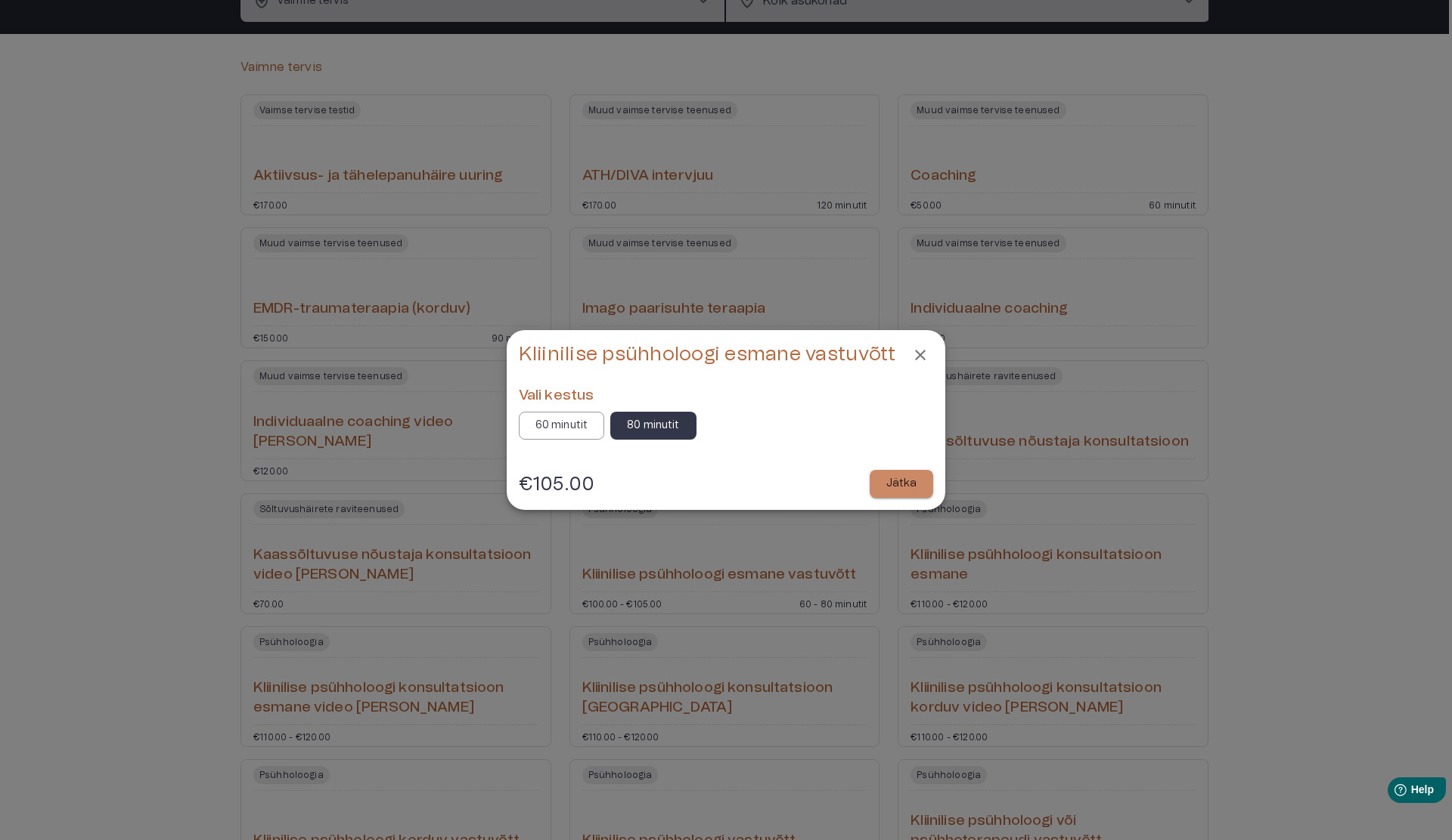
click at [562, 421] on p "60 minutit" at bounding box center [562, 425] width 53 height 15
click at [910, 481] on p "Jätka" at bounding box center [901, 484] width 31 height 15
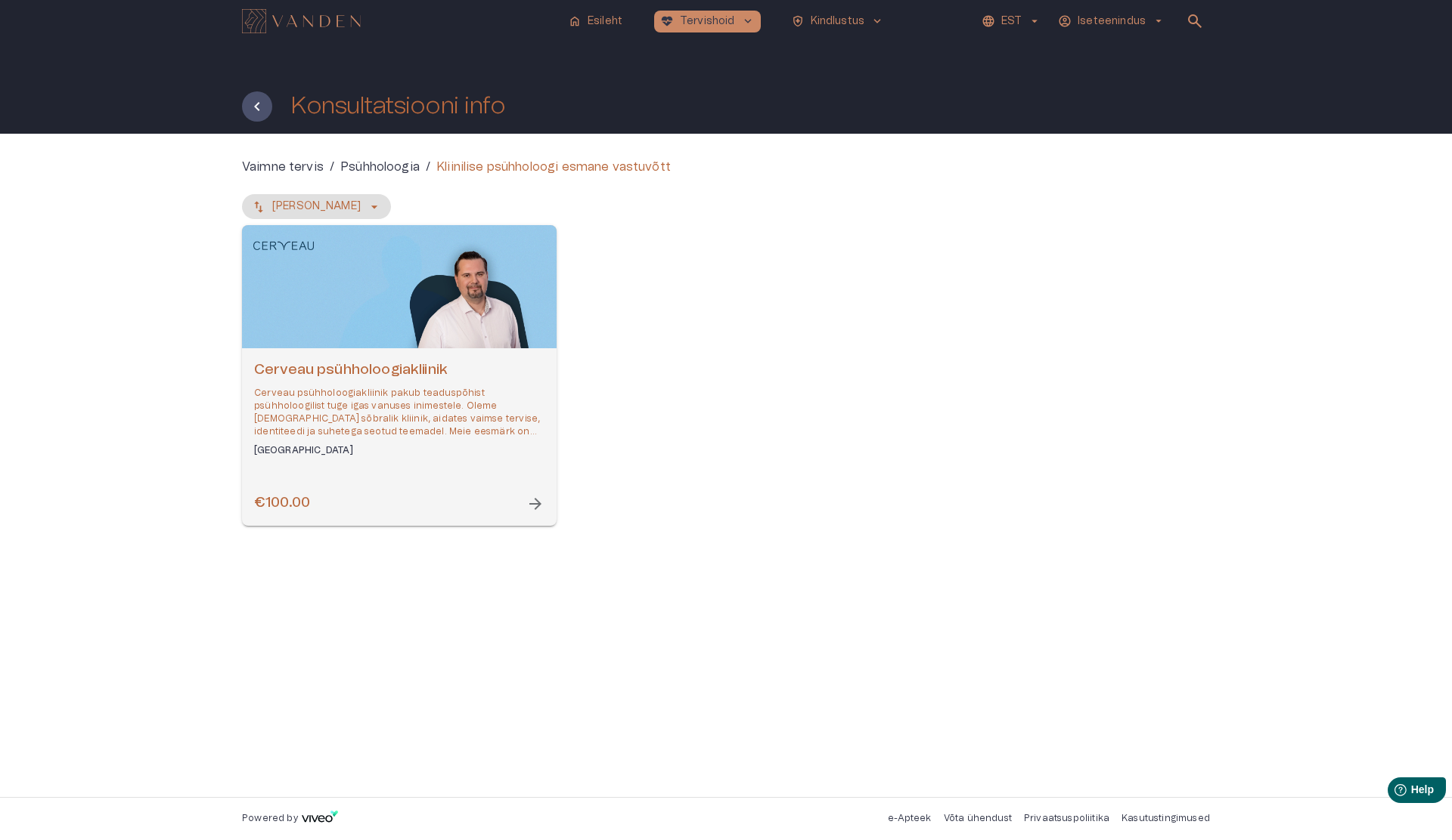
click at [481, 515] on div "Cerveau psühholoogiakliinik Cerveau psühholoogiakliinik pakub teaduspõhist psüh…" at bounding box center [399, 437] width 315 height 177
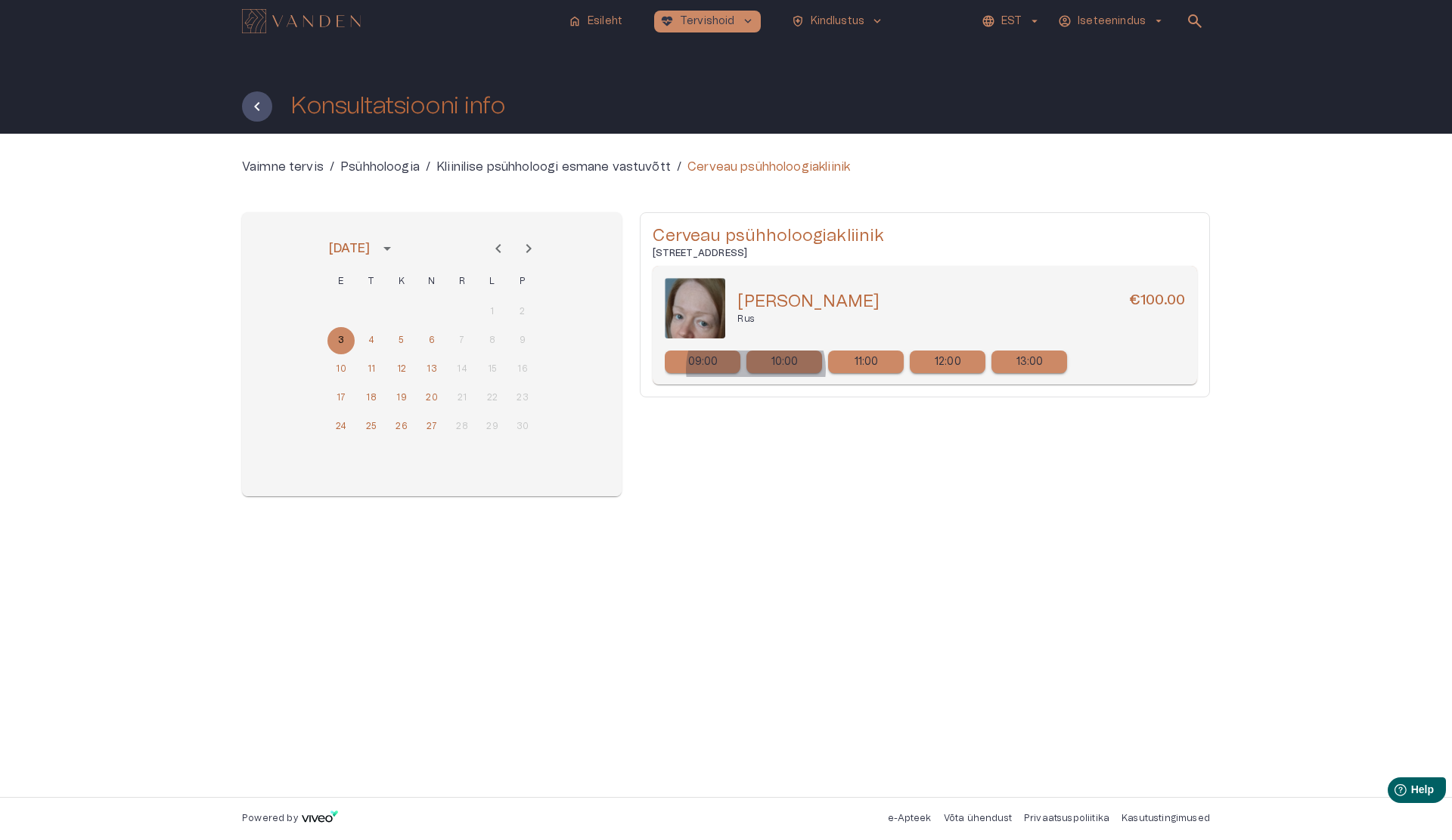
click at [755, 368] on div "10:00" at bounding box center [784, 363] width 75 height 23
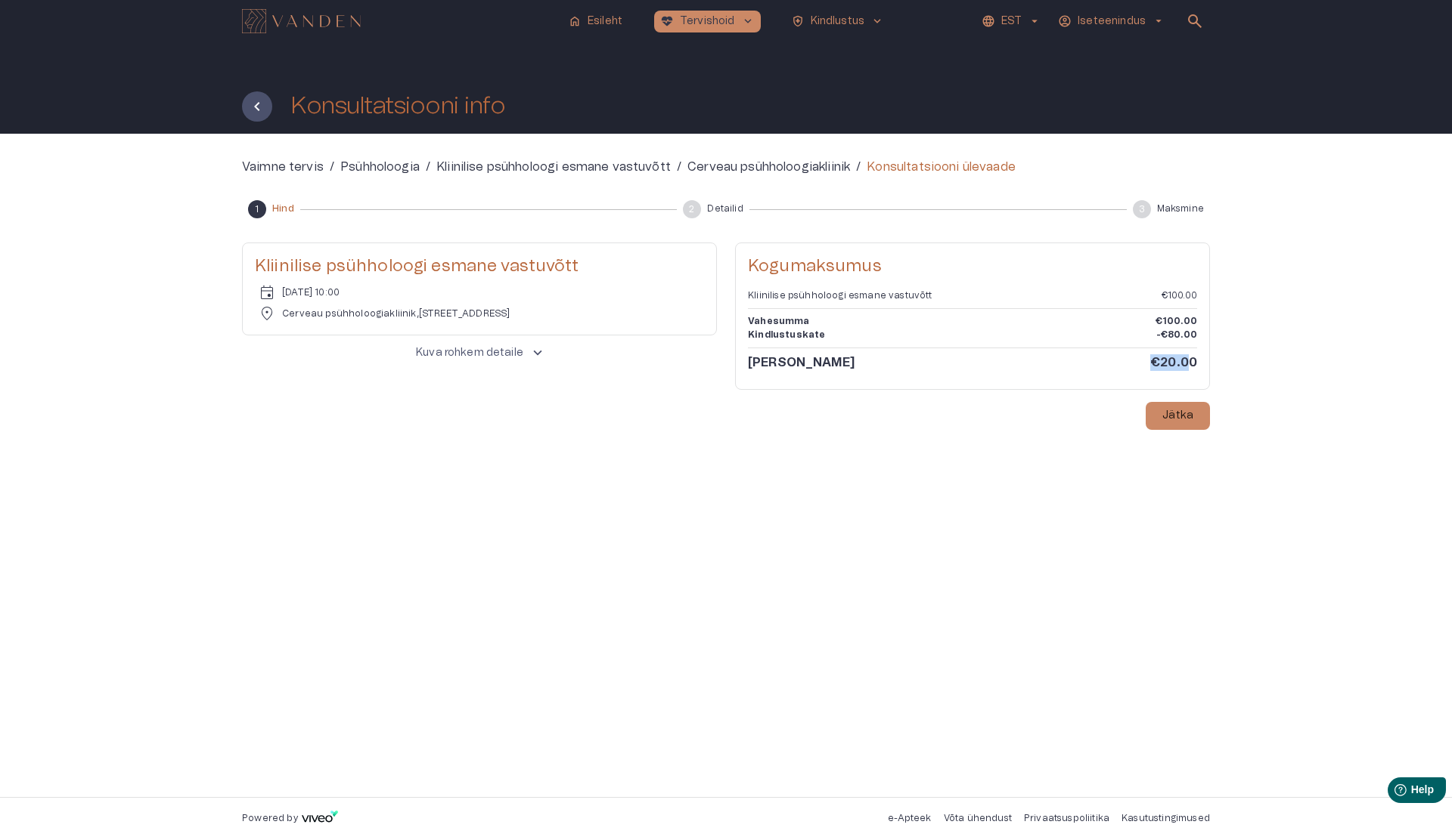
drag, startPoint x: 1147, startPoint y: 362, endPoint x: 1190, endPoint y: 358, distance: 43.2
click at [1085, 358] on div "Maksa kohe €20.00" at bounding box center [973, 363] width 450 height 16
click at [1085, 358] on h6 "€20.00" at bounding box center [1173, 363] width 47 height 16
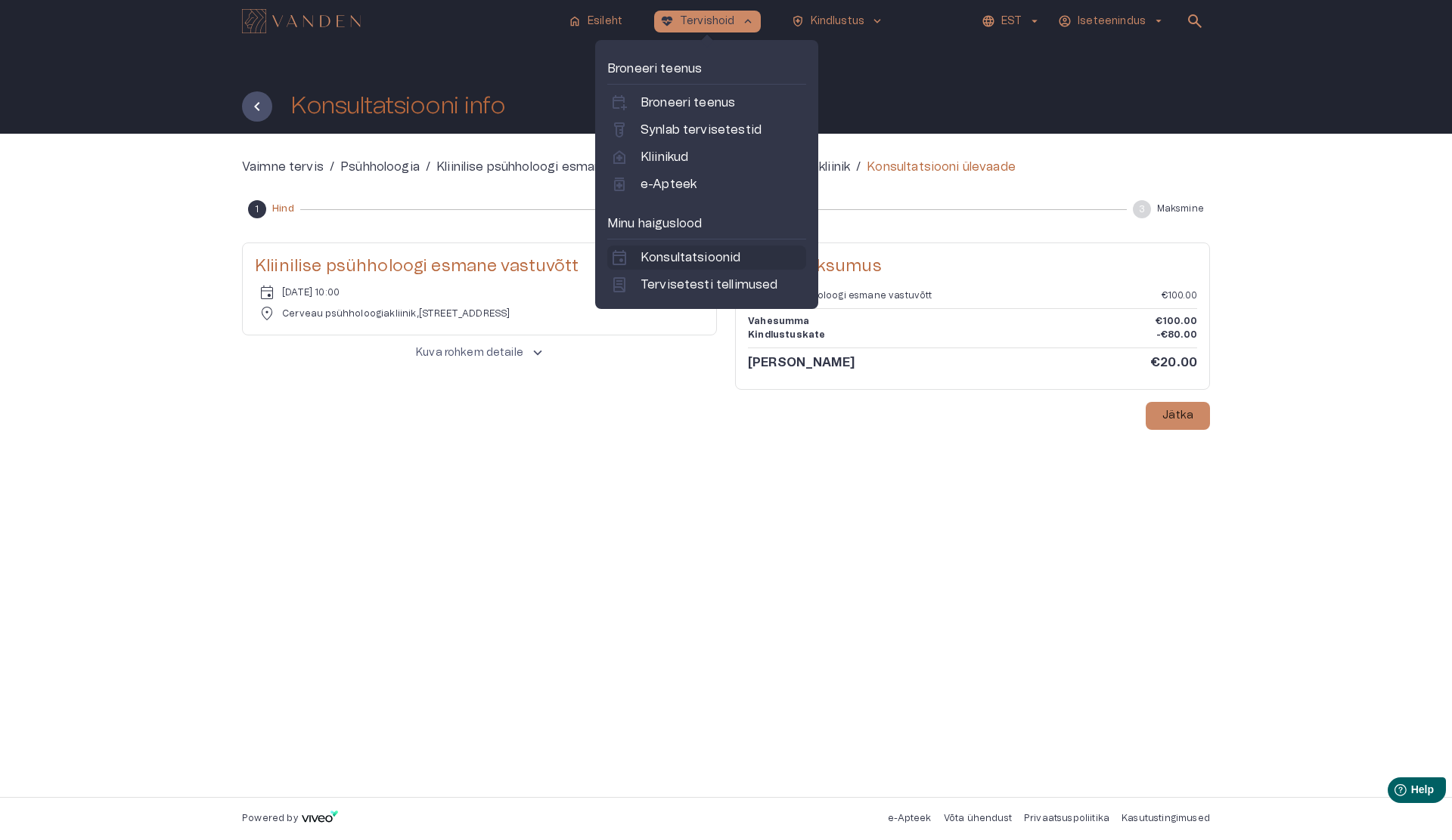
click at [719, 257] on p "Konsultatsioonid" at bounding box center [690, 257] width 99 height 18
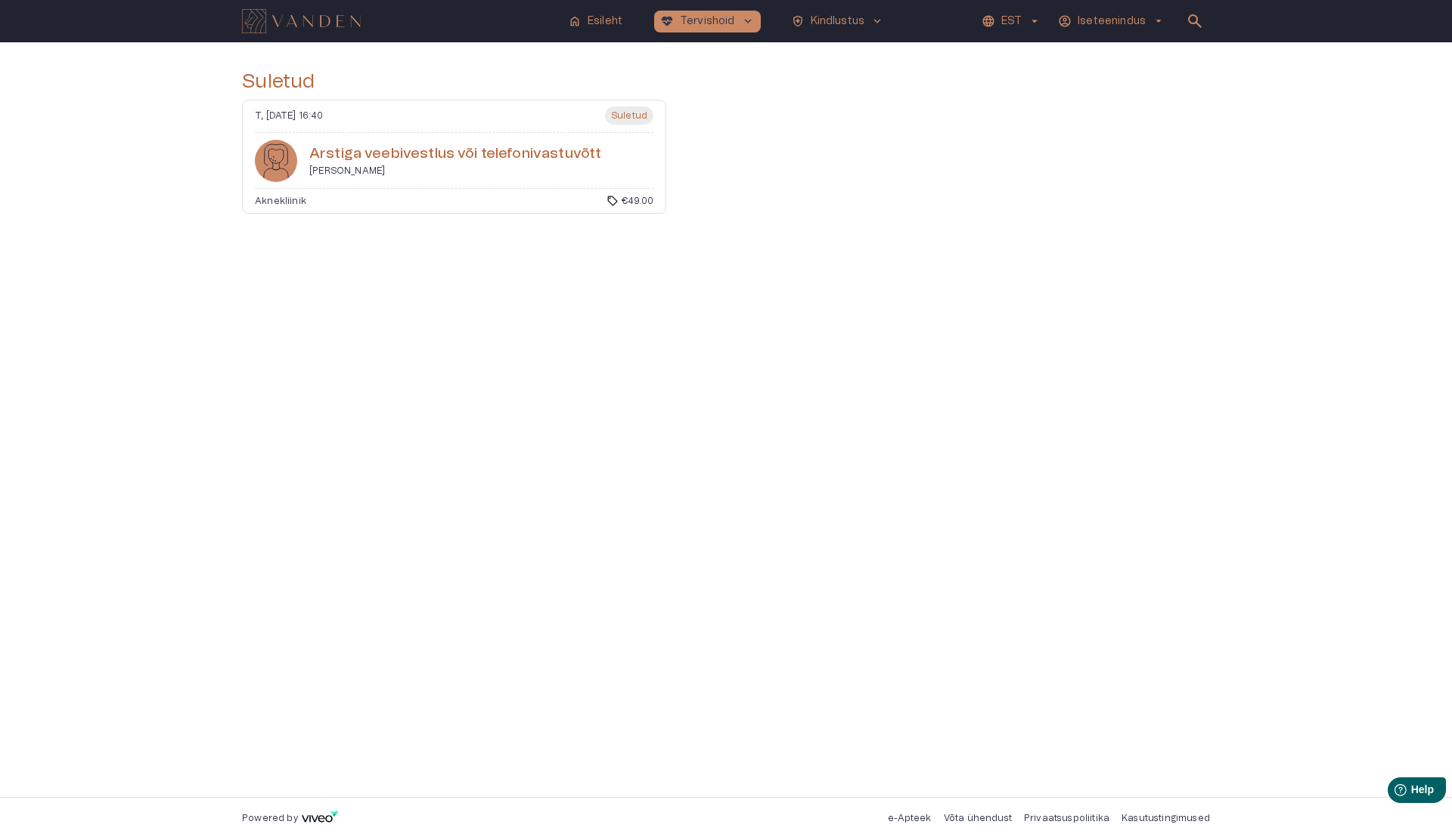
click at [544, 185] on div "T, 12 aug 2025 @ 16:40 Suletud Ar­sti­ga vee­bivestlus või tele­foni­vas­tu­võt…" at bounding box center [454, 156] width 425 height 114
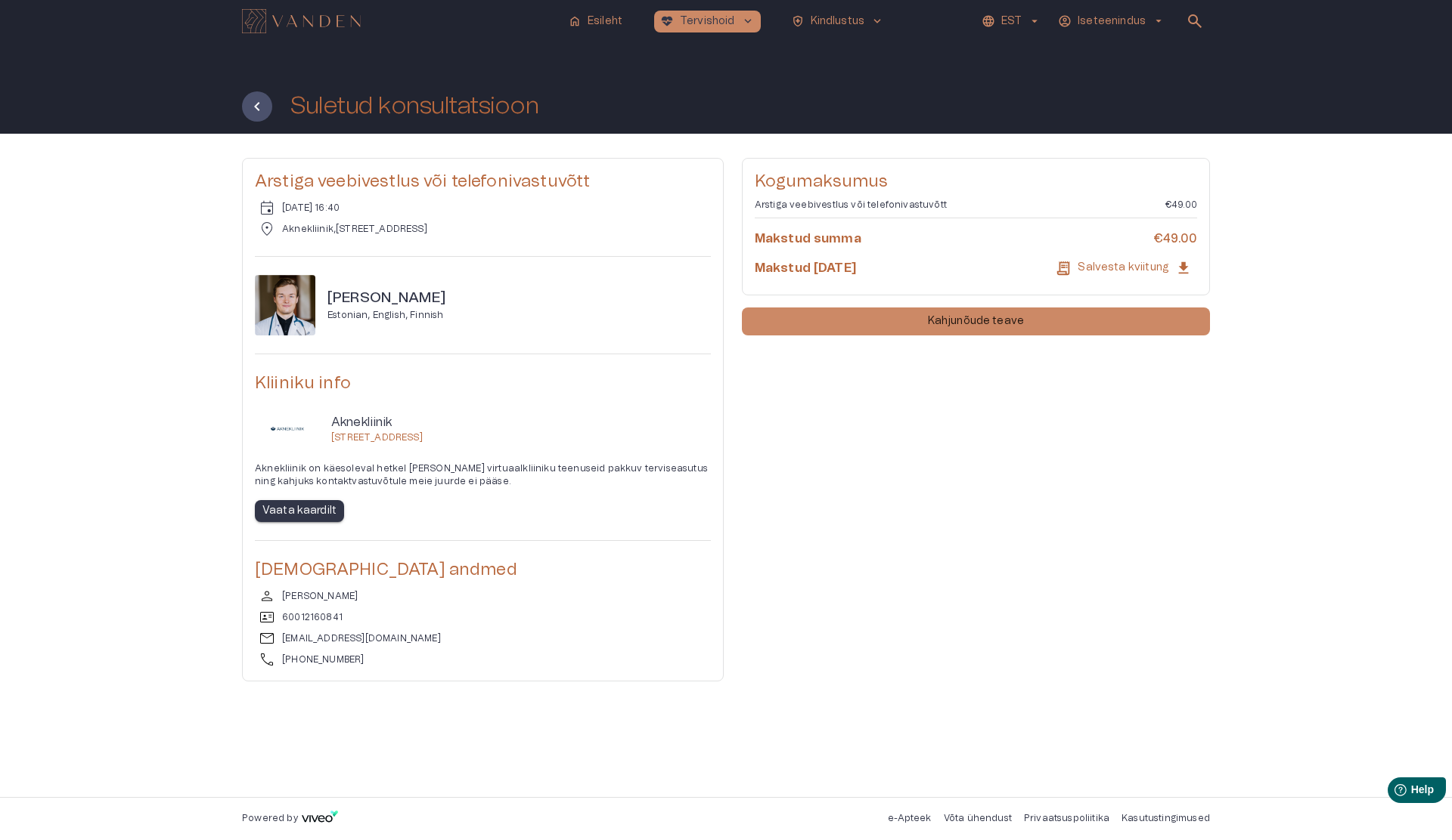
click at [316, 30] on img "Navigate to homepage" at bounding box center [301, 20] width 119 height 24
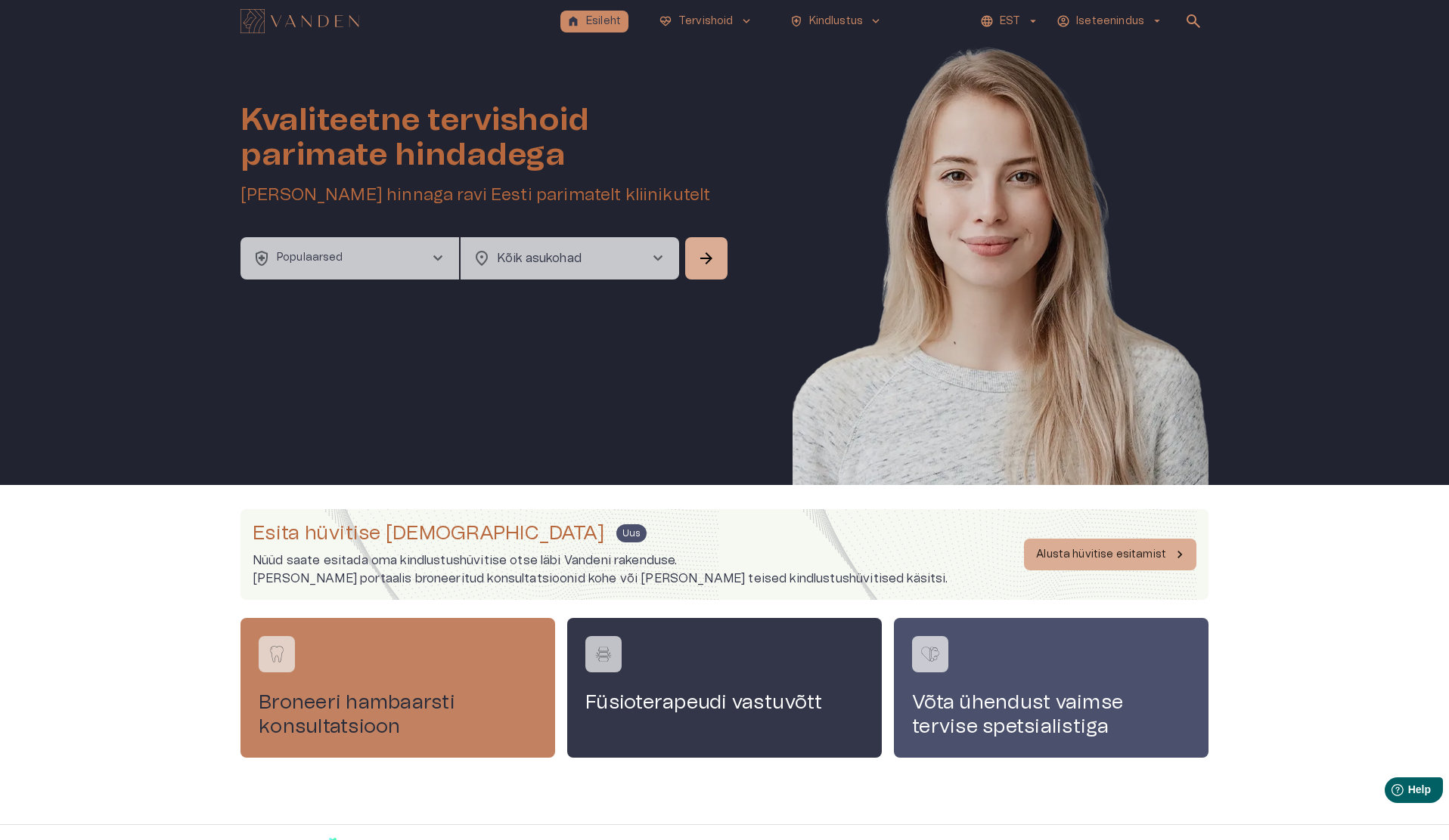
click at [474, 595] on div "Broneeri hambaarsti konsultatsioon" at bounding box center [397, 688] width 314 height 139
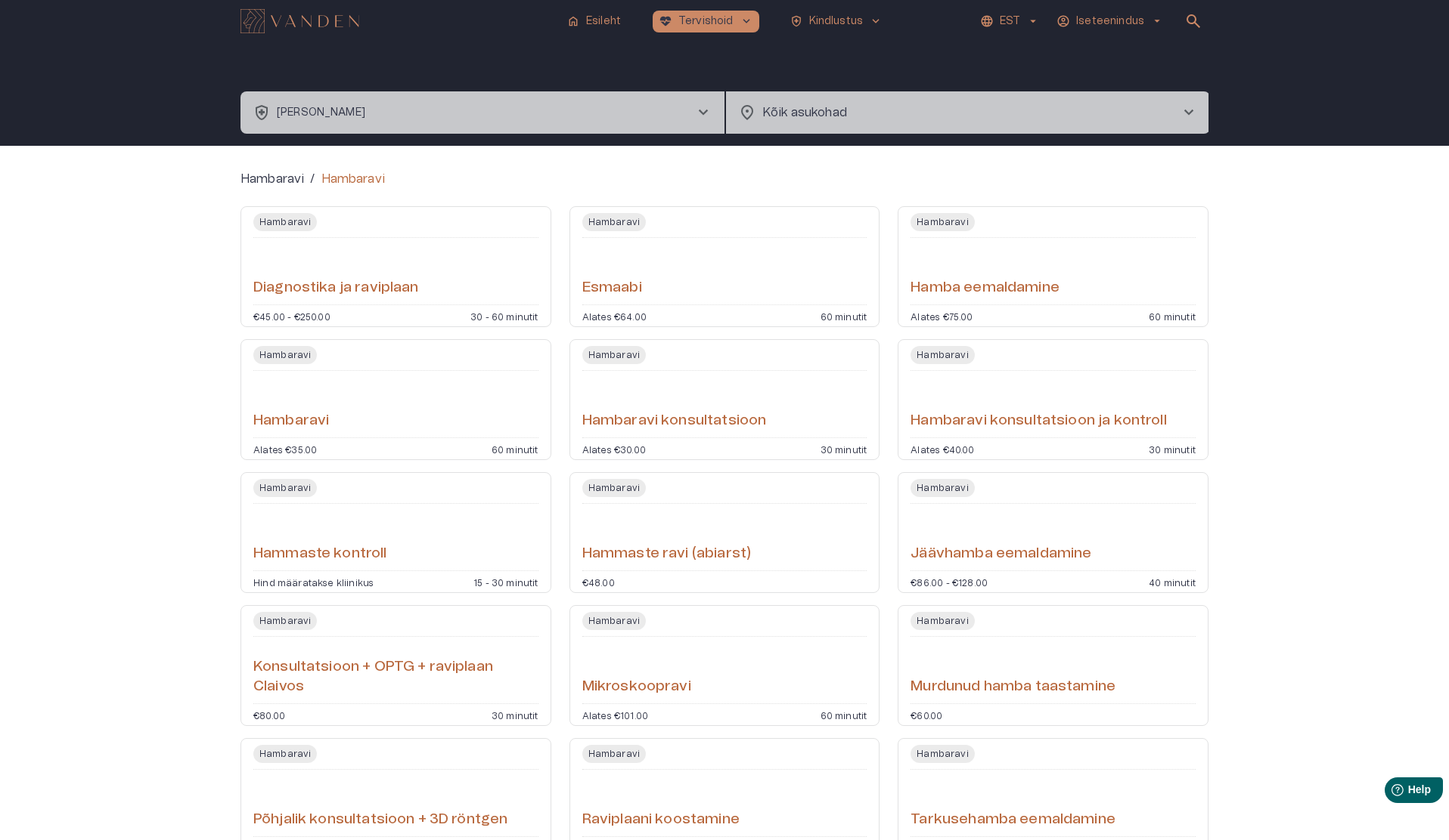
click at [684, 424] on h6 "Hambaravi konsultatsioon" at bounding box center [673, 420] width 184 height 20
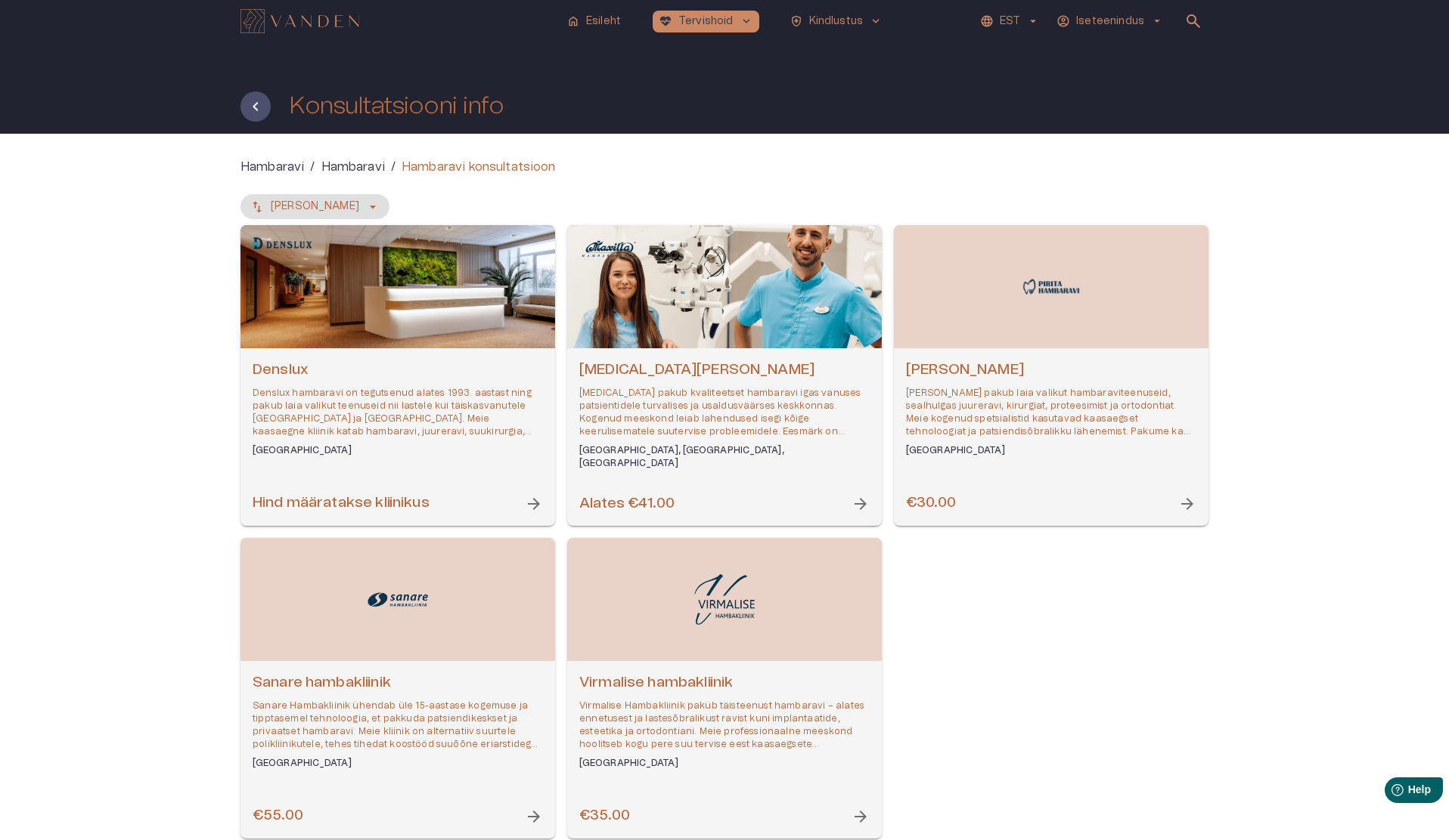
click at [921, 507] on h6 "€30.00" at bounding box center [931, 503] width 50 height 20
click at [263, 114] on icon "Tagasi" at bounding box center [255, 106] width 18 height 18
